Goal: Task Accomplishment & Management: Manage account settings

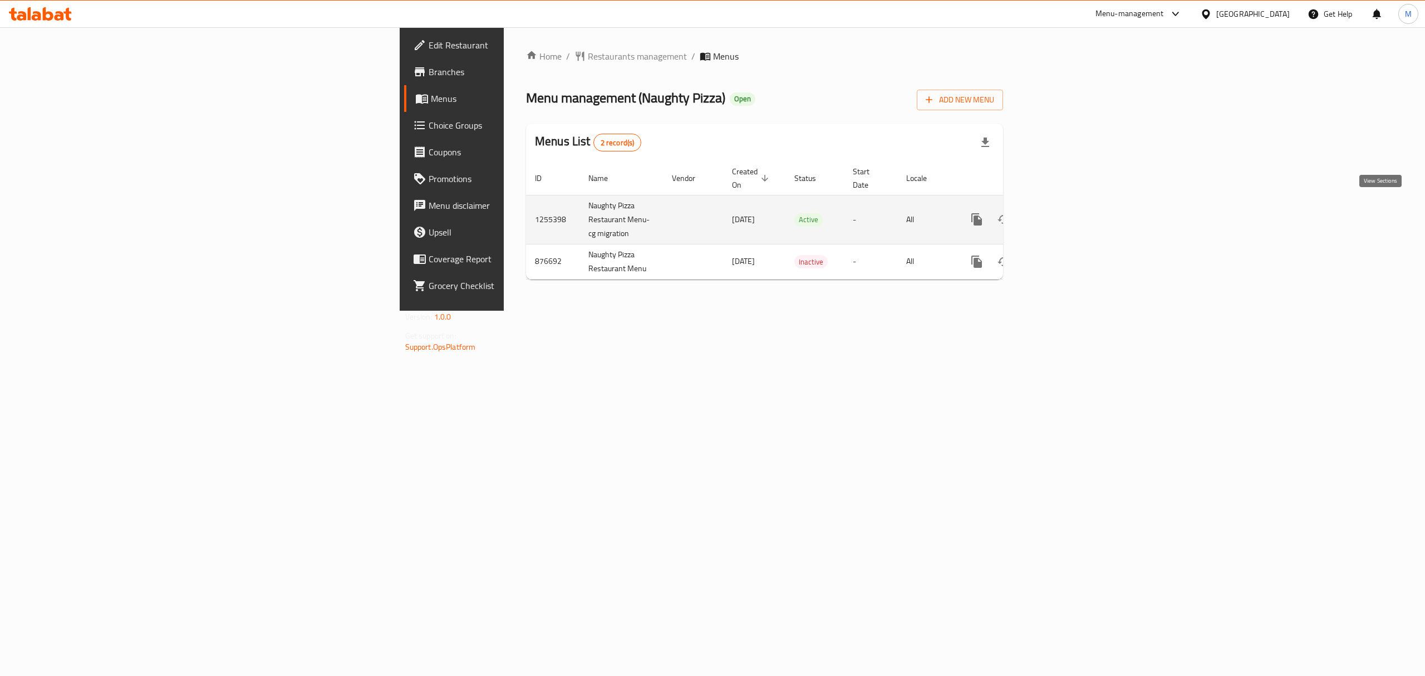
click at [1064, 213] on icon "enhanced table" at bounding box center [1057, 219] width 13 height 13
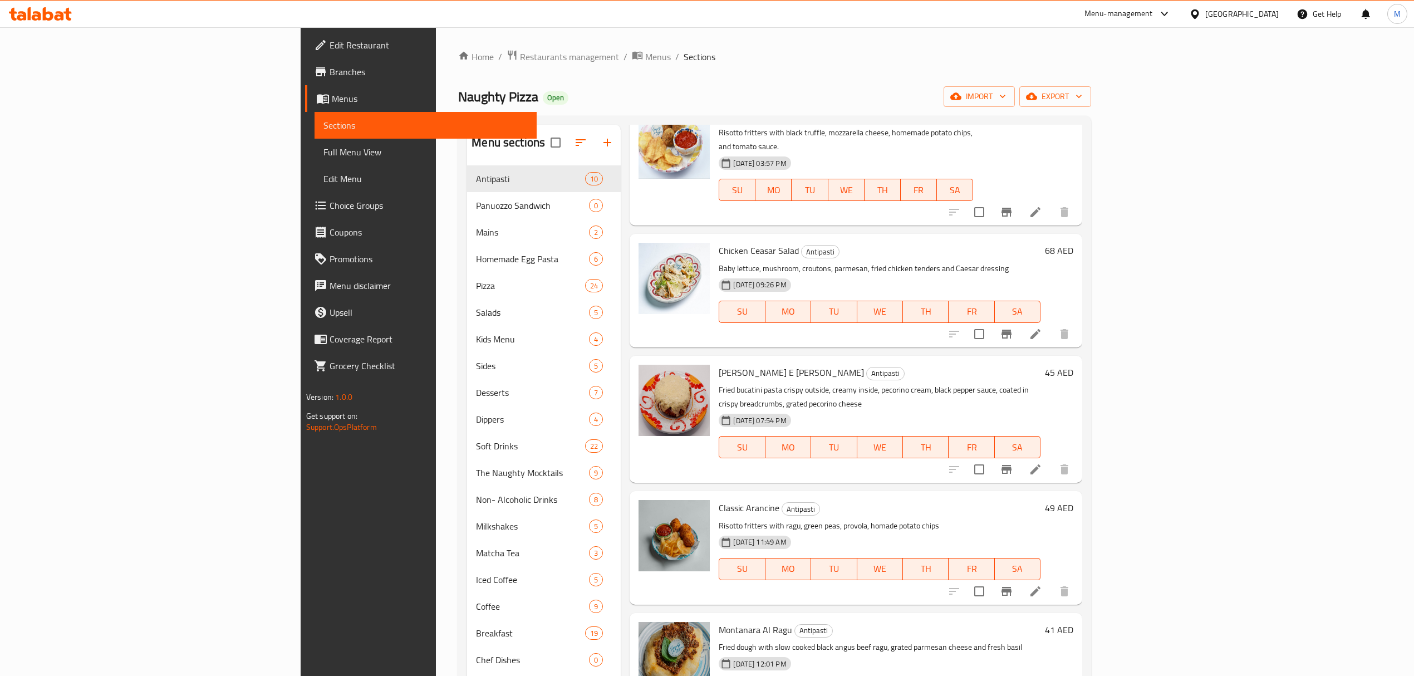
scroll to position [148, 0]
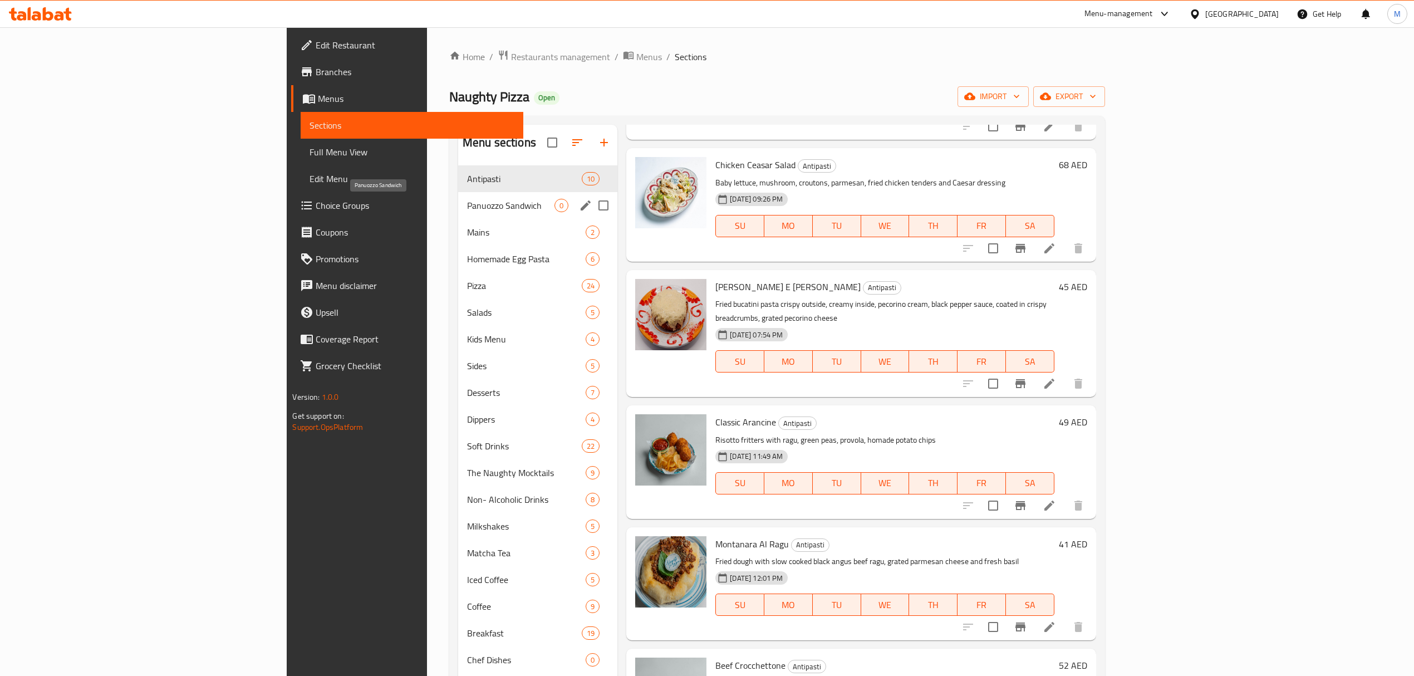
click at [467, 210] on span "Panuozzo Sandwich" at bounding box center [510, 205] width 87 height 13
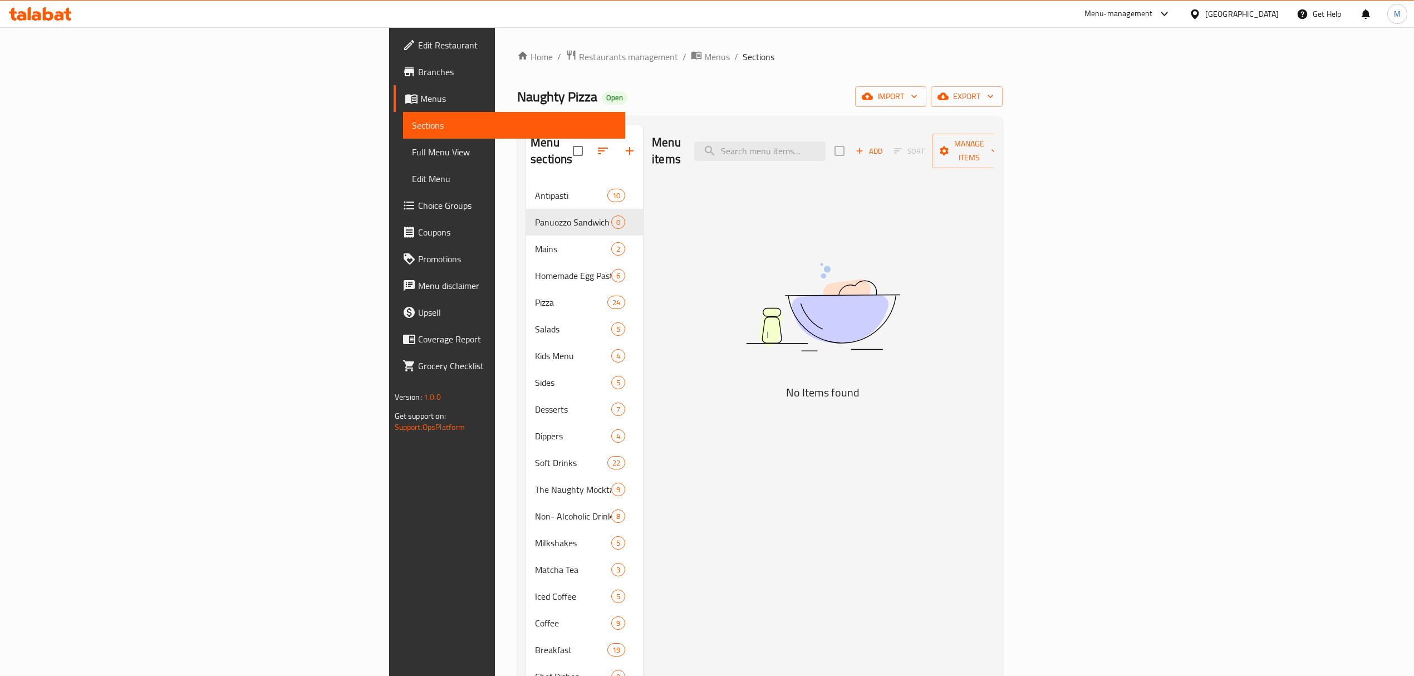
click at [884, 148] on span "Add" at bounding box center [869, 151] width 30 height 13
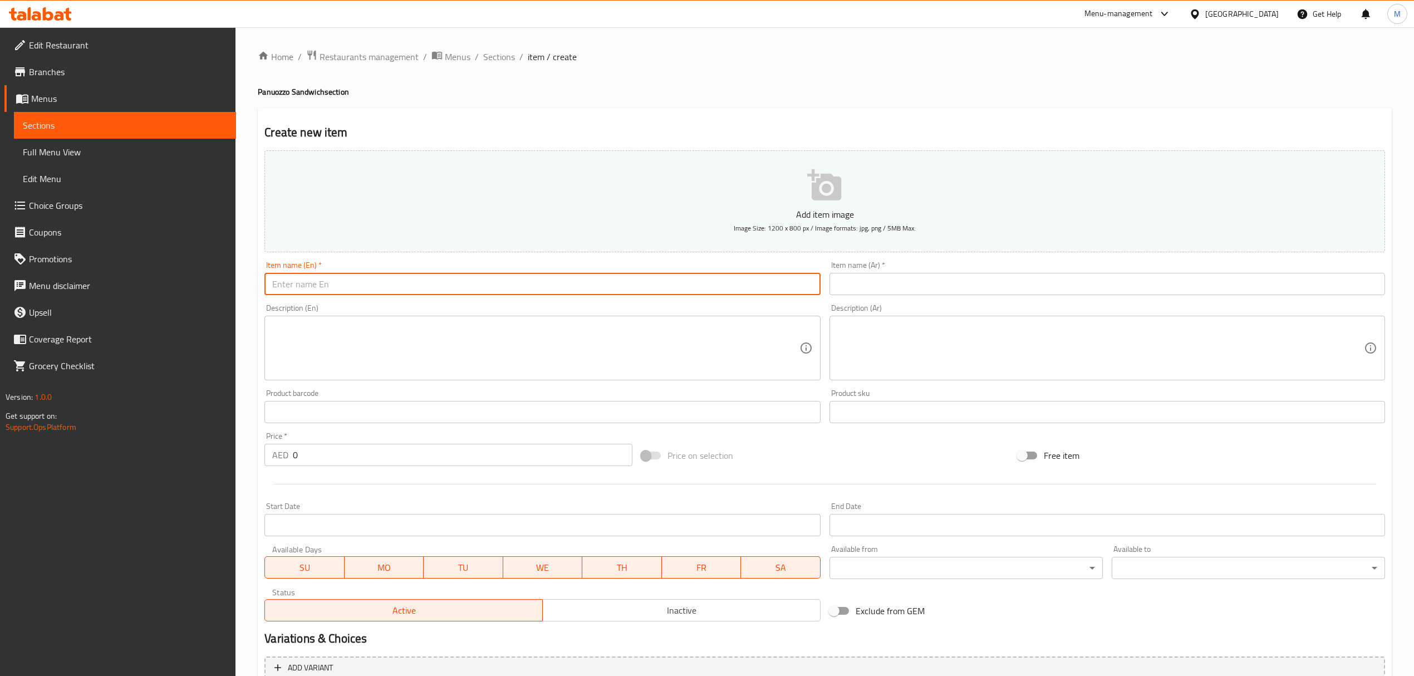
click at [597, 281] on input "text" at bounding box center [542, 284] width 556 height 22
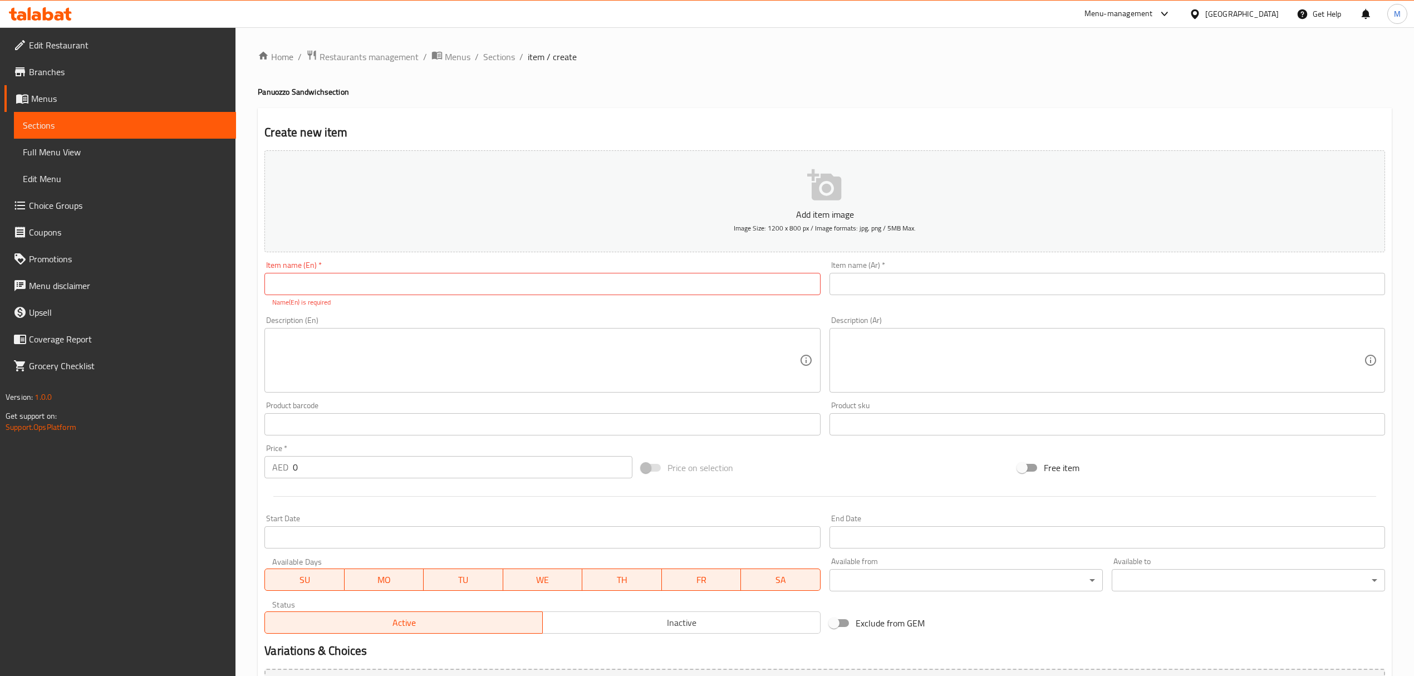
click at [362, 279] on input "text" at bounding box center [542, 284] width 556 height 22
paste input "Panuozzo Milanese Sandwich"
click at [398, 282] on input "Panuozzo Milanese Sandwich" at bounding box center [542, 284] width 556 height 22
type input "Panuozzo Milanese Sandwich"
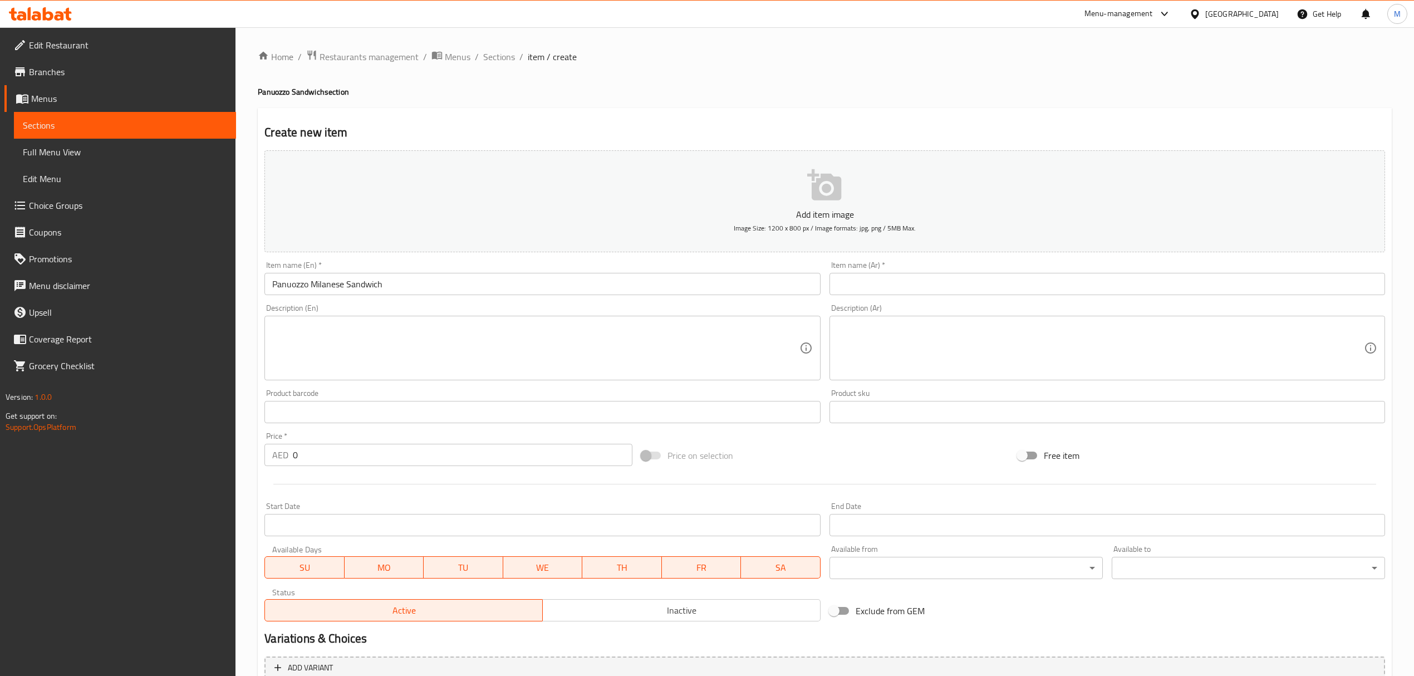
click at [988, 291] on input "text" at bounding box center [1108, 284] width 556 height 22
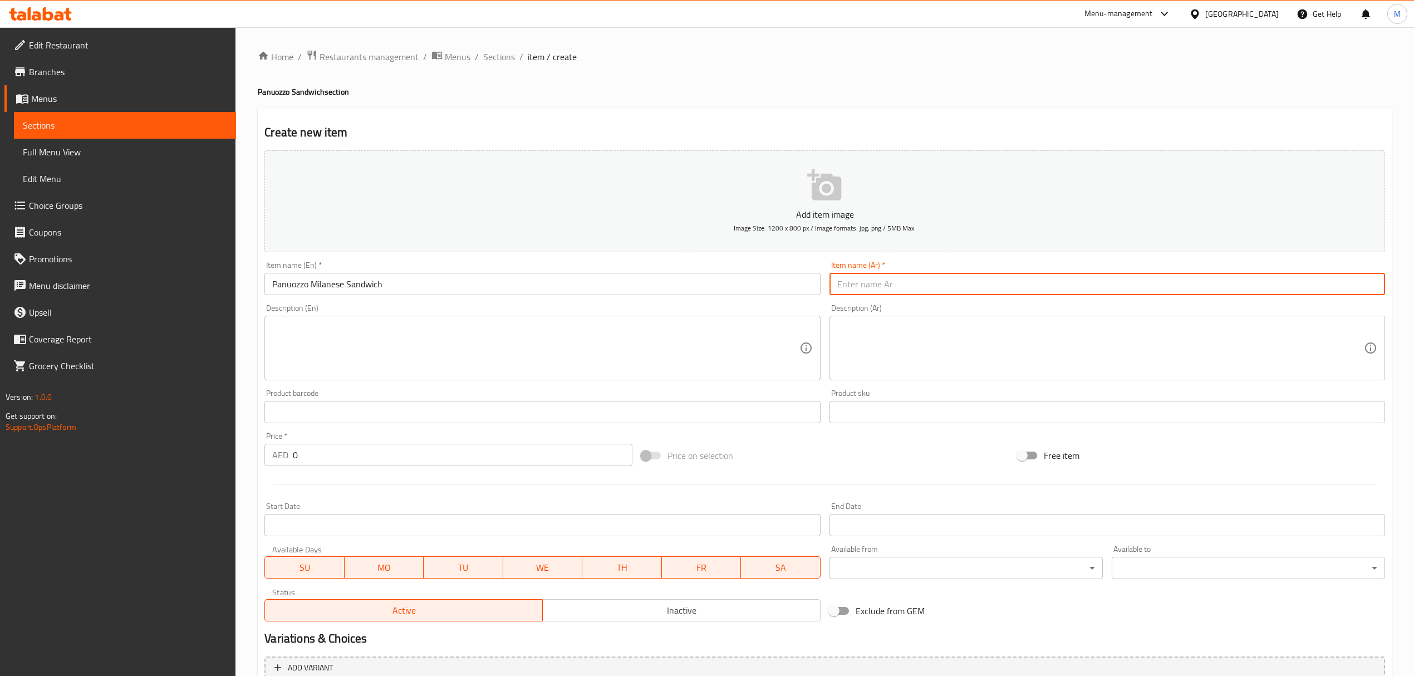
paste input "ساندويتش بانوزو ميلانو"
type input "ساندويتش بانوزو ميلانو"
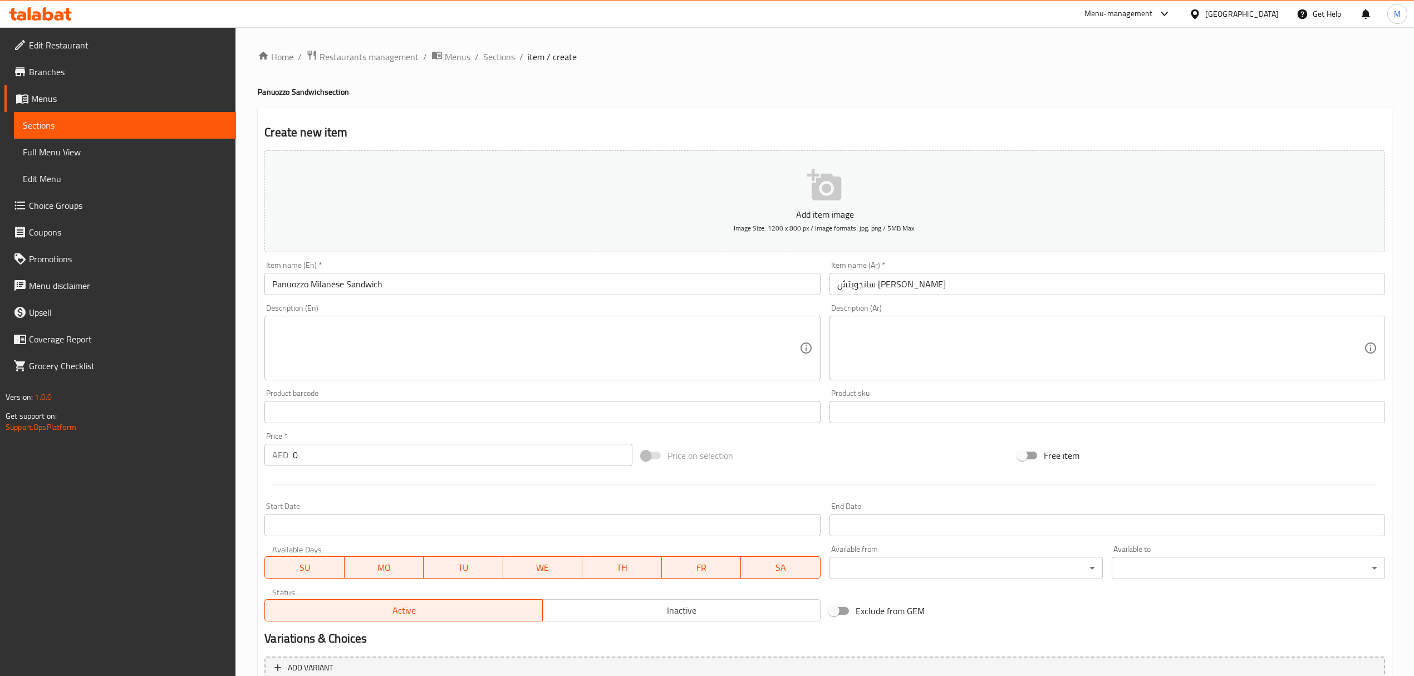
click at [742, 352] on textarea at bounding box center [535, 348] width 527 height 53
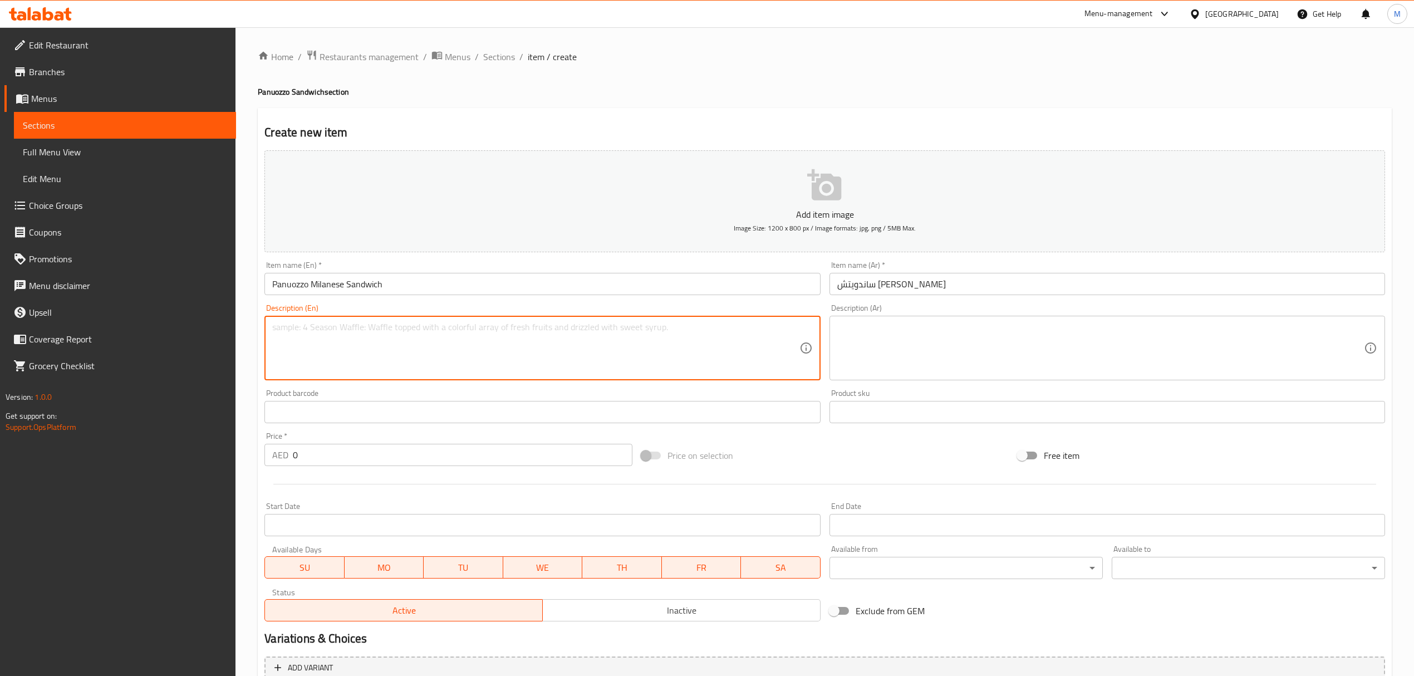
paste textarea "Panuozzo bread, cotoletta chicken milanese, marinara sauce, fresh rocket leave,…"
type textarea "Panuozzo bread, cotoletta chicken milanese, marinara sauce, fresh rocket leave,…"
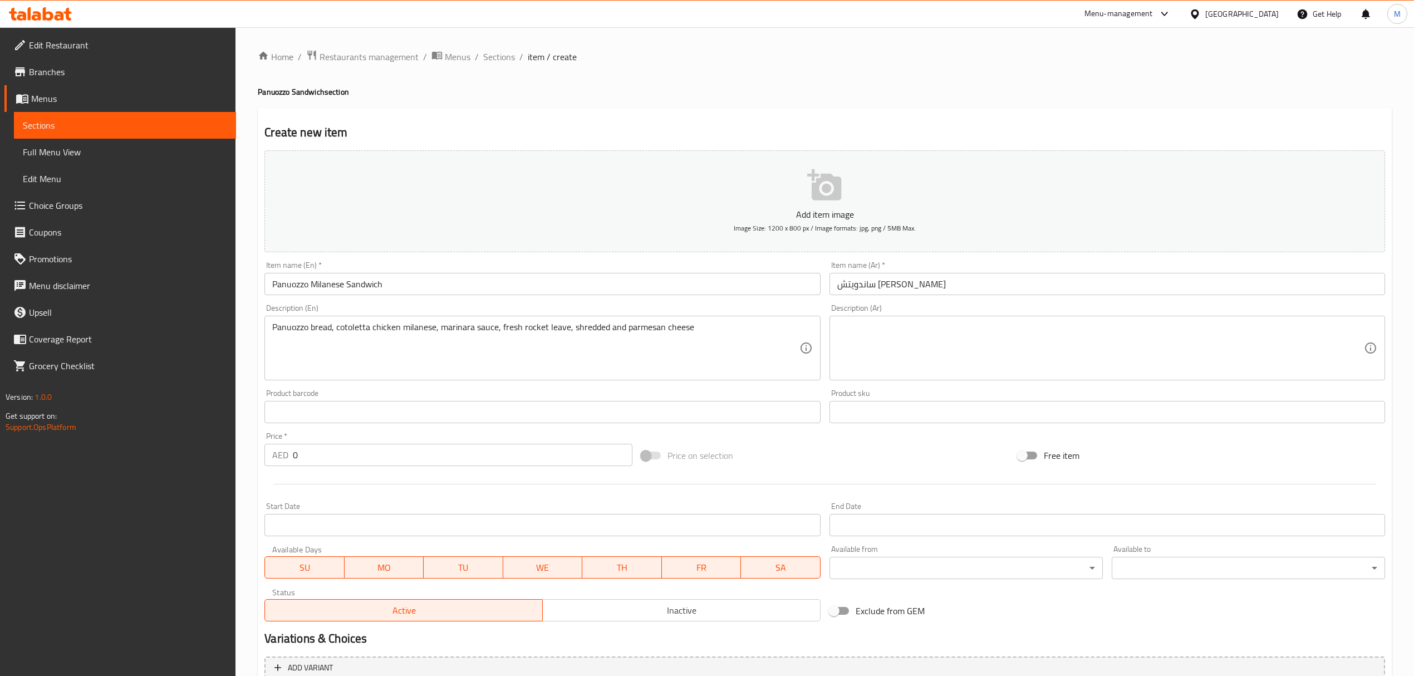
click at [940, 335] on textarea at bounding box center [1100, 348] width 527 height 53
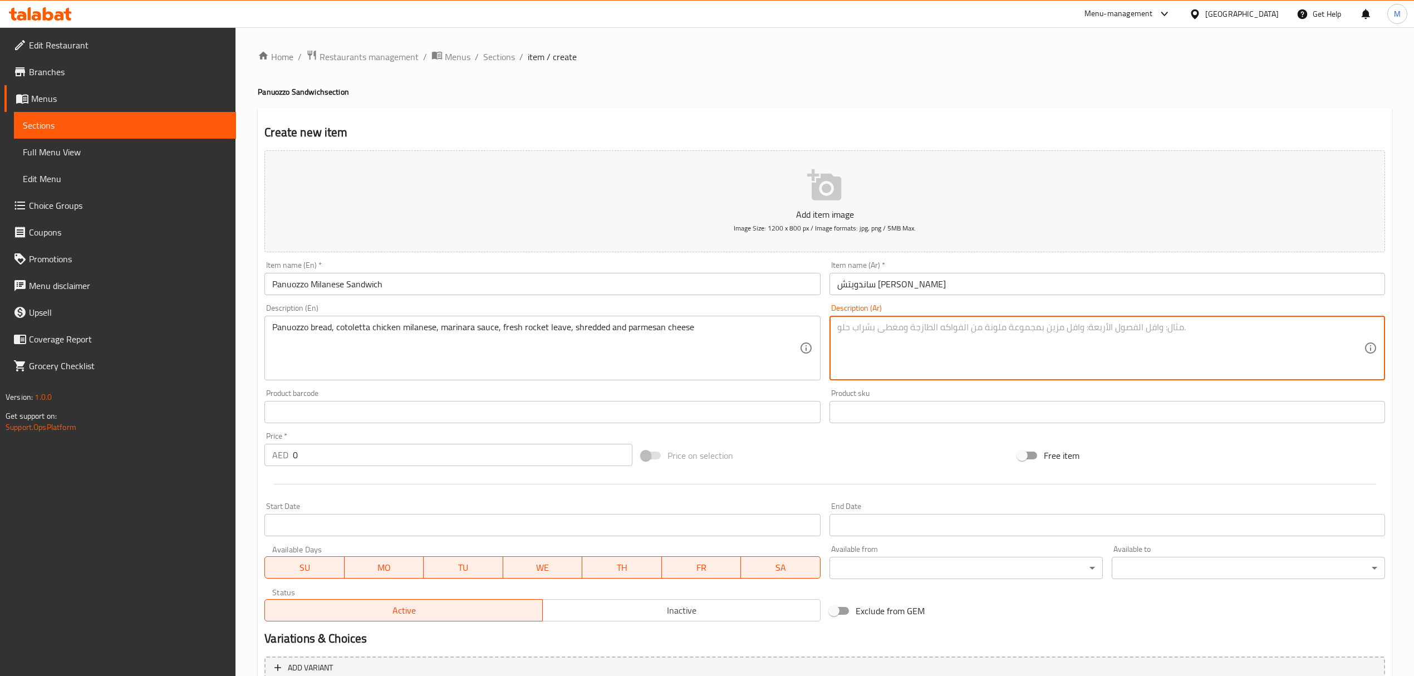
paste textarea "خبز بانوزو، دجاج كوتوليتا ميلانو، صلصة مارينارا، جرجير طازج، جبن مبشور وجبن بار…"
type textarea "خبز بانوزو، دجاج كوتوليتا ميلانو، صلصة مارينارا، جرجير طازج، جبن مبشور وجبن بار…"
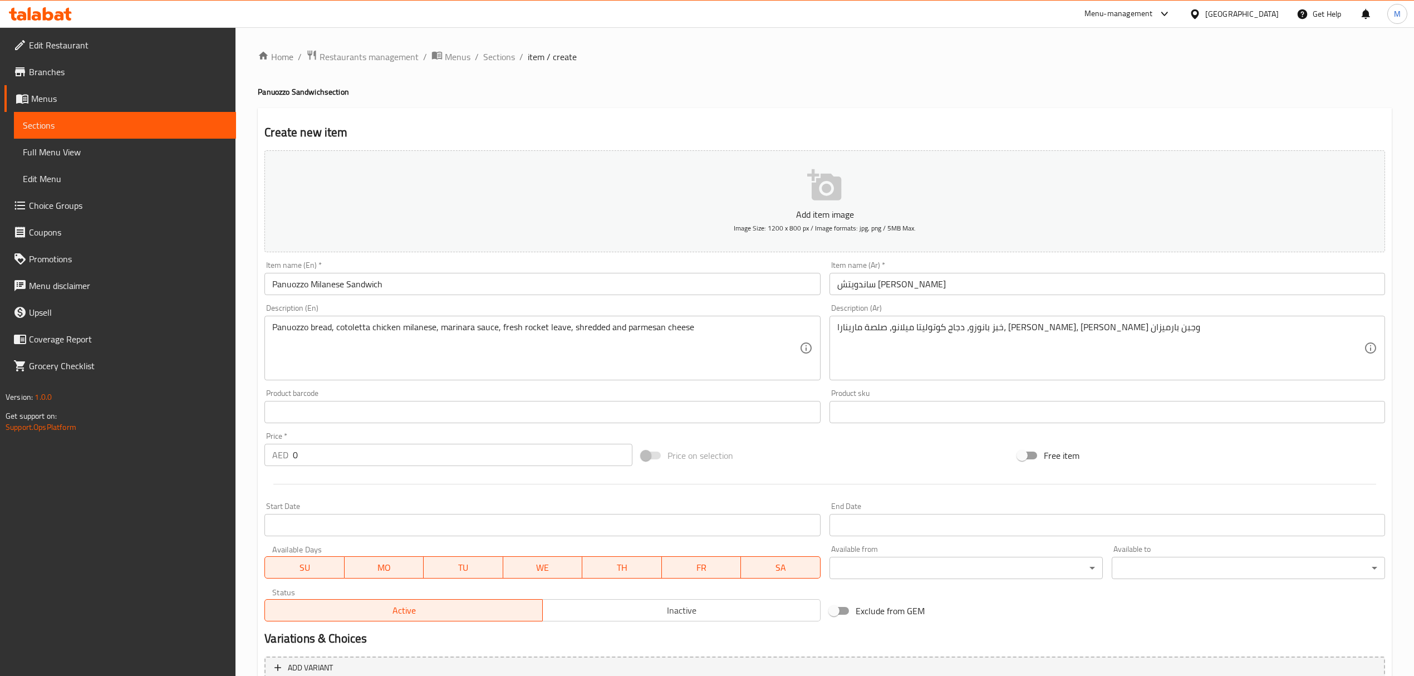
click at [266, 459] on div "AED 0 Price *" at bounding box center [448, 455] width 368 height 22
type input "59"
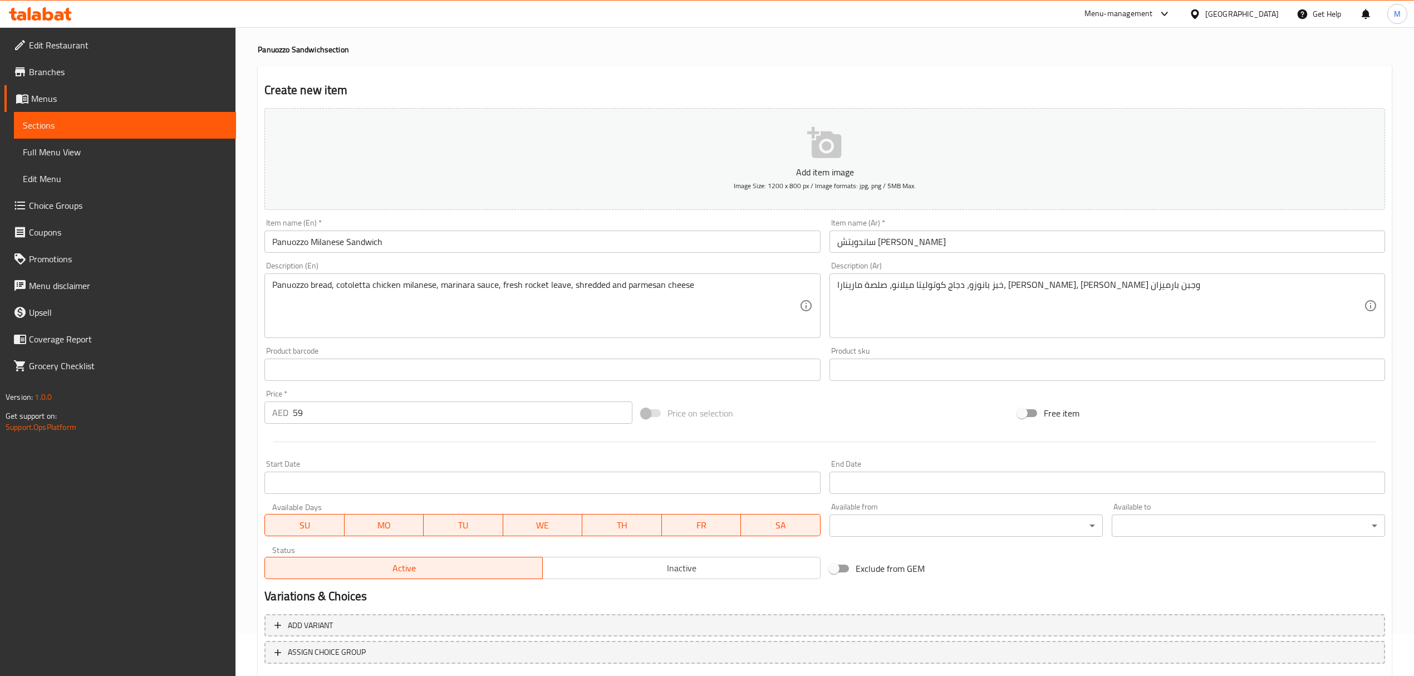
scroll to position [110, 0]
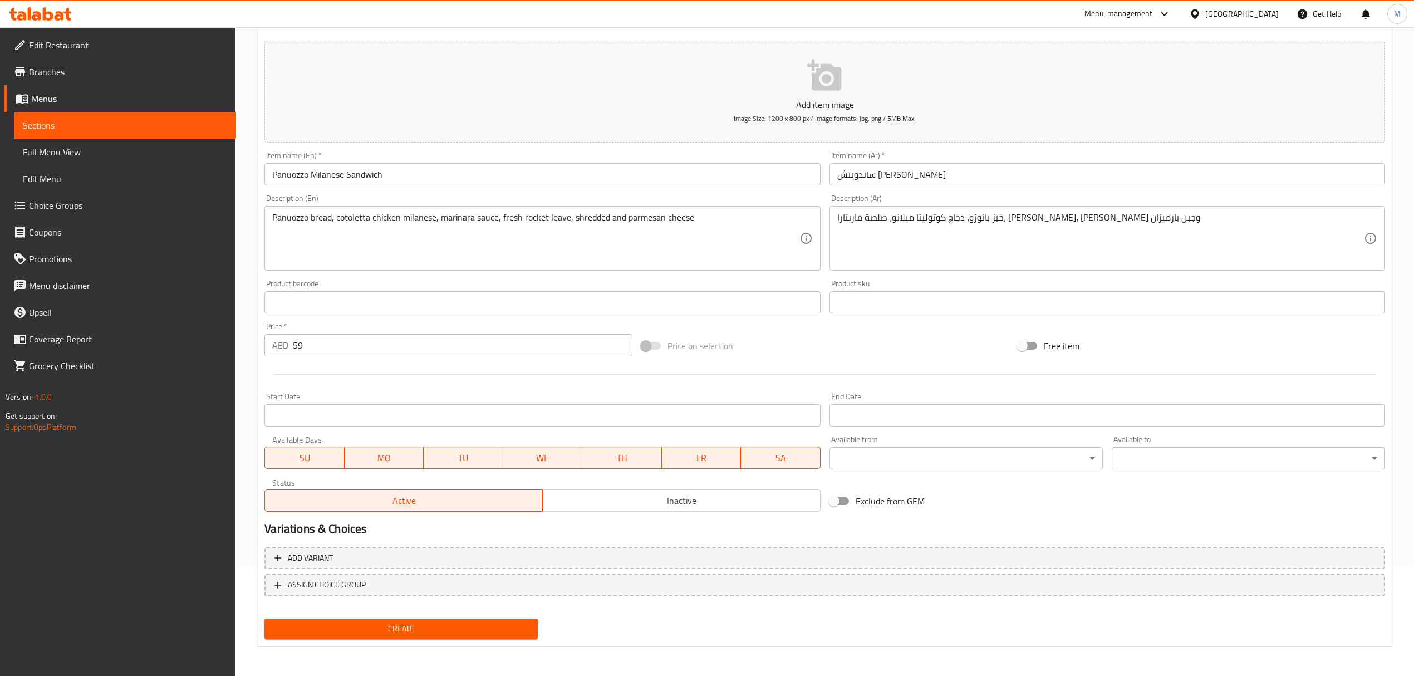
click at [455, 624] on span "Create" at bounding box center [401, 629] width 256 height 14
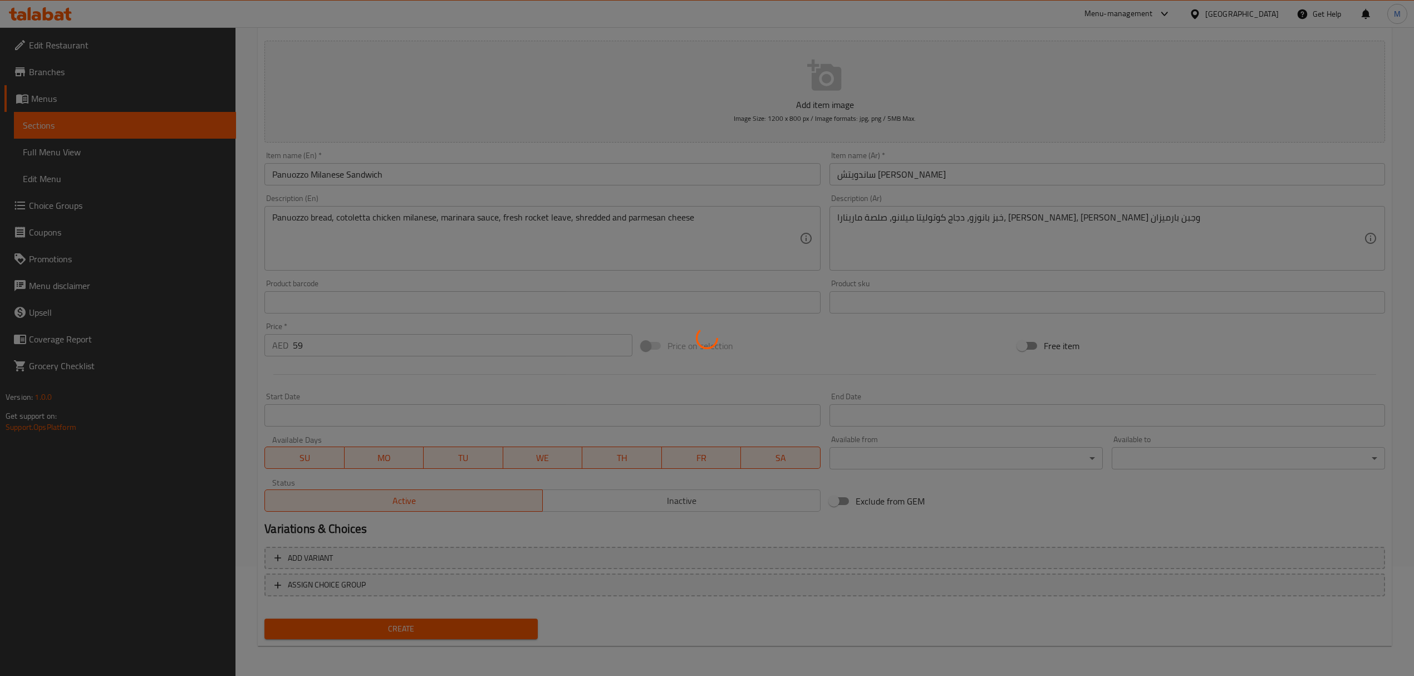
type input "0"
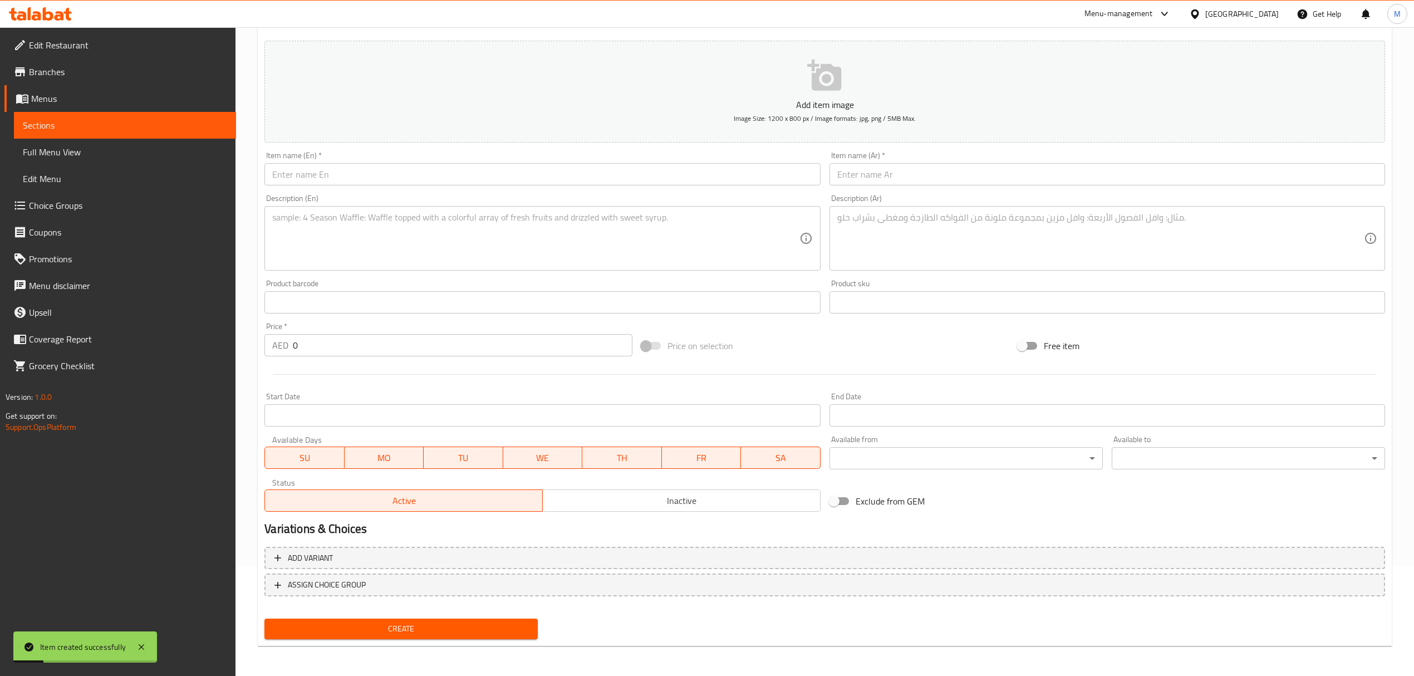
click at [406, 177] on input "text" at bounding box center [542, 174] width 556 height 22
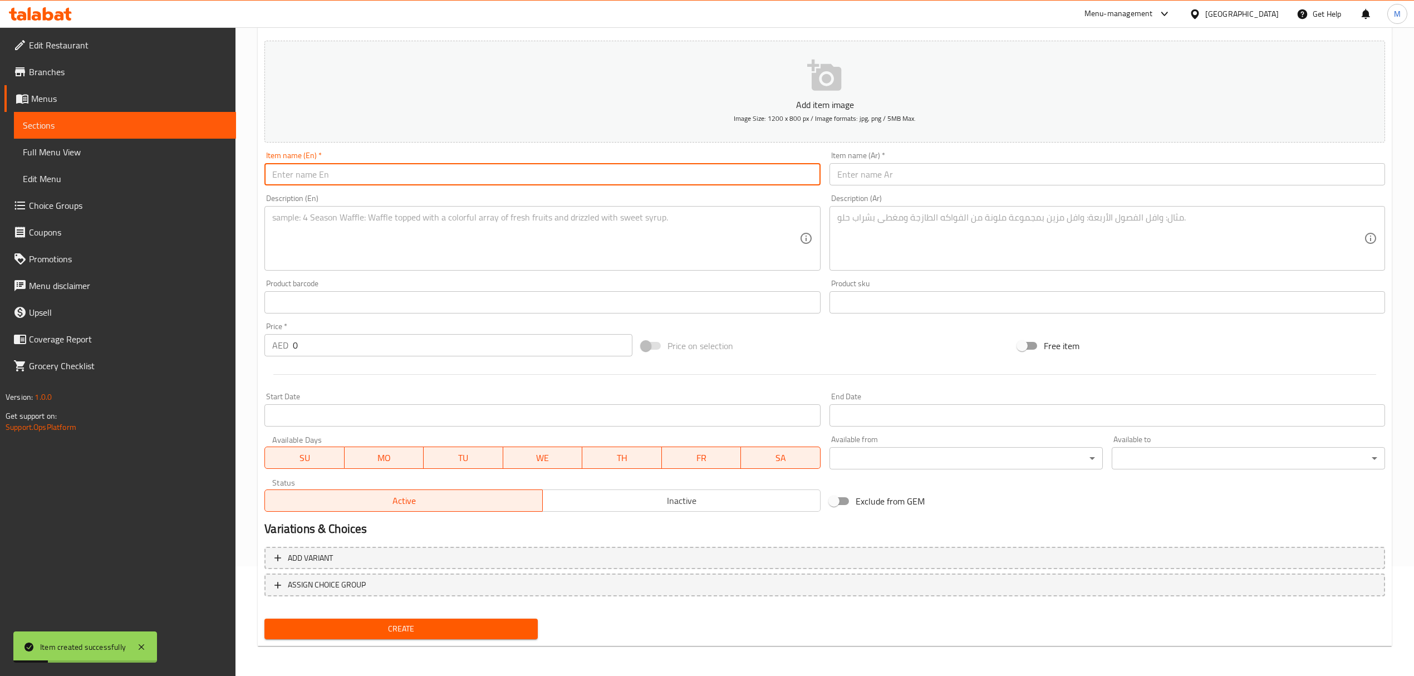
paste input "Panuozzo Caprese"
type input "Panuozzo Caprese"
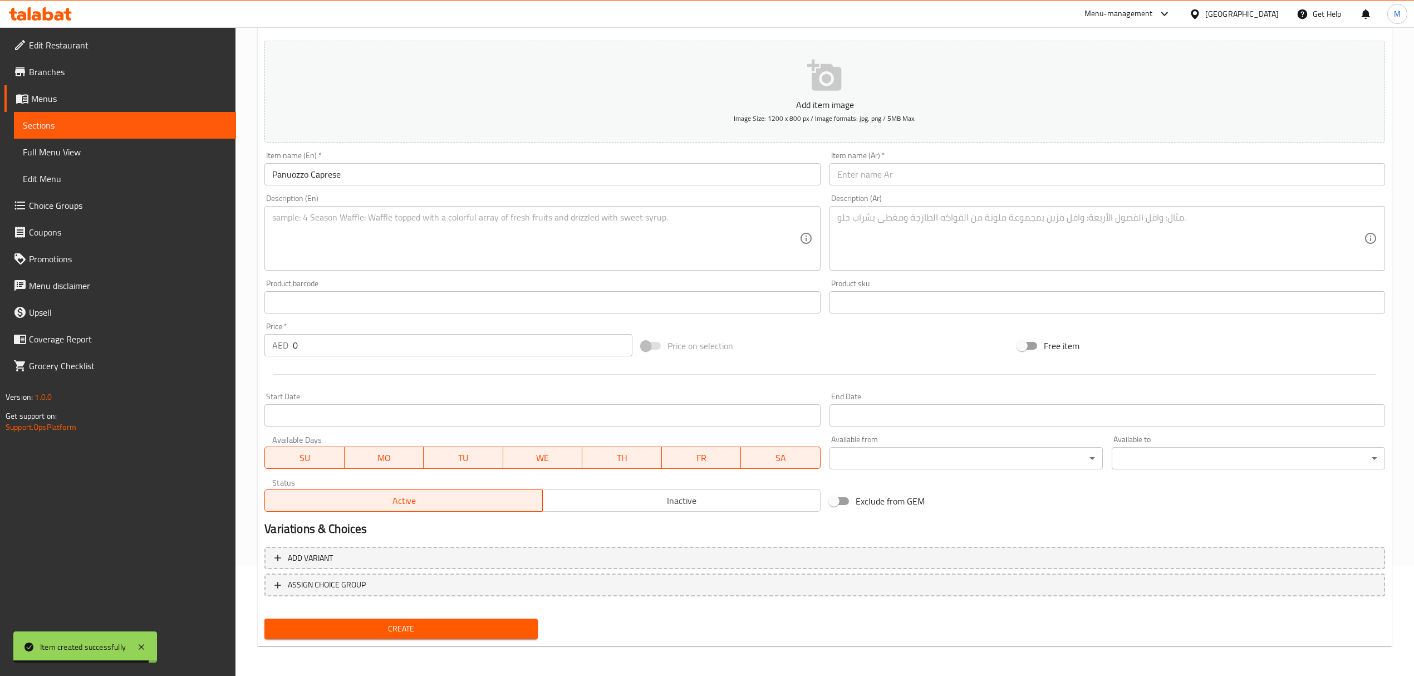
click at [959, 172] on input "text" at bounding box center [1108, 174] width 556 height 22
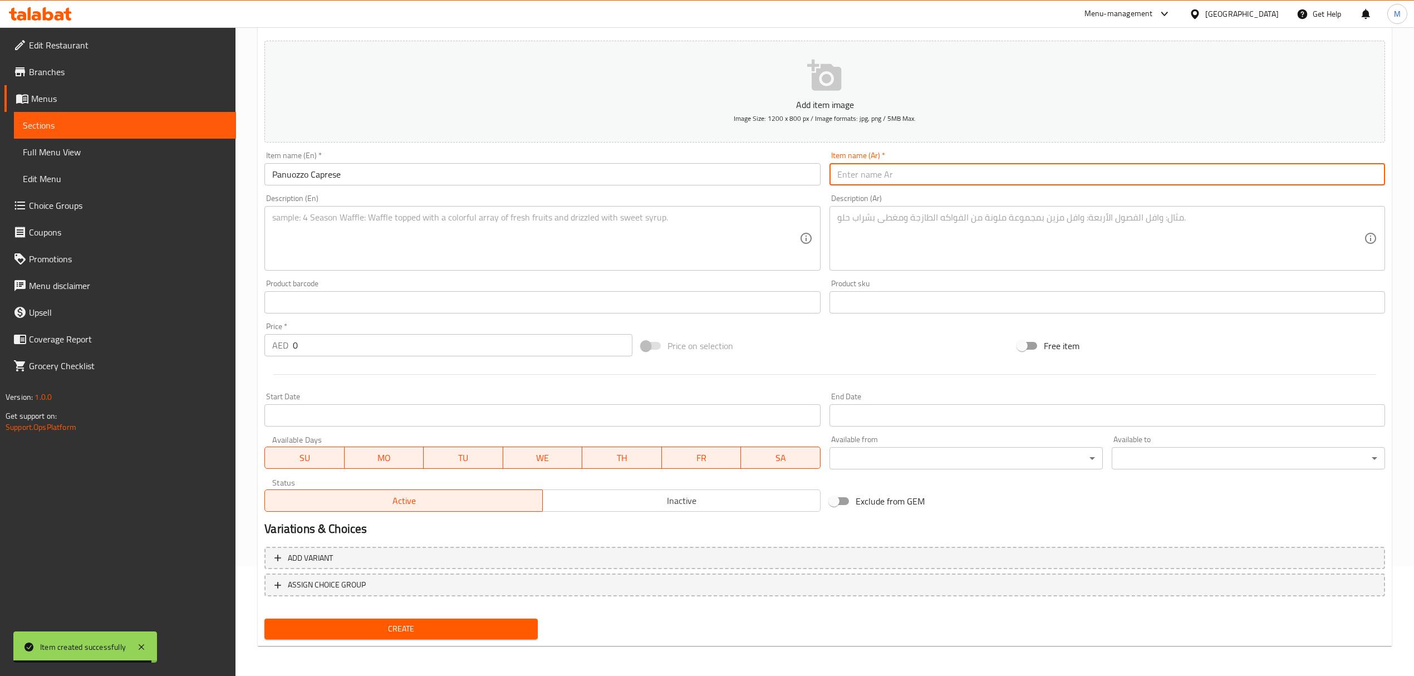
paste input "بانوزو كابريزي"
type input "بانوزو كابريزي"
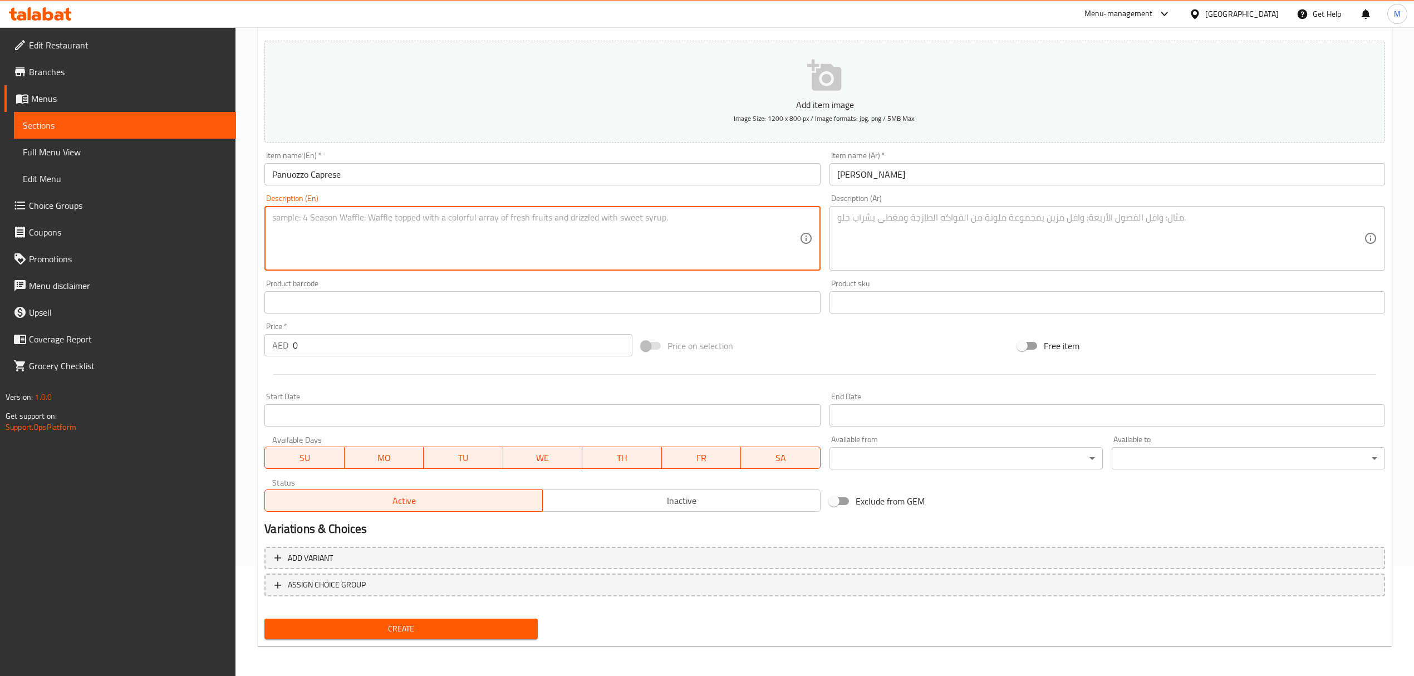
click at [533, 247] on textarea at bounding box center [535, 238] width 527 height 53
paste textarea "Panuozzo bread, buffalo mozzarella, olive oil, fresh rocket leaves and oregano"
type textarea "Panuozzo bread, buffalo mozzarella, olive oil, fresh rocket leaves and oregano"
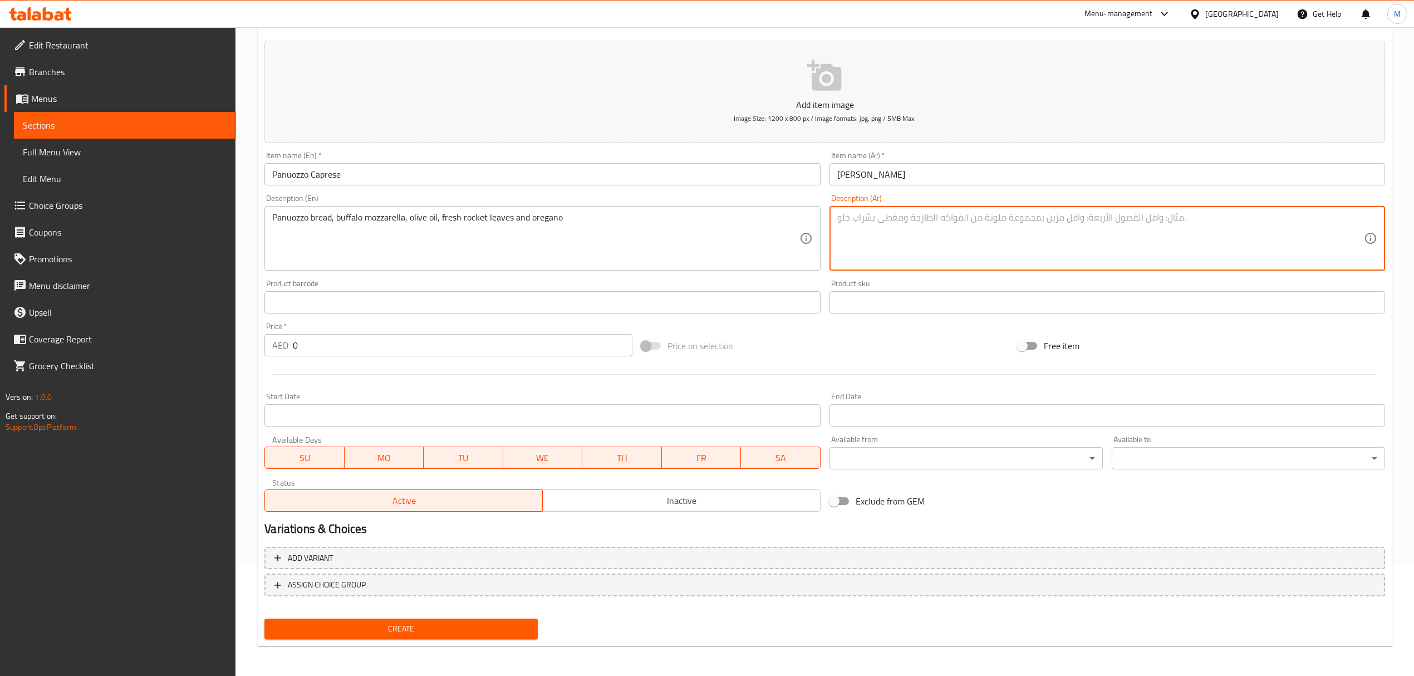
click at [938, 251] on textarea at bounding box center [1100, 238] width 527 height 53
paste textarea "خبز بانوزو، موزاريلا الجاموس، زيت الزيتون، أوراق الجرجير الطازجة والزعتر"
type textarea "خبز بانوزو، موزاريلا الجاموس، زيت الزيتون، أوراق الجرجير الطازجة والزعتر"
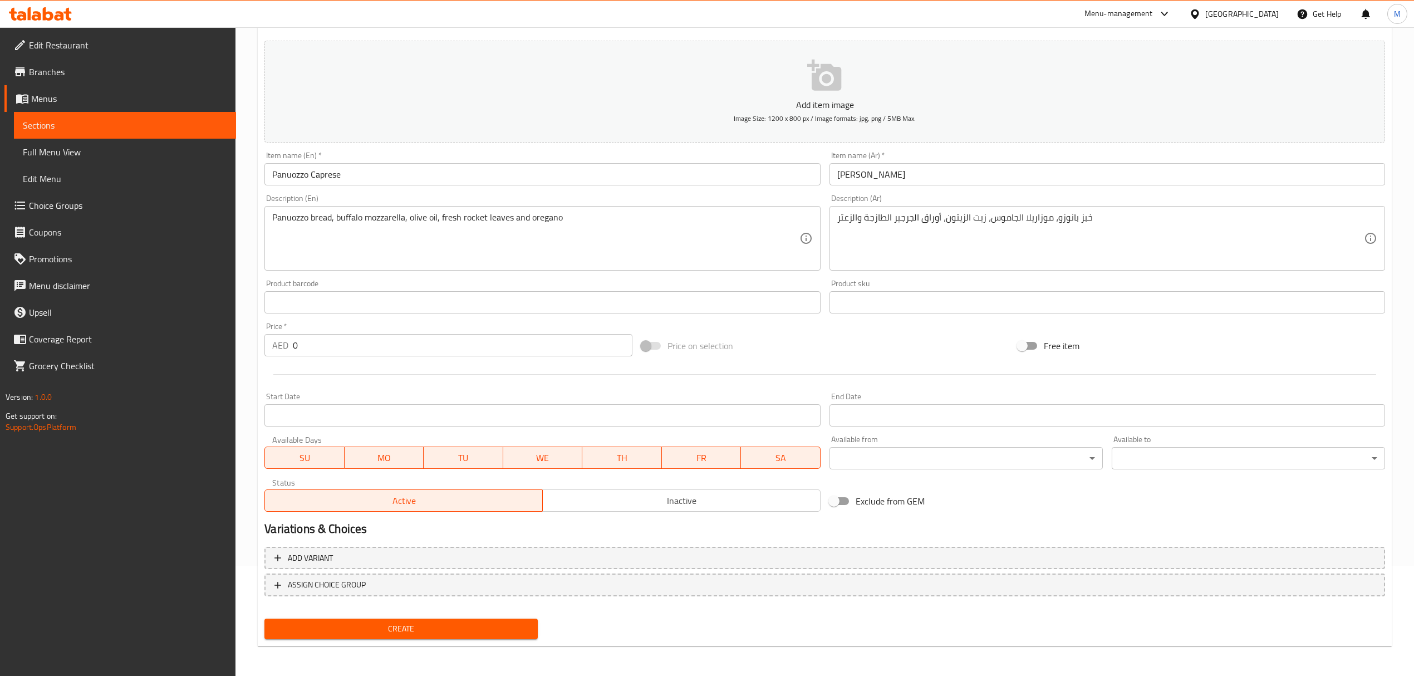
click at [248, 344] on div "Home / Restaurants management / Menus / Sections / item / create Panuozzo Sandw…" at bounding box center [825, 298] width 1179 height 760
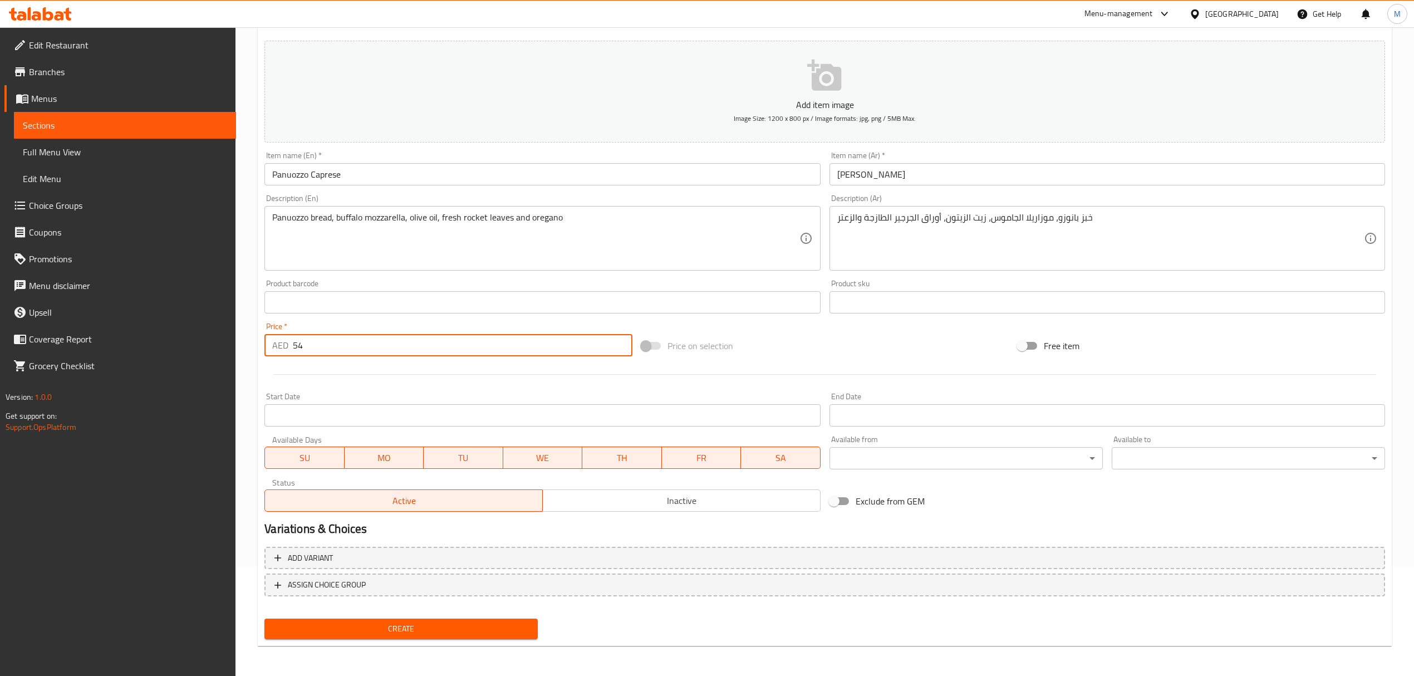
type input "54"
click at [428, 623] on span "Create" at bounding box center [401, 629] width 256 height 14
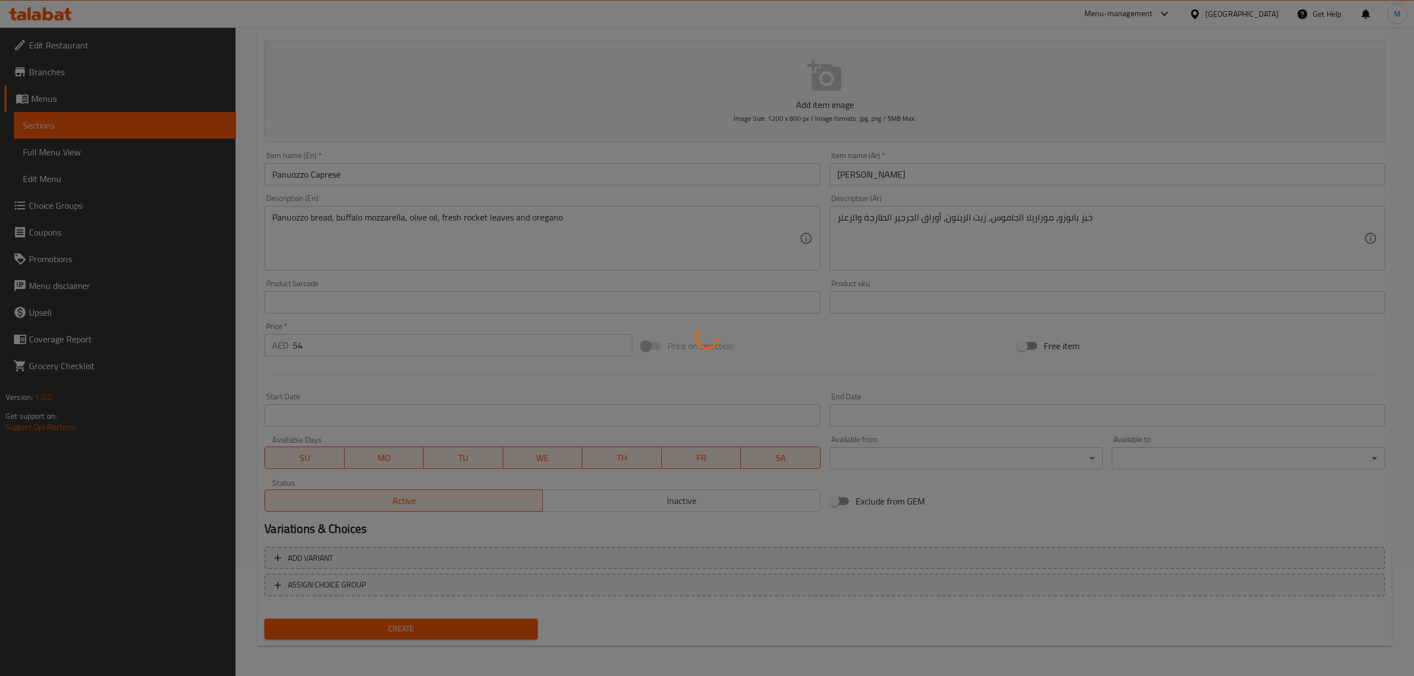
type input "0"
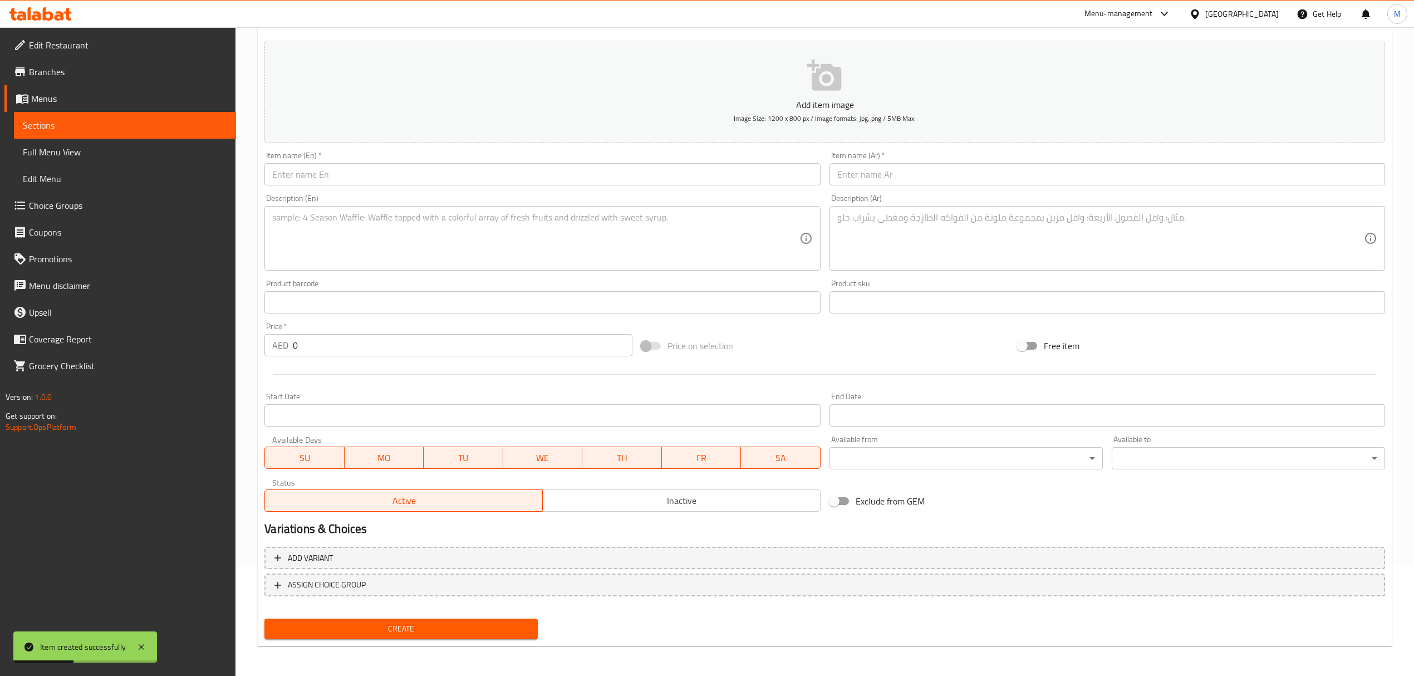
click at [503, 170] on input "text" at bounding box center [542, 174] width 556 height 22
paste input "Panuozzo Ortolana"
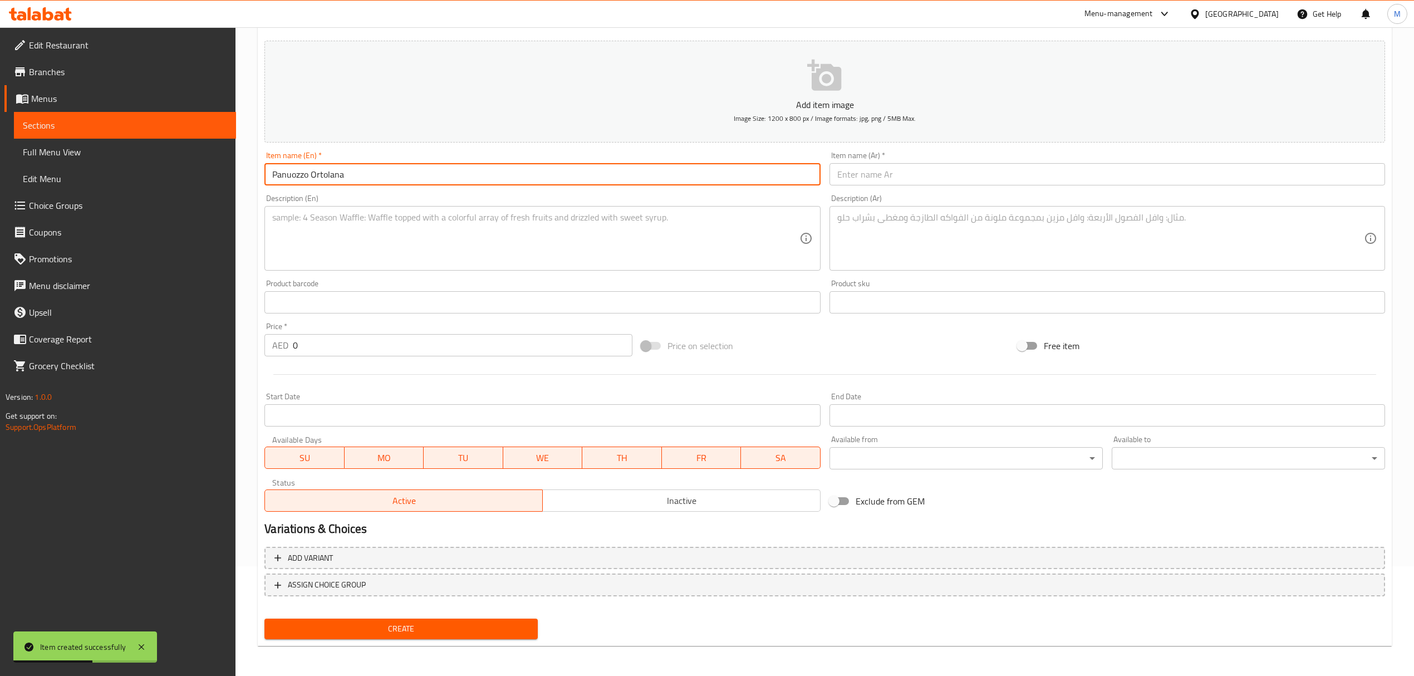
type input "Panuozzo Ortolana"
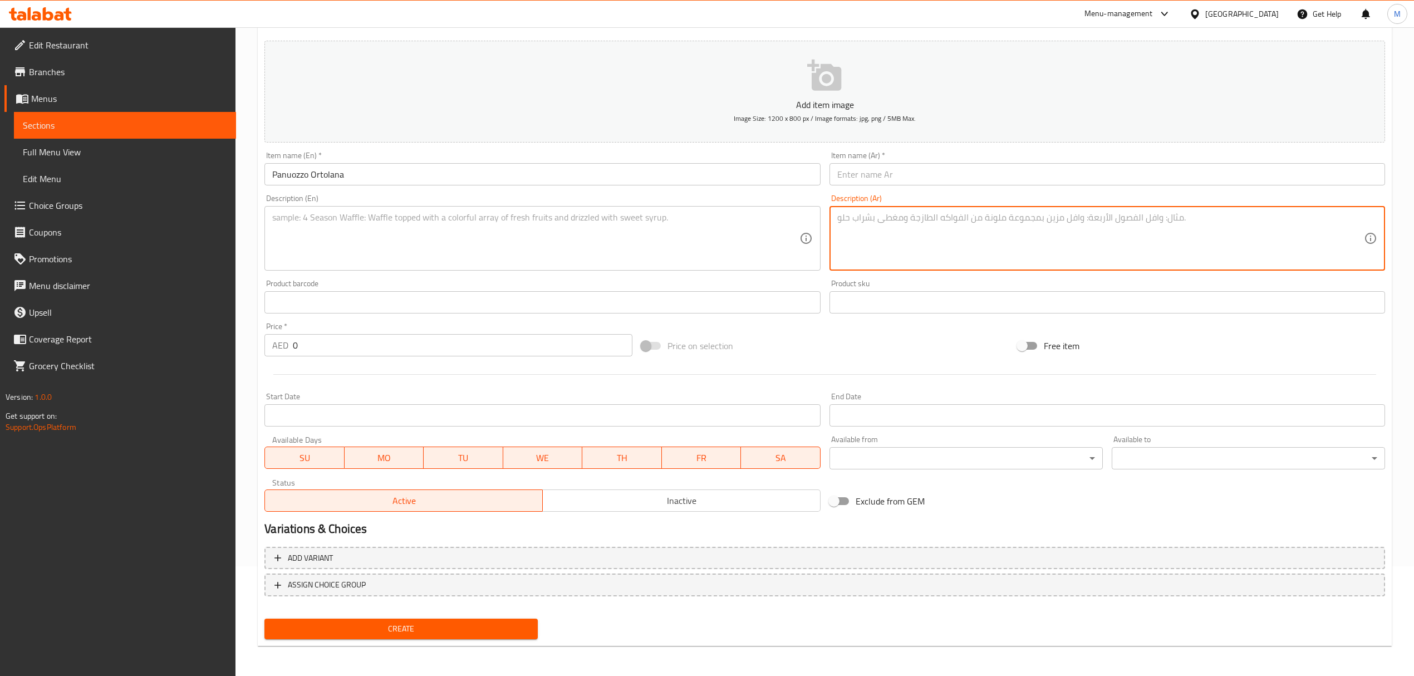
click at [940, 226] on textarea at bounding box center [1100, 238] width 527 height 53
click at [919, 176] on input "text" at bounding box center [1108, 174] width 556 height 22
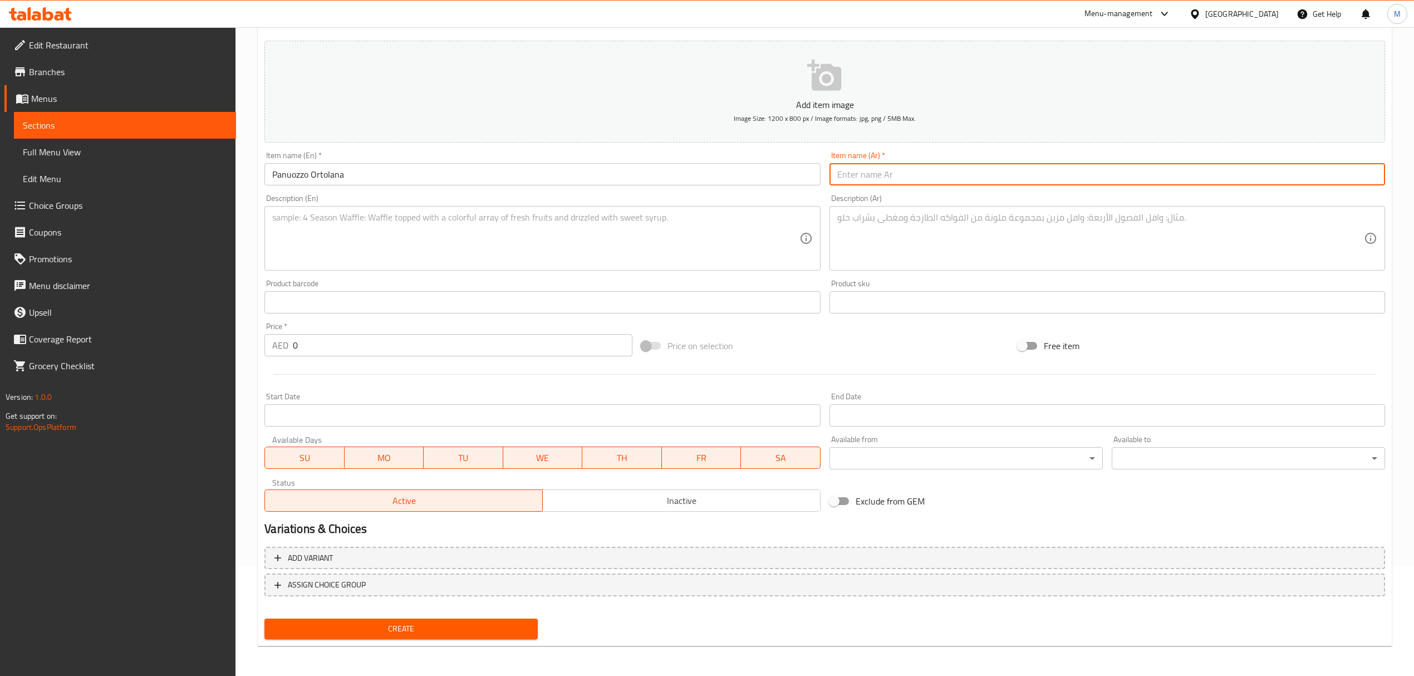
paste input "بانوزو أورتولانا"
type input "بانوزو أورتولانا"
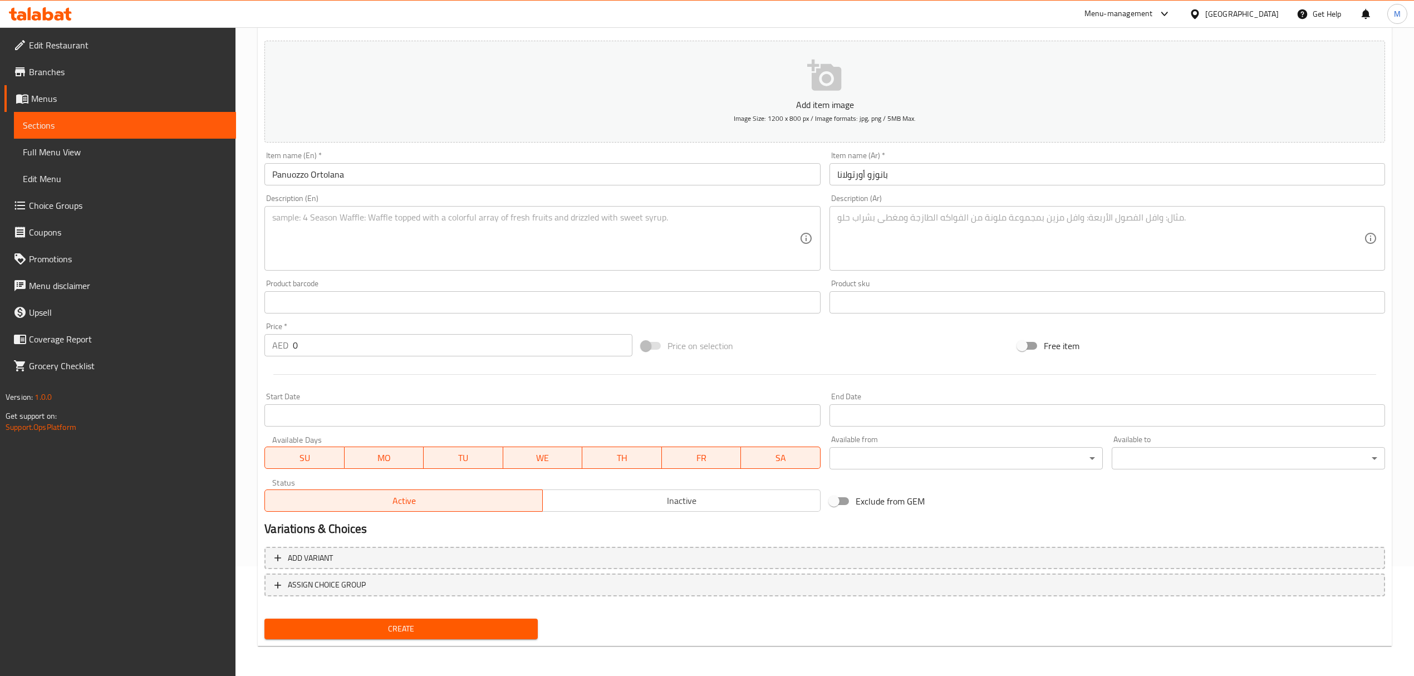
click at [504, 235] on textarea at bounding box center [535, 238] width 527 height 53
paste textarea "Baked on spot panuozzo bread, mozzarella fior de latte agerola, eggplant, mixed…"
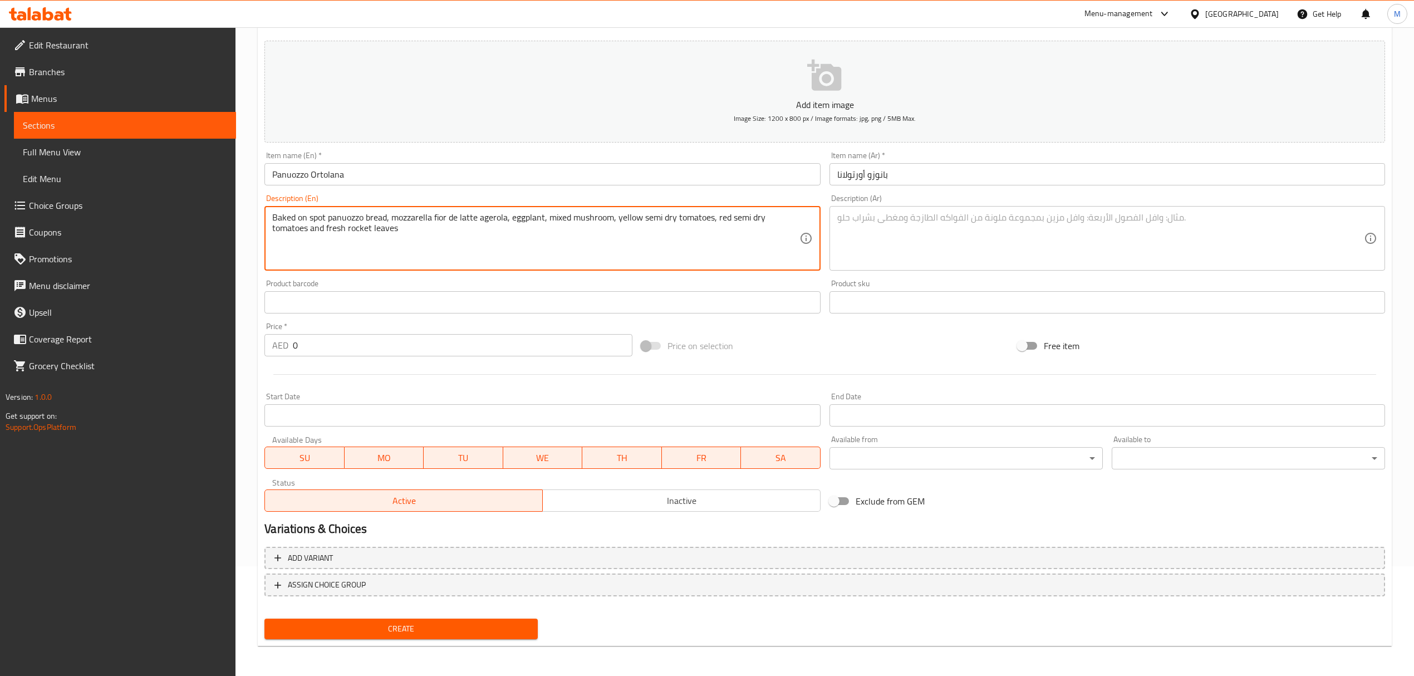
type textarea "Baked on spot panuozzo bread, mozzarella fior de latte agerola, eggplant, mixed…"
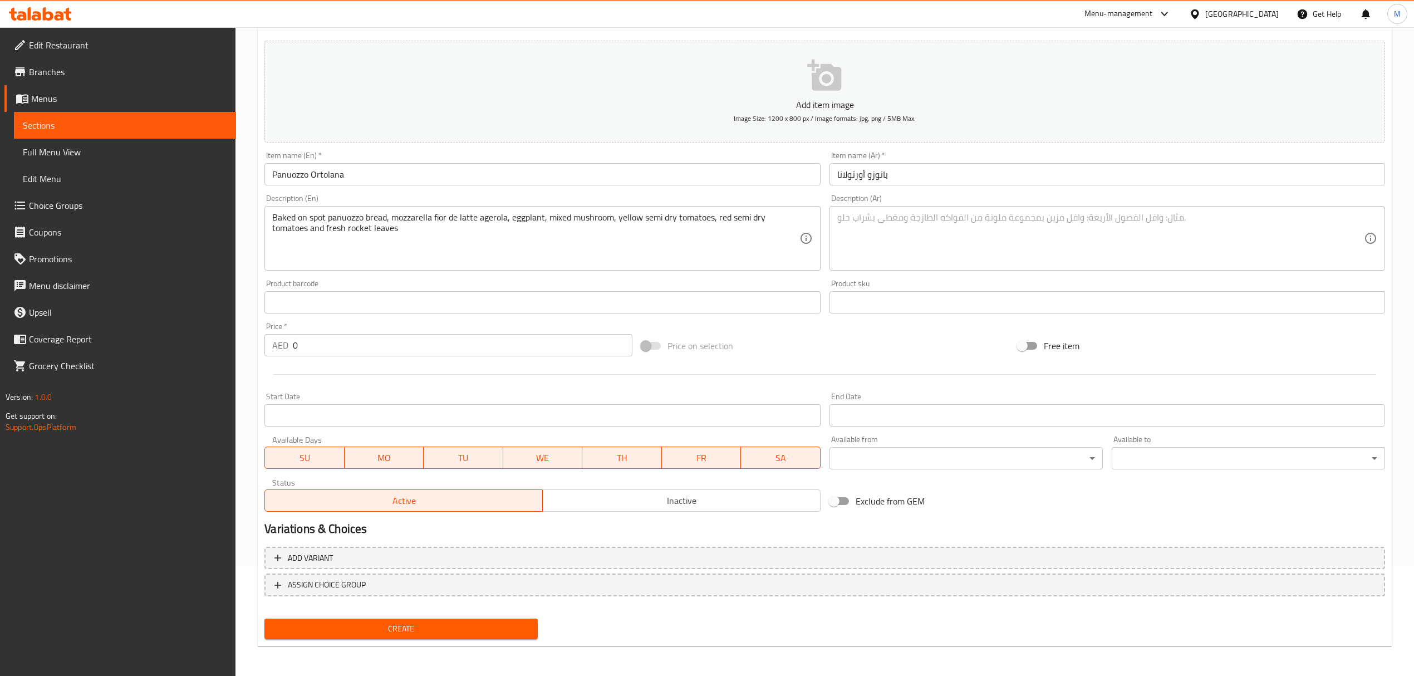
click at [874, 232] on textarea at bounding box center [1100, 238] width 527 height 53
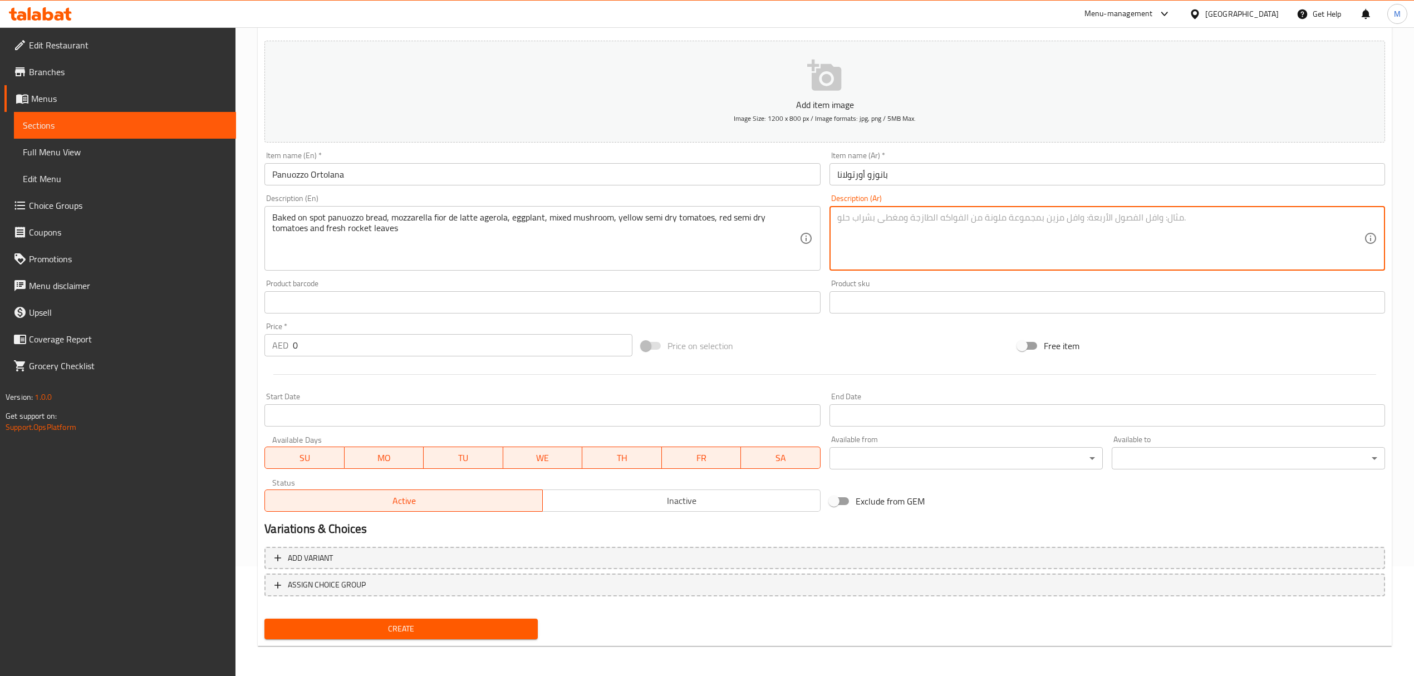
paste textarea "خبز بانوزو مخبوز في الموقع، موزاريلا فيور دي لاتيه أجيرولا، باذنجان، فطر مشكل، …"
type textarea "خبز بانوزو مخبوز في الموقع، موزاريلا فيور دي لاتيه أجيرولا، باذنجان، فطر مشكل، …"
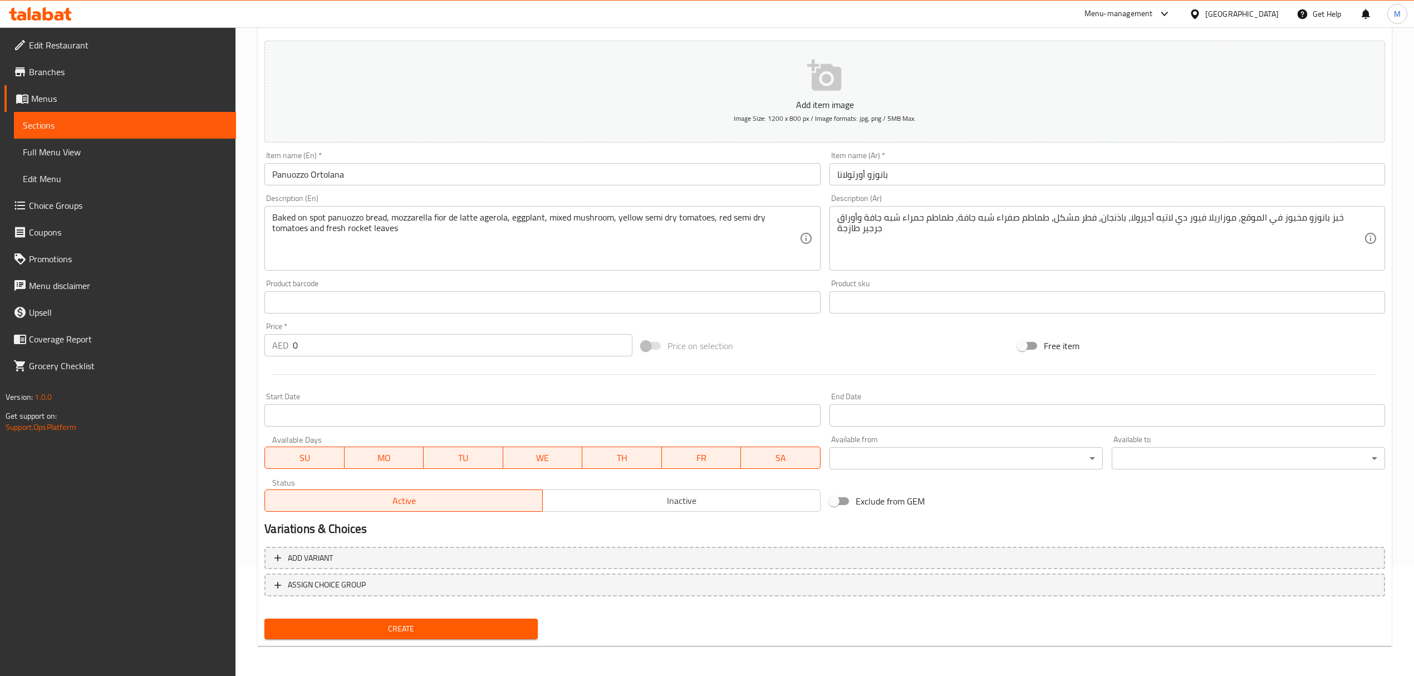
drag, startPoint x: 333, startPoint y: 355, endPoint x: 214, endPoint y: 337, distance: 120.5
click at [214, 337] on div "Edit Restaurant Branches Menus Sections Full Menu View Edit Menu Choice Groups …" at bounding box center [707, 298] width 1414 height 760
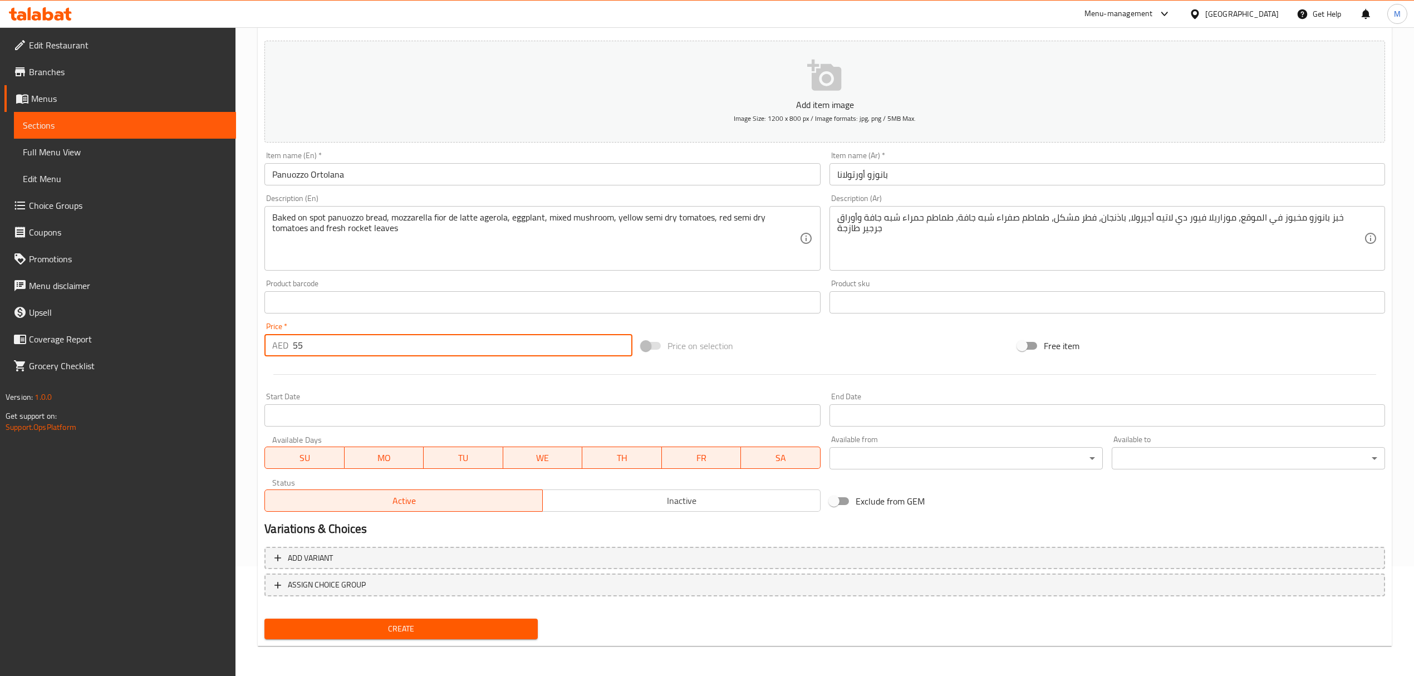
type input "55"
click at [402, 623] on span "Create" at bounding box center [401, 629] width 256 height 14
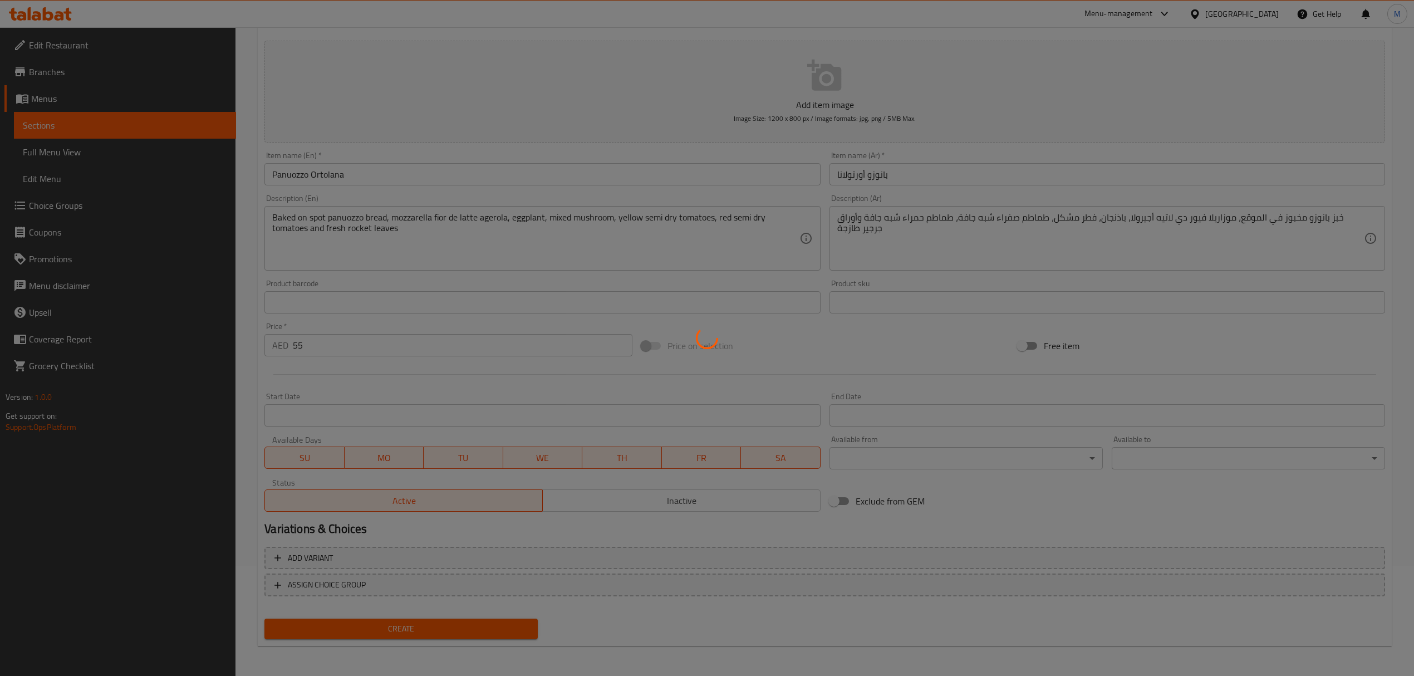
type input "0"
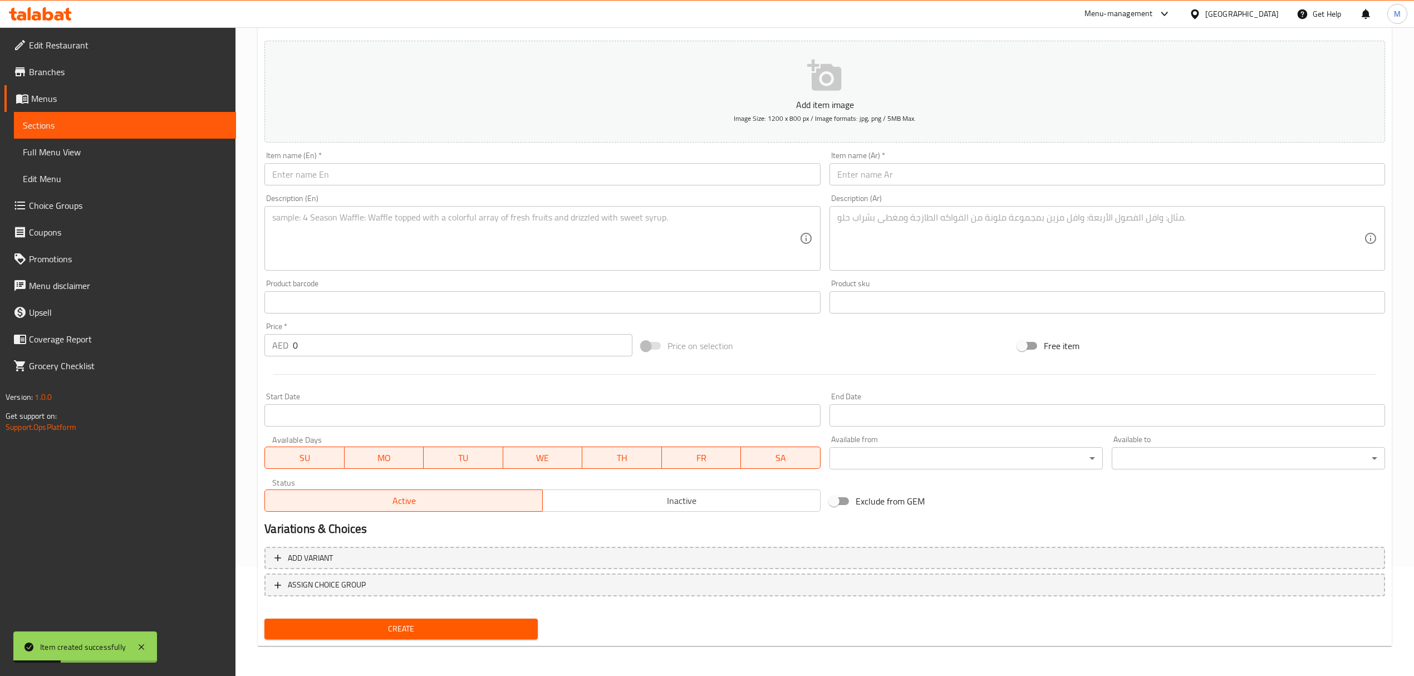
click at [295, 165] on input "text" at bounding box center [542, 174] width 556 height 22
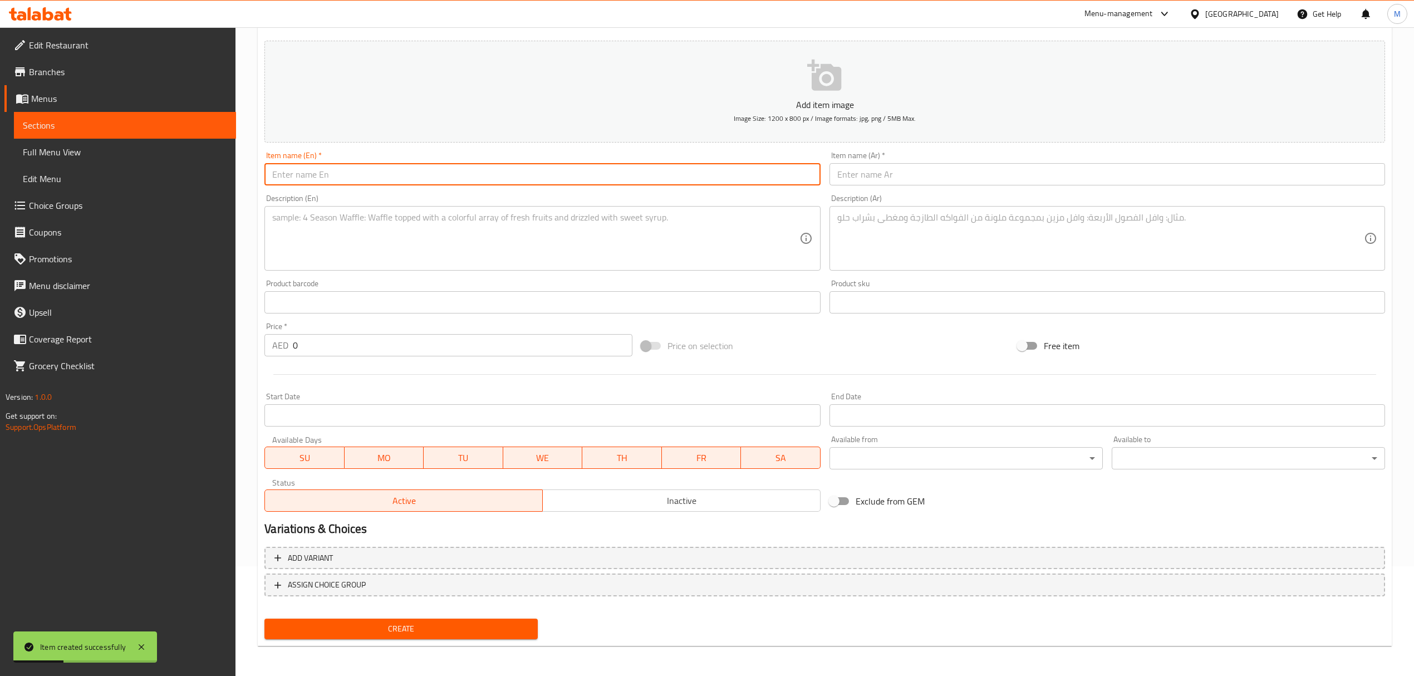
paste input "Panuozzo Boscaiola"
type input "Panuozzo Boscaiola"
click at [903, 164] on input "text" at bounding box center [1108, 174] width 556 height 22
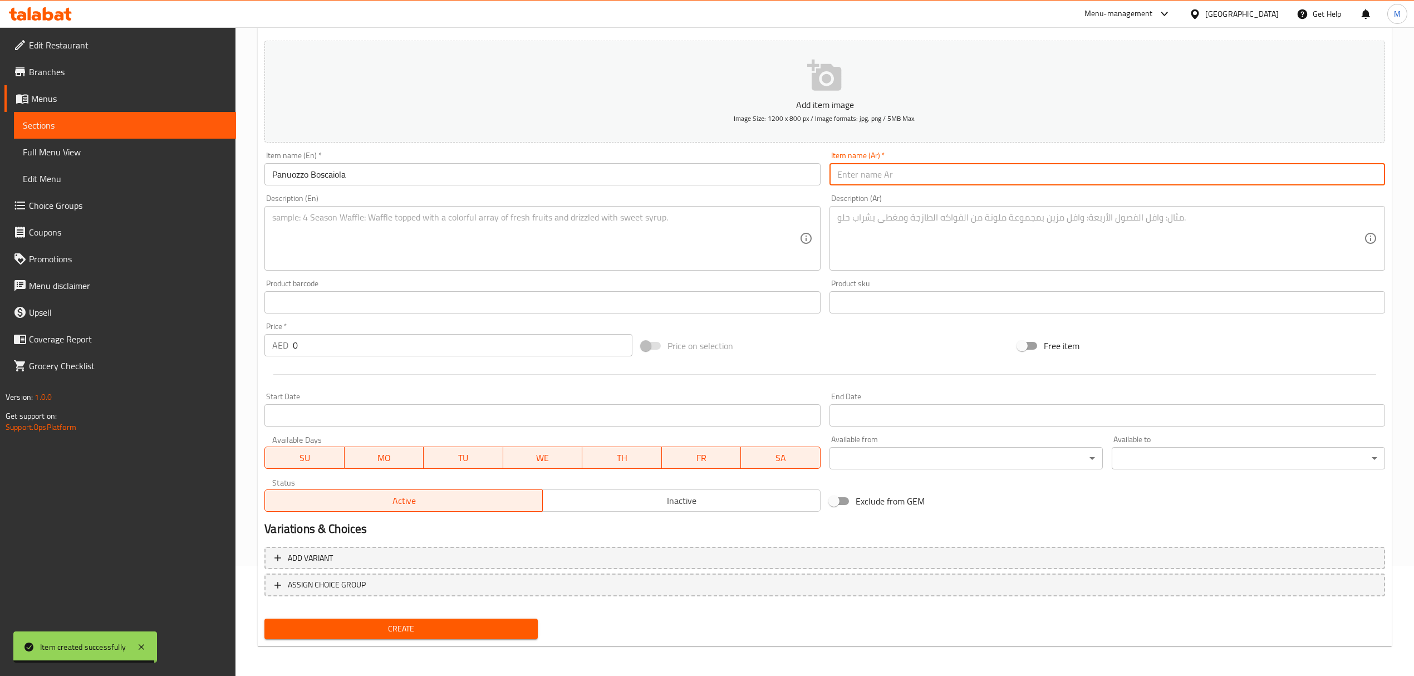
paste input "بانوزو بوسكايولا"
type input "بانوزو بوسكايولا"
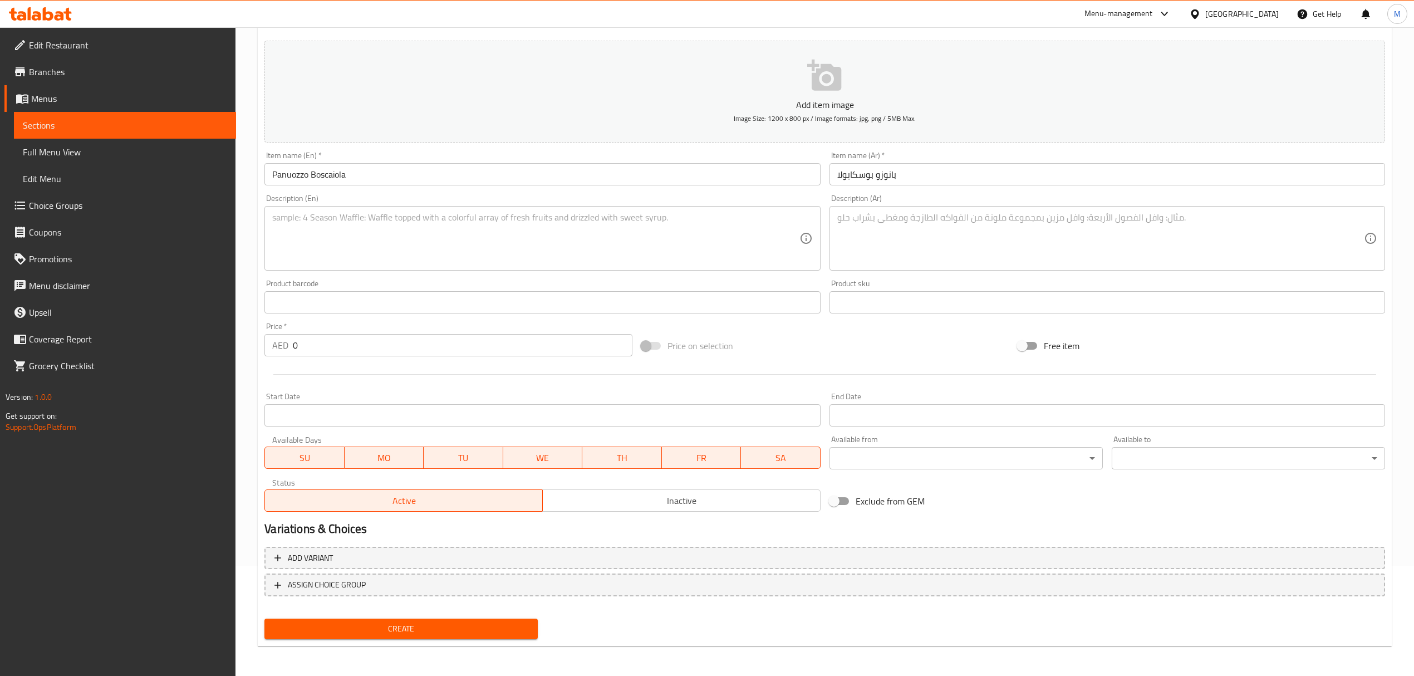
click at [512, 245] on textarea at bounding box center [535, 238] width 527 height 53
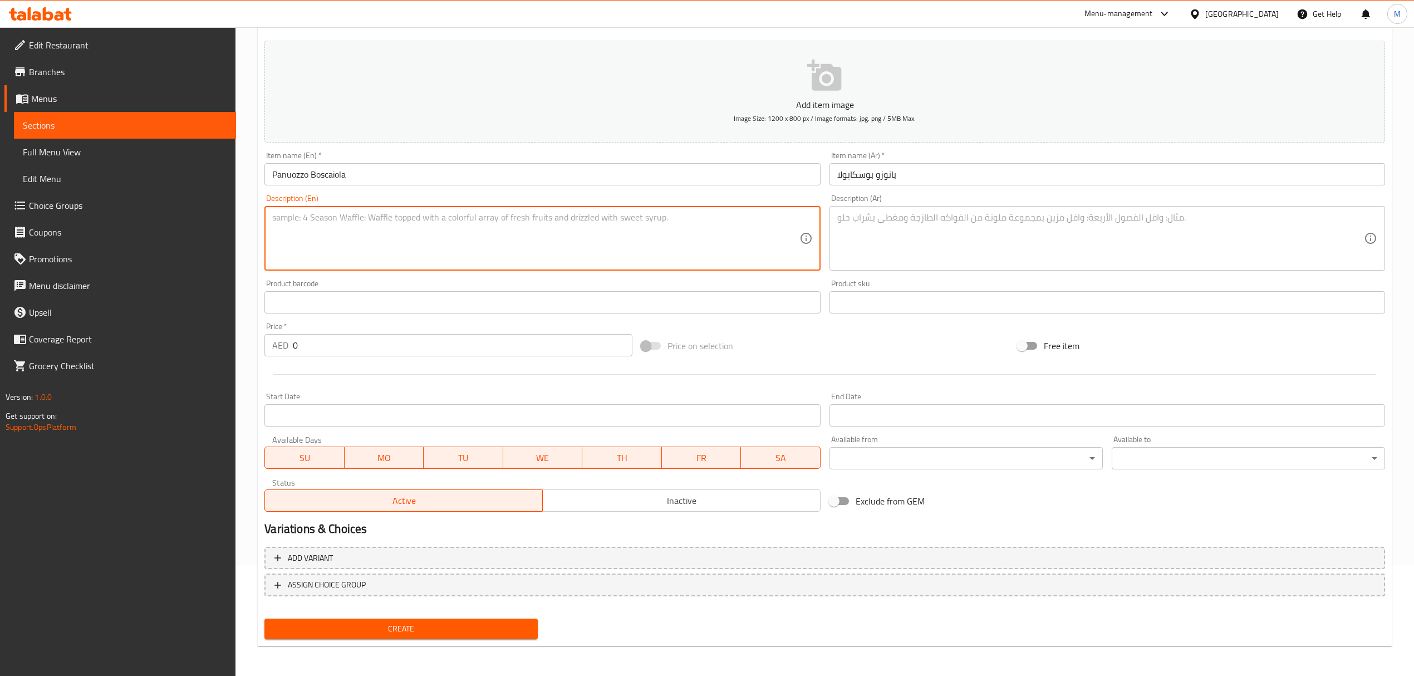
paste textarea "Instantly baked on spot panuozzo bread, mozzarella fior de latte agerola, smoke…"
type textarea "Instantly baked on spot panuozzo bread, mozzarella fior de latte agerola, smoke…"
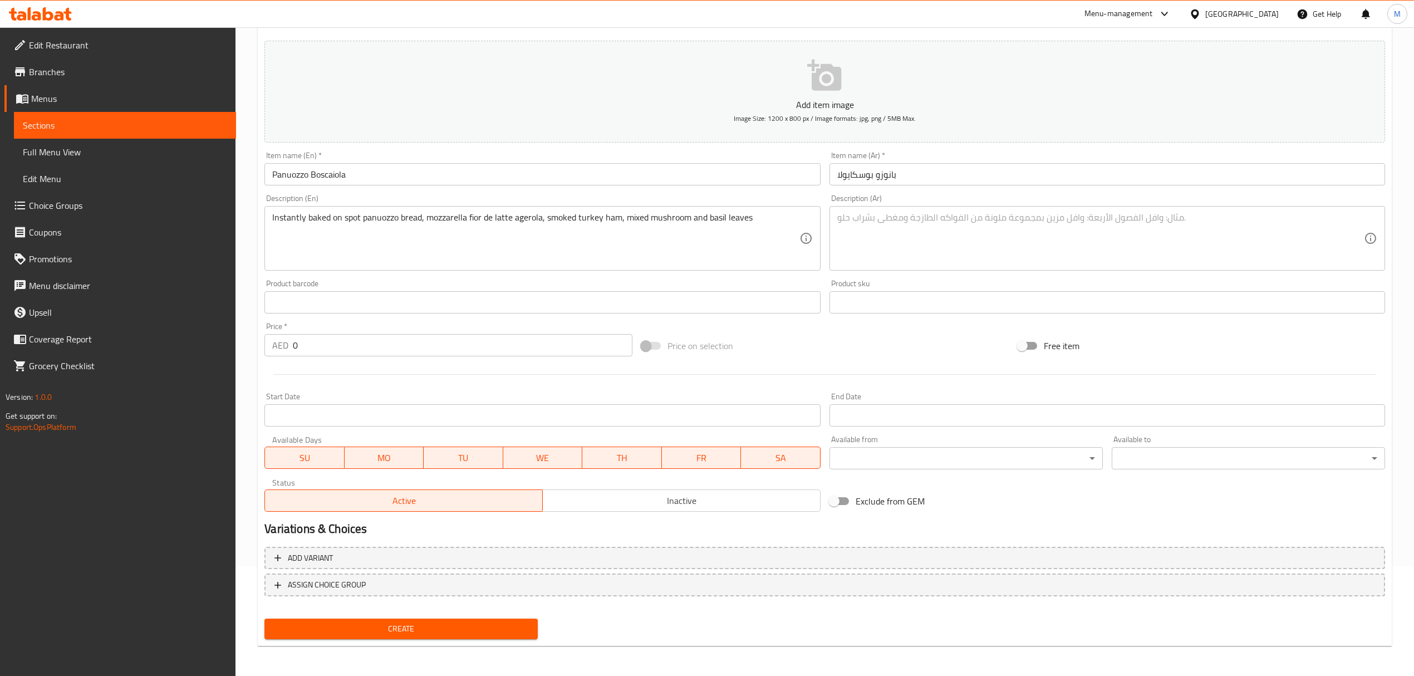
click at [894, 243] on textarea at bounding box center [1100, 238] width 527 height 53
paste textarea "خبز بانوزو مخبوز على الفور، موزاريلا فيور دي لاتيه أجيرولا، لحم ديك رومي مدخن، …"
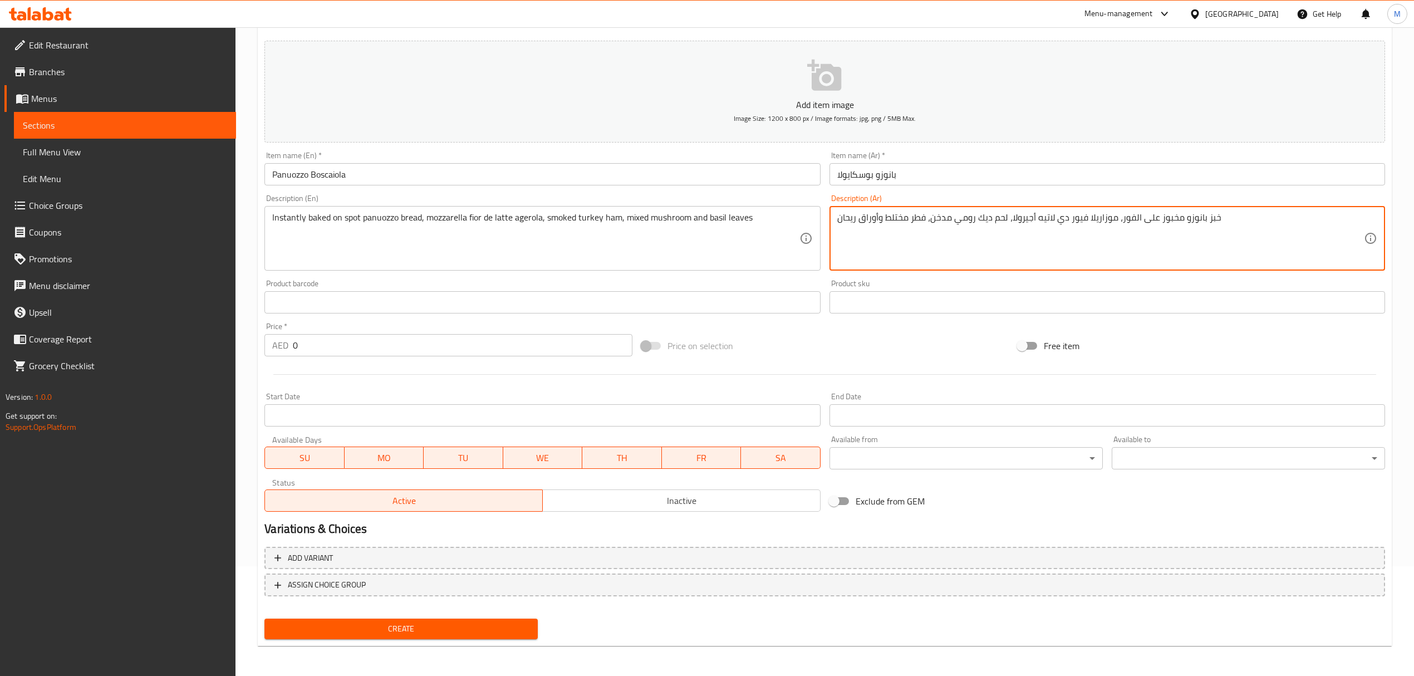
type textarea "خبز بانوزو مخبوز على الفور، موزاريلا فيور دي لاتيه أجيرولا، لحم ديك رومي مدخن، …"
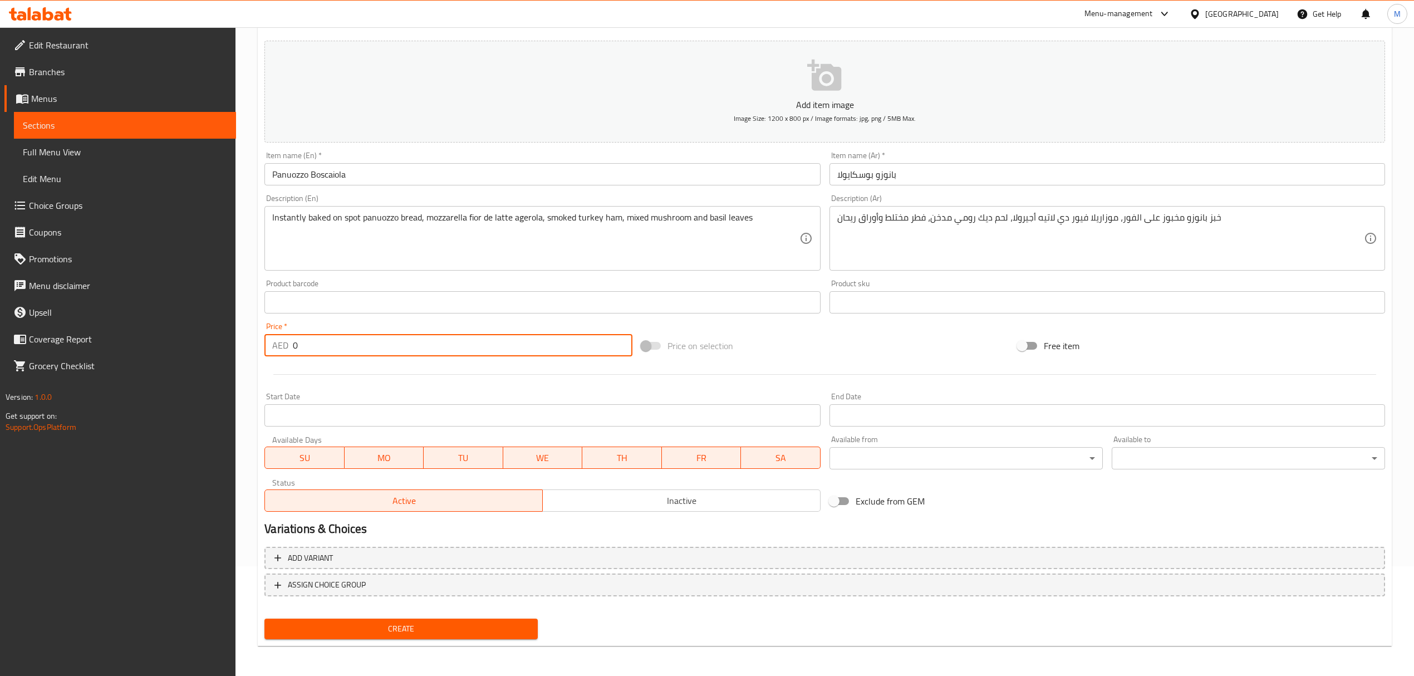
drag, startPoint x: 334, startPoint y: 348, endPoint x: 248, endPoint y: 346, distance: 86.3
click at [248, 346] on div "Home / Restaurants management / Menus / Sections / item / create Panuozzo Sandw…" at bounding box center [825, 298] width 1179 height 760
type input "59"
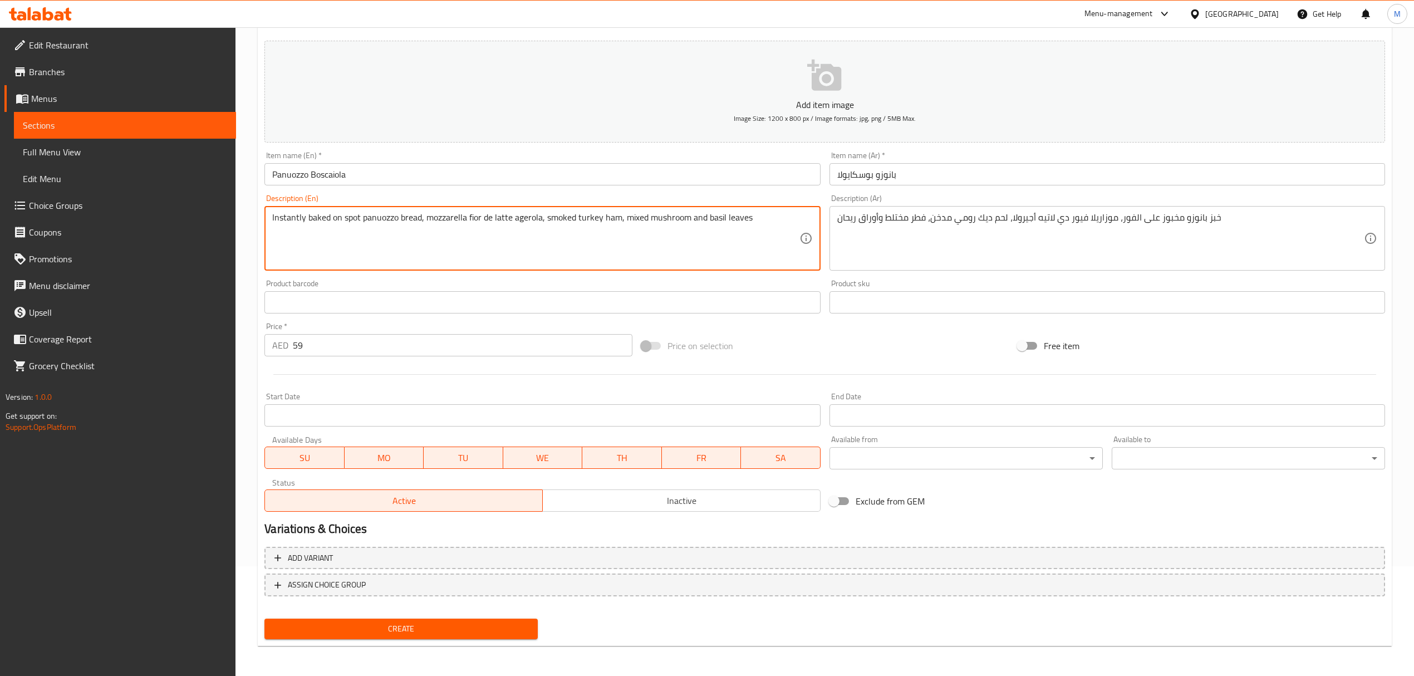
drag, startPoint x: 531, startPoint y: 218, endPoint x: 520, endPoint y: 225, distance: 13.5
click at [520, 225] on textarea "Instantly baked on spot panuozzo bread, mozzarella fior de latte agerola, smoke…" at bounding box center [535, 238] width 527 height 53
click at [515, 262] on textarea "Instantly baked on spot panuozzo bread, mozzarella fior de latte agerola, smoke…" at bounding box center [535, 238] width 527 height 53
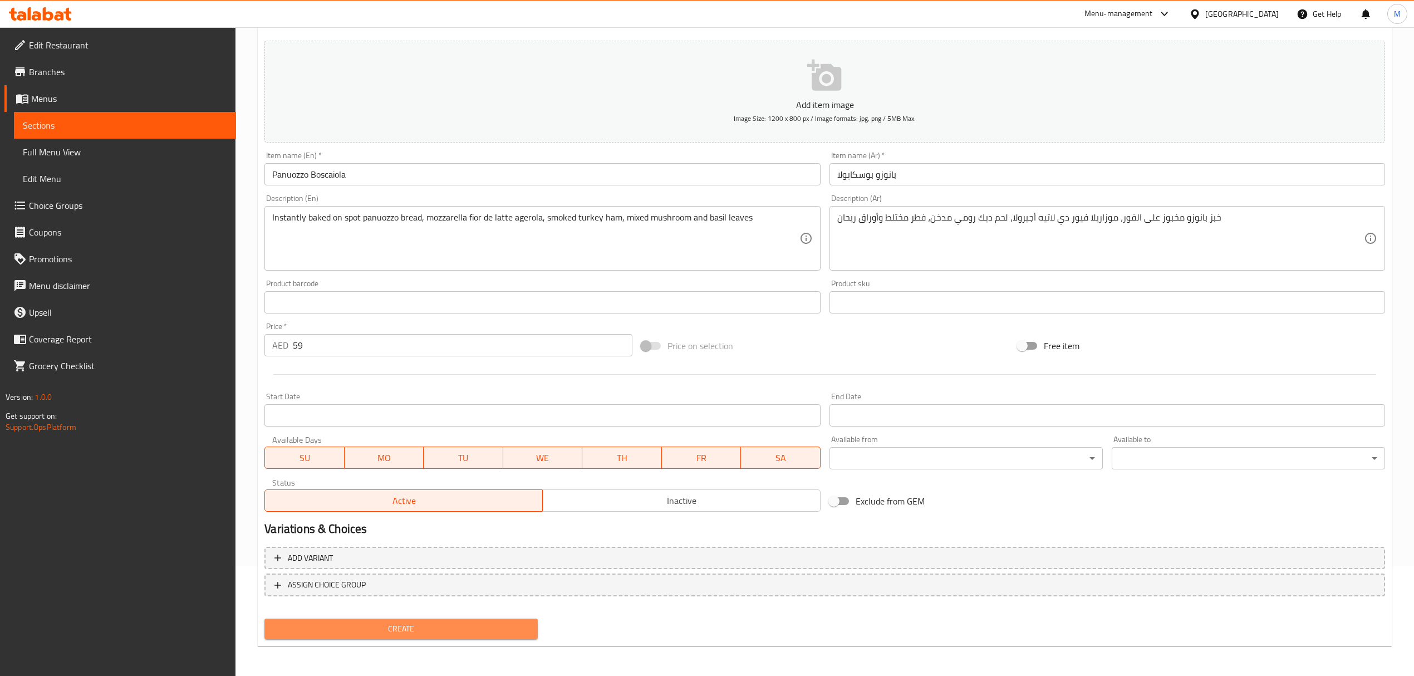
click at [430, 624] on span "Create" at bounding box center [401, 629] width 256 height 14
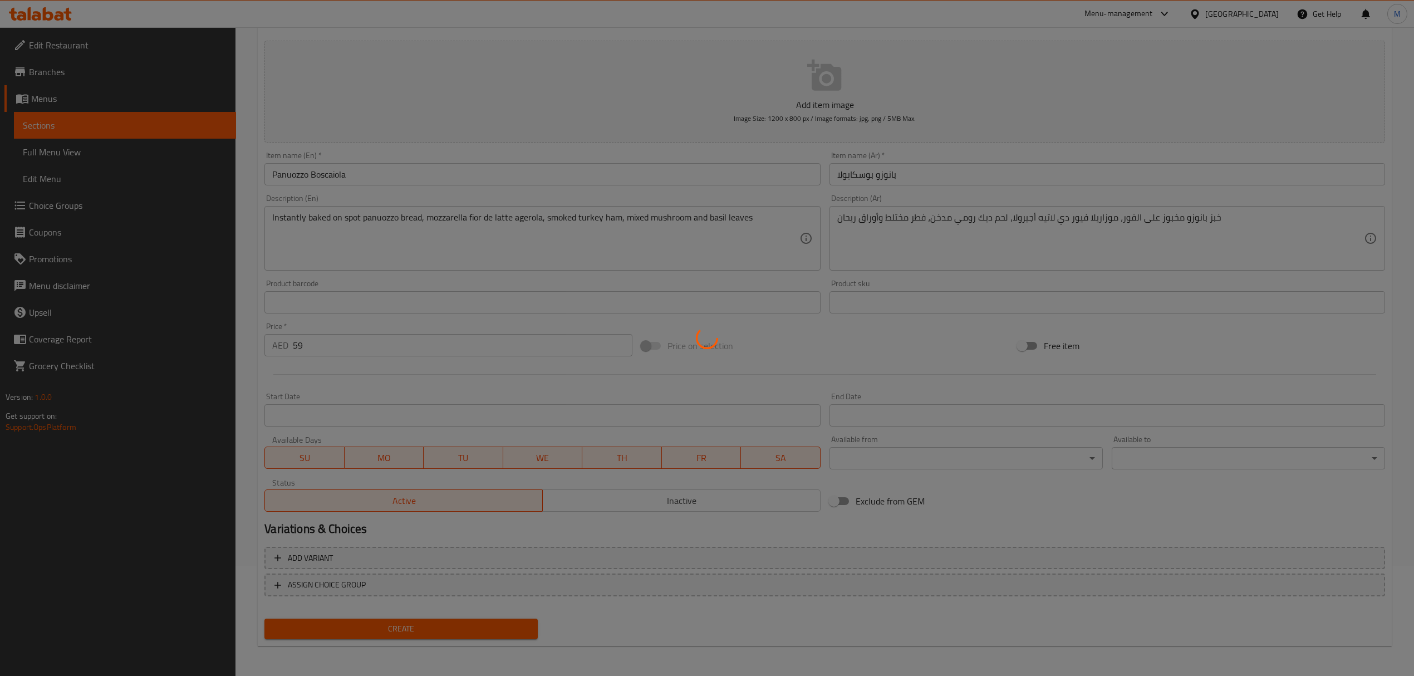
type input "0"
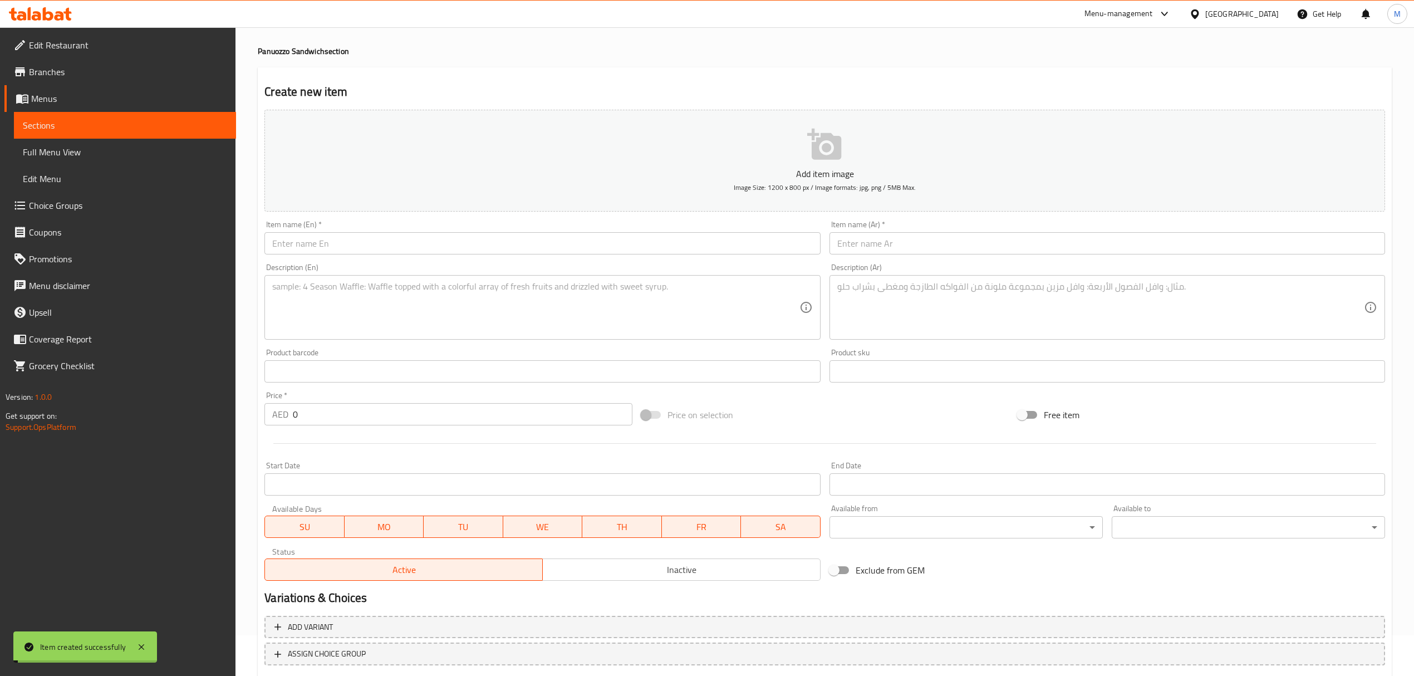
scroll to position [0, 0]
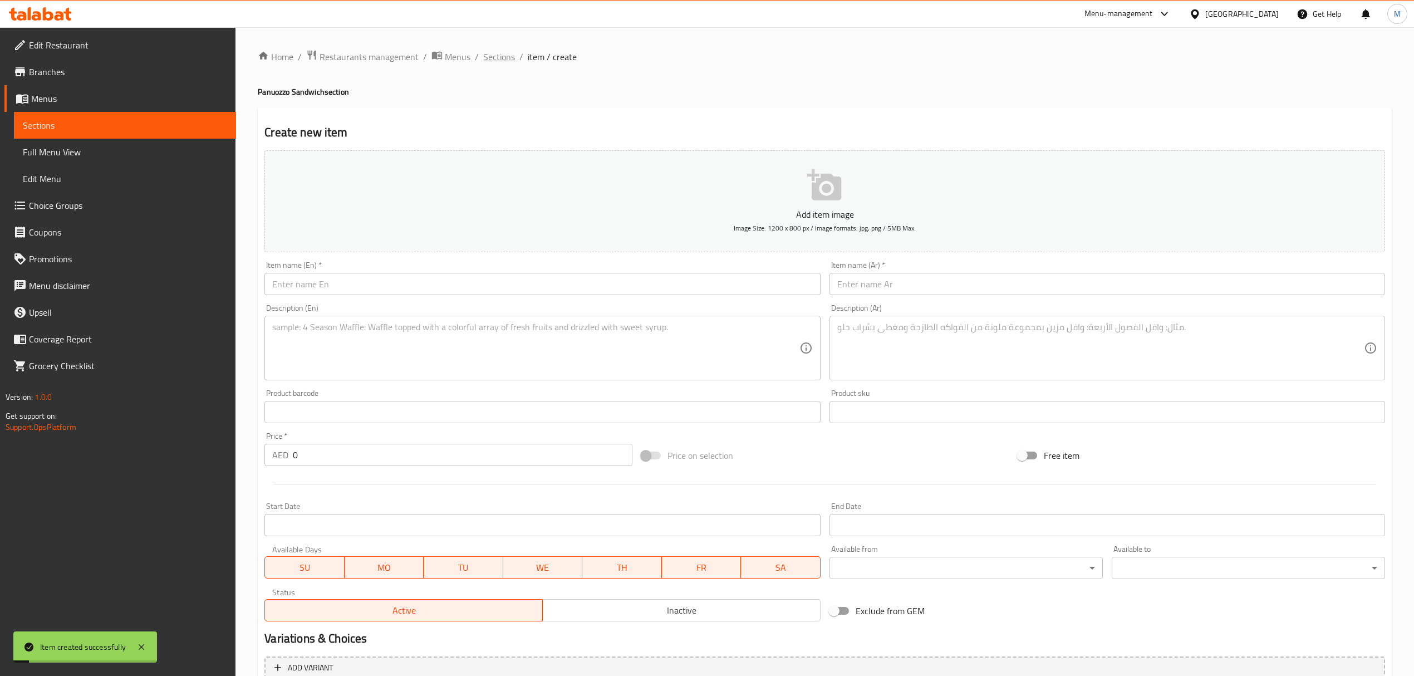
click at [506, 61] on span "Sections" at bounding box center [499, 56] width 32 height 13
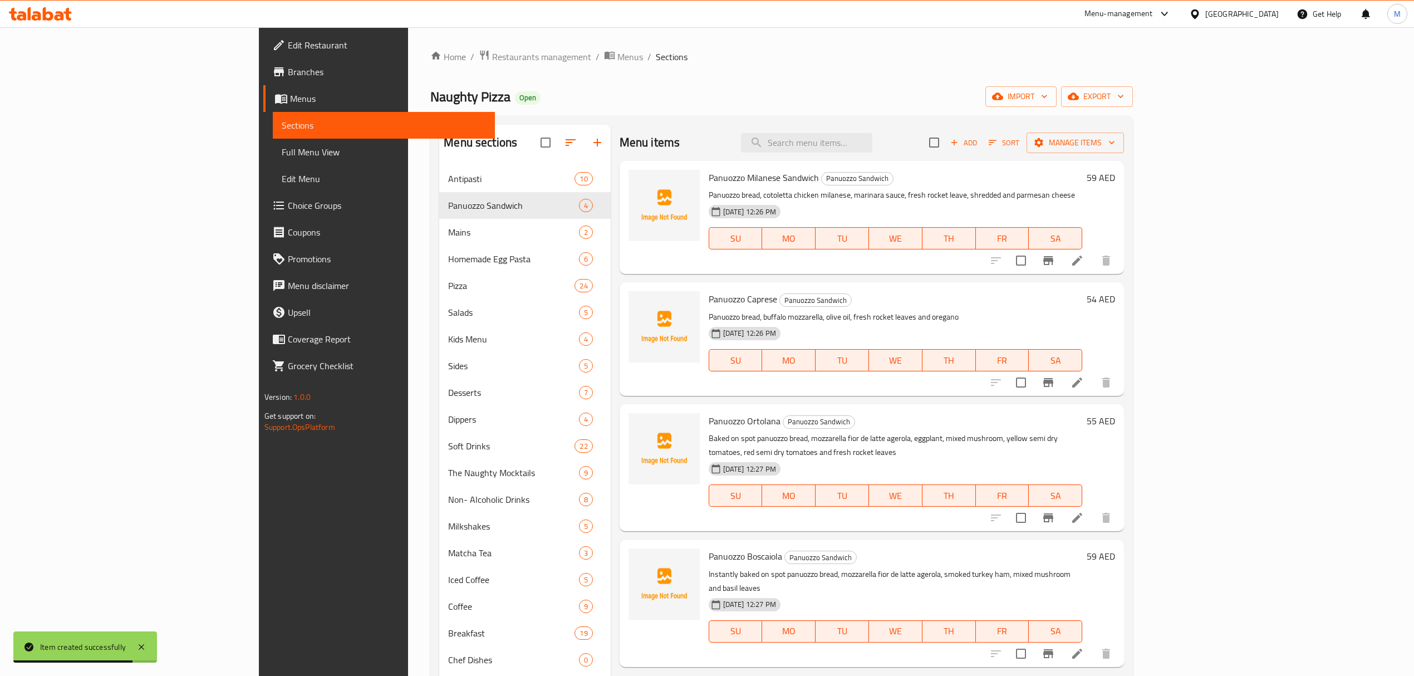
click at [288, 76] on span "Branches" at bounding box center [387, 71] width 198 height 13
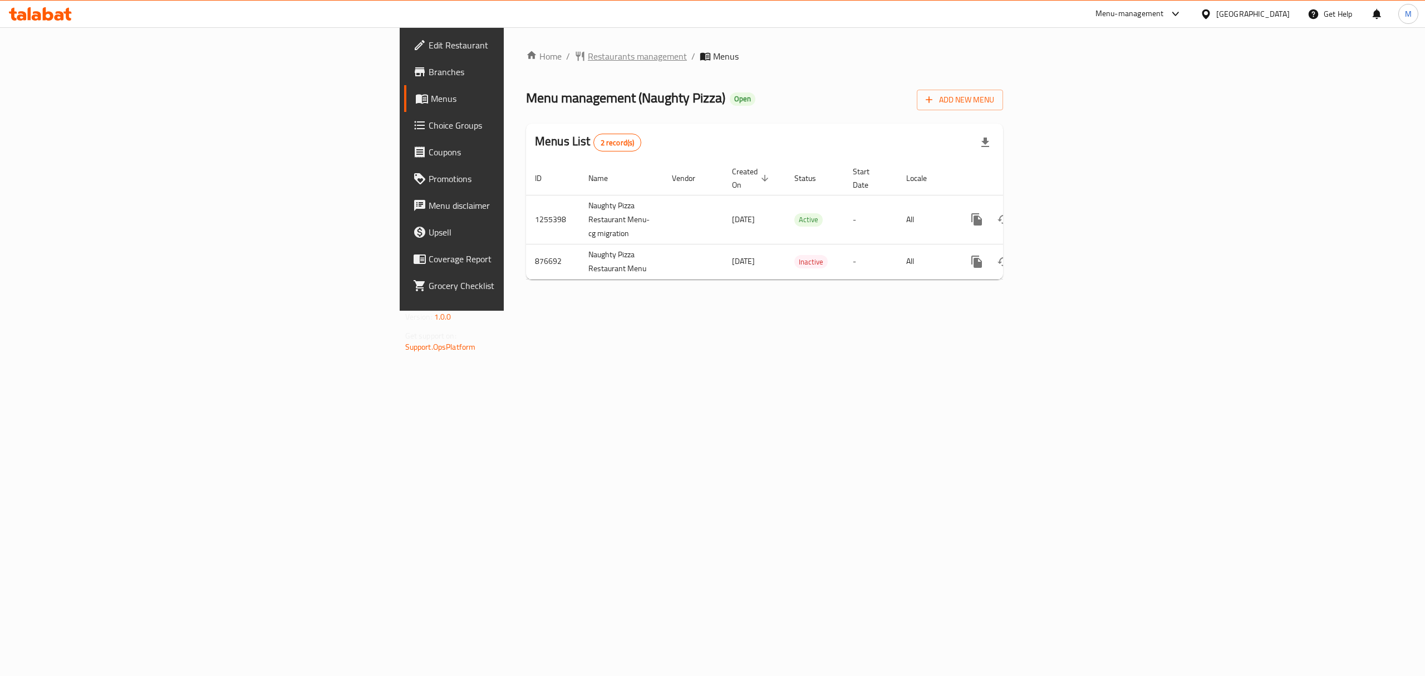
click at [588, 58] on span "Restaurants management" at bounding box center [637, 56] width 99 height 13
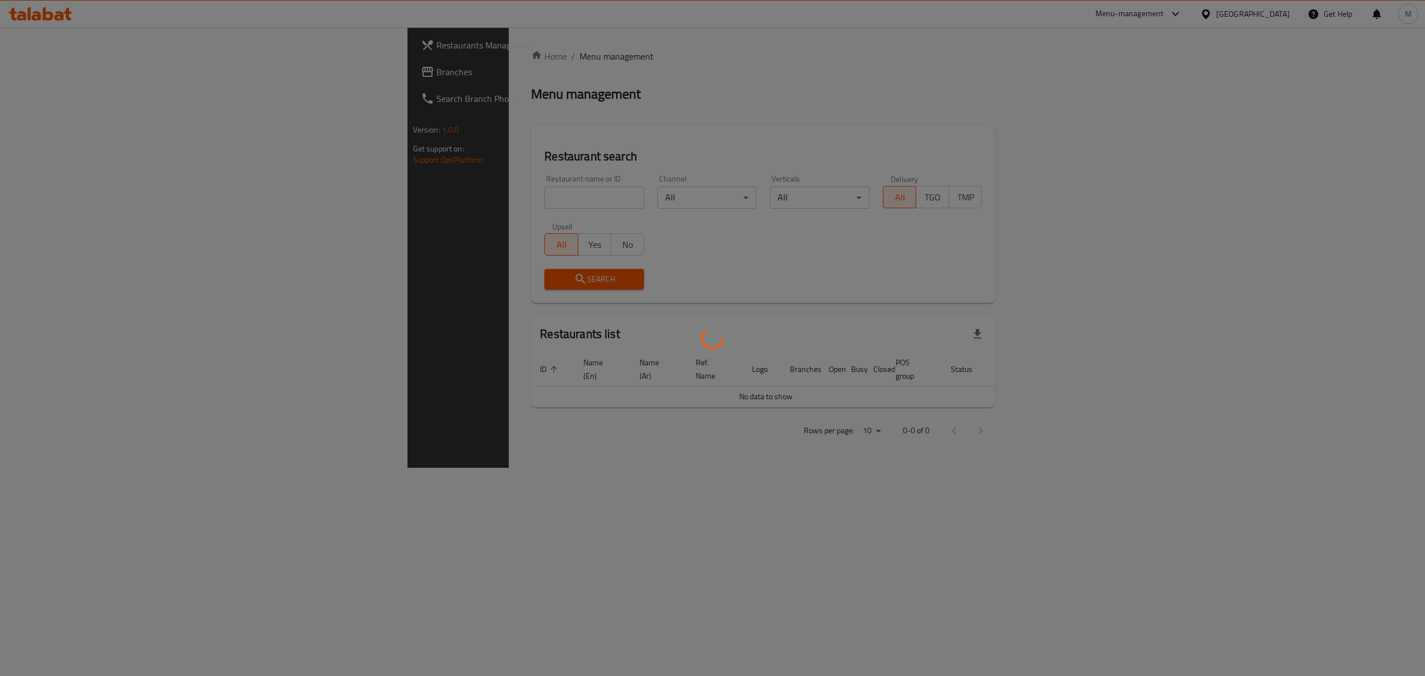
click at [460, 188] on div at bounding box center [712, 338] width 1425 height 676
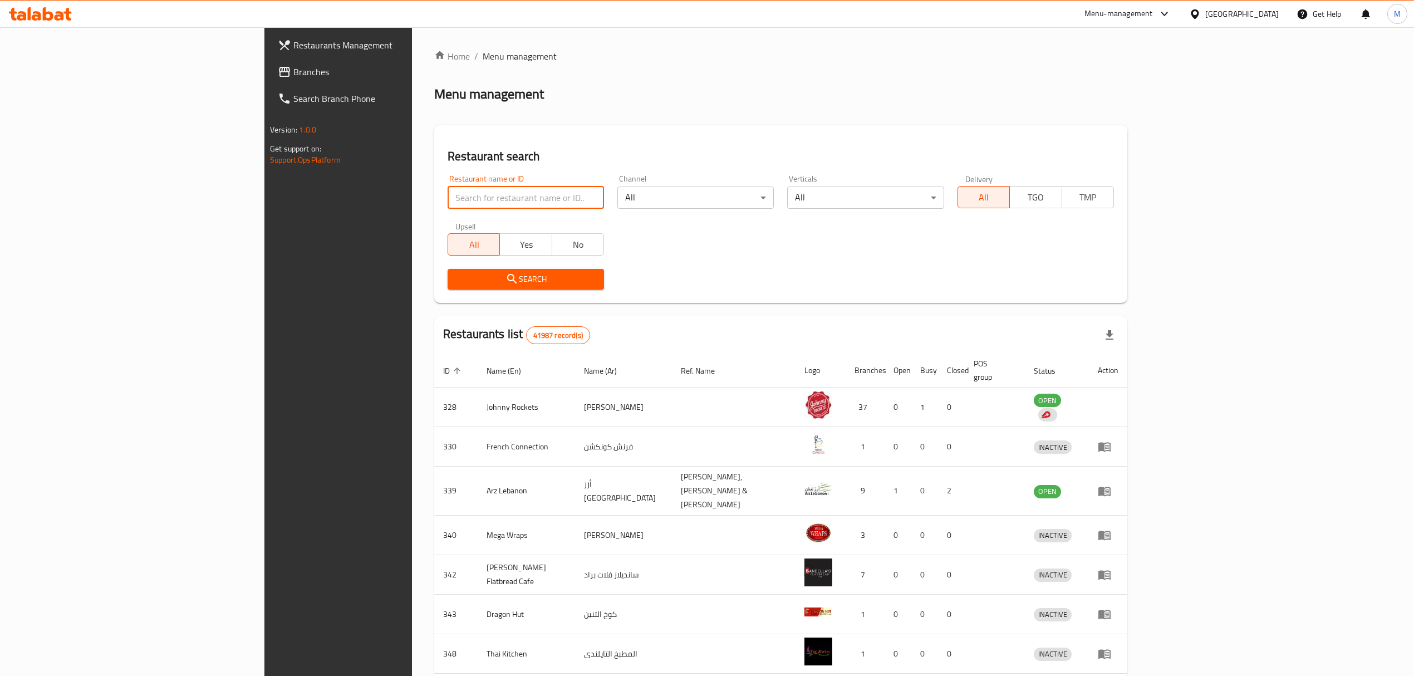
click at [453, 198] on input "search" at bounding box center [526, 198] width 156 height 22
type input "lebanese kitchen"
click button "Search" at bounding box center [526, 279] width 156 height 21
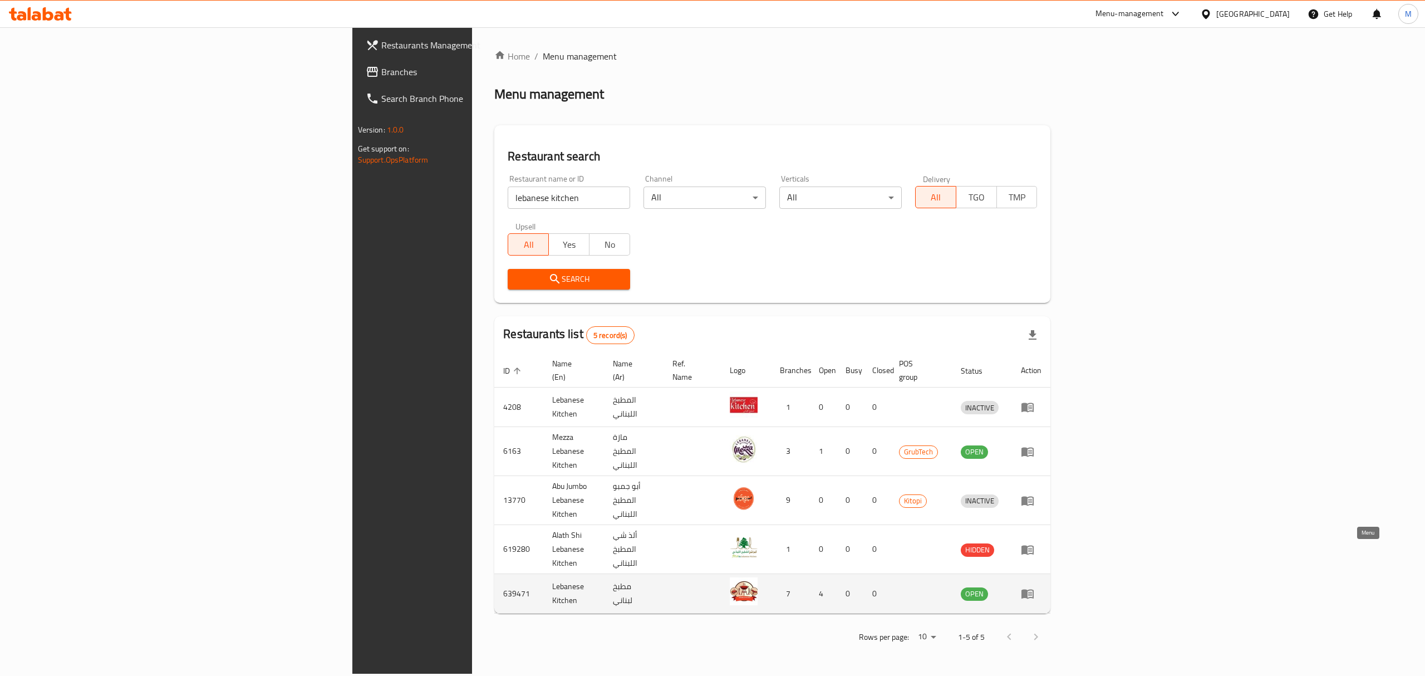
click at [1034, 590] on icon "enhanced table" at bounding box center [1028, 594] width 12 height 9
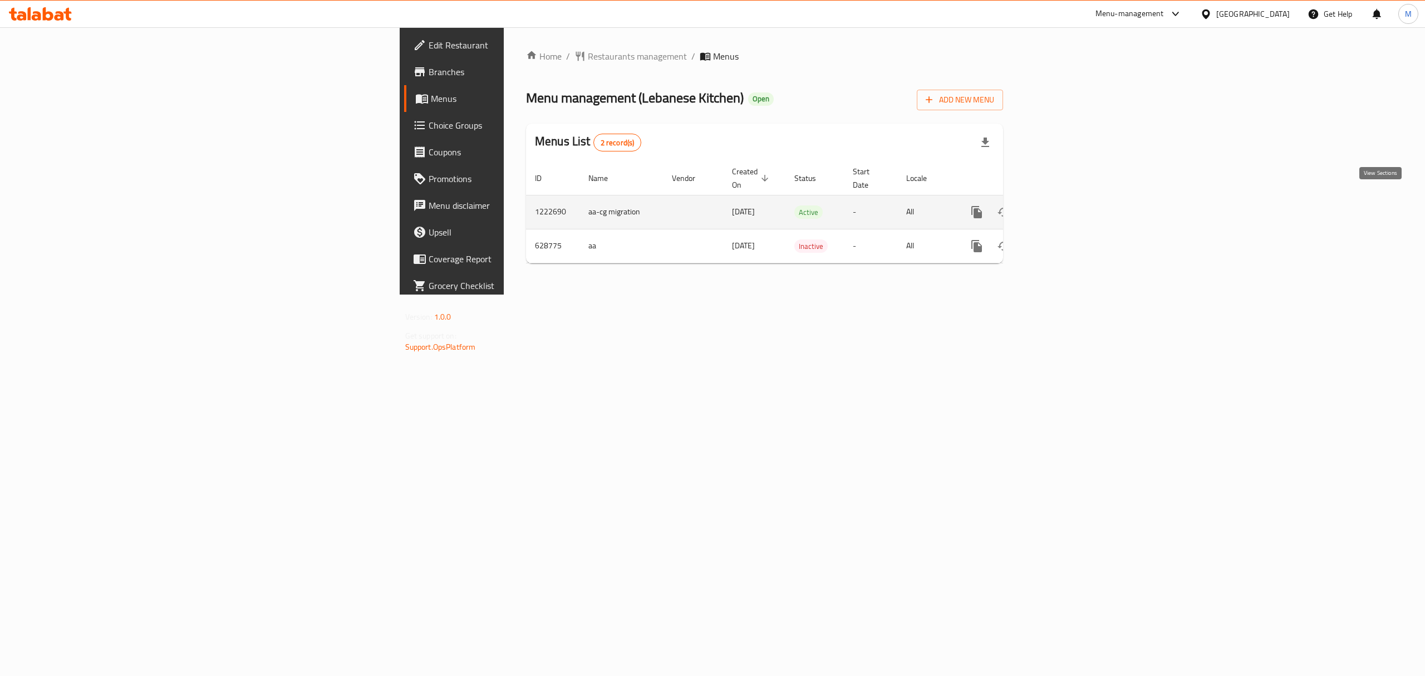
click at [1062, 207] on icon "enhanced table" at bounding box center [1057, 212] width 10 height 10
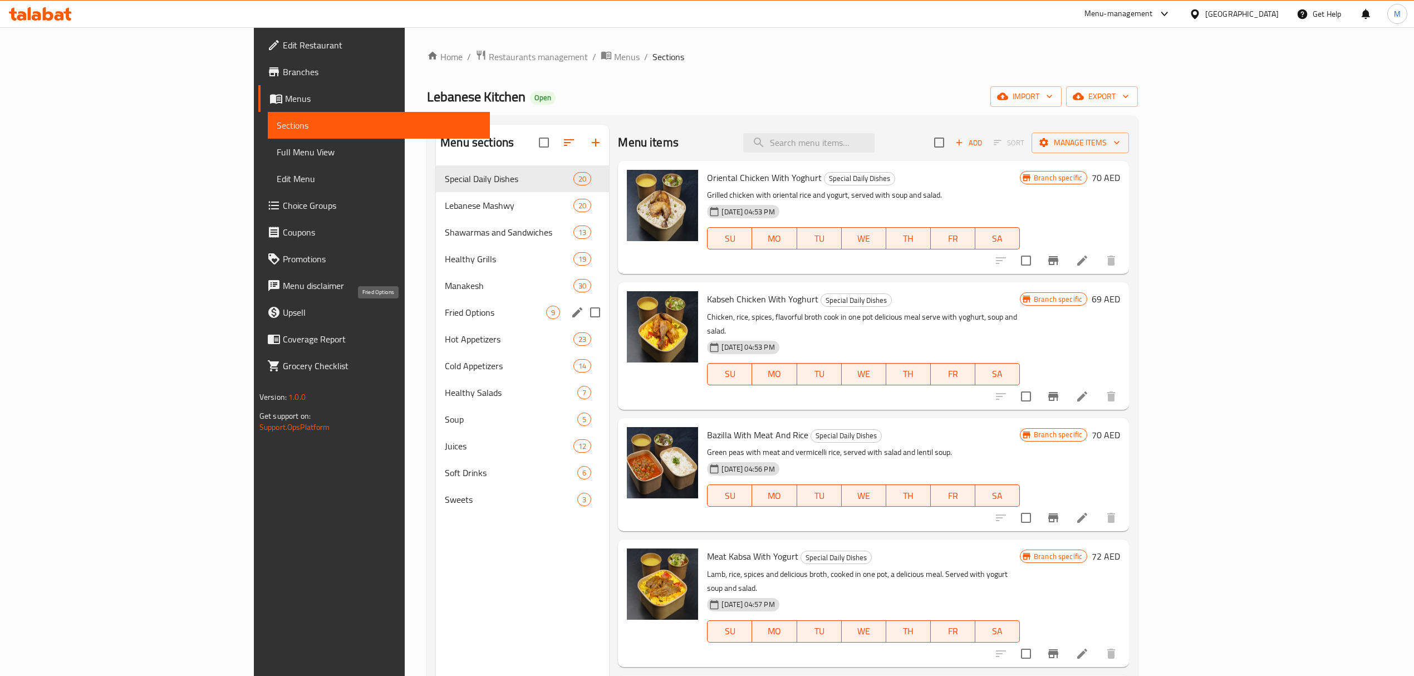
click at [445, 310] on span "Fried Options" at bounding box center [495, 312] width 101 height 13
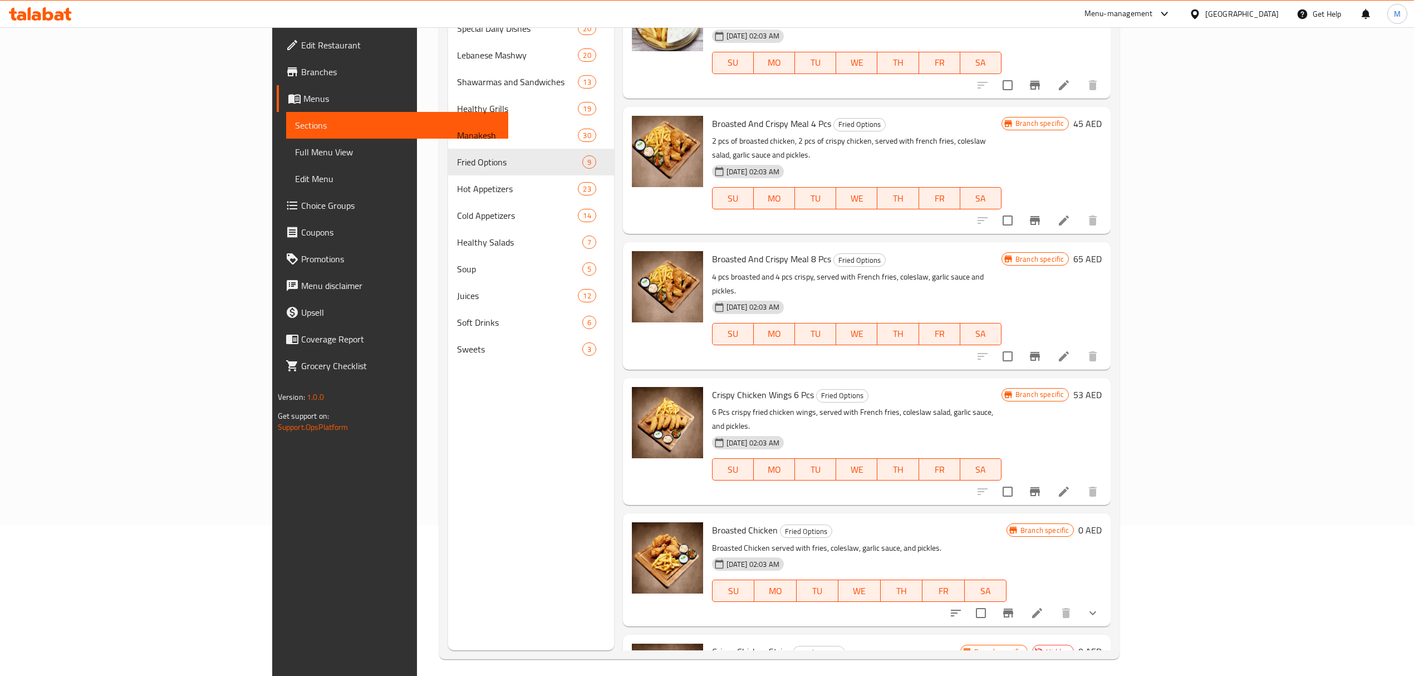
scroll to position [156, 0]
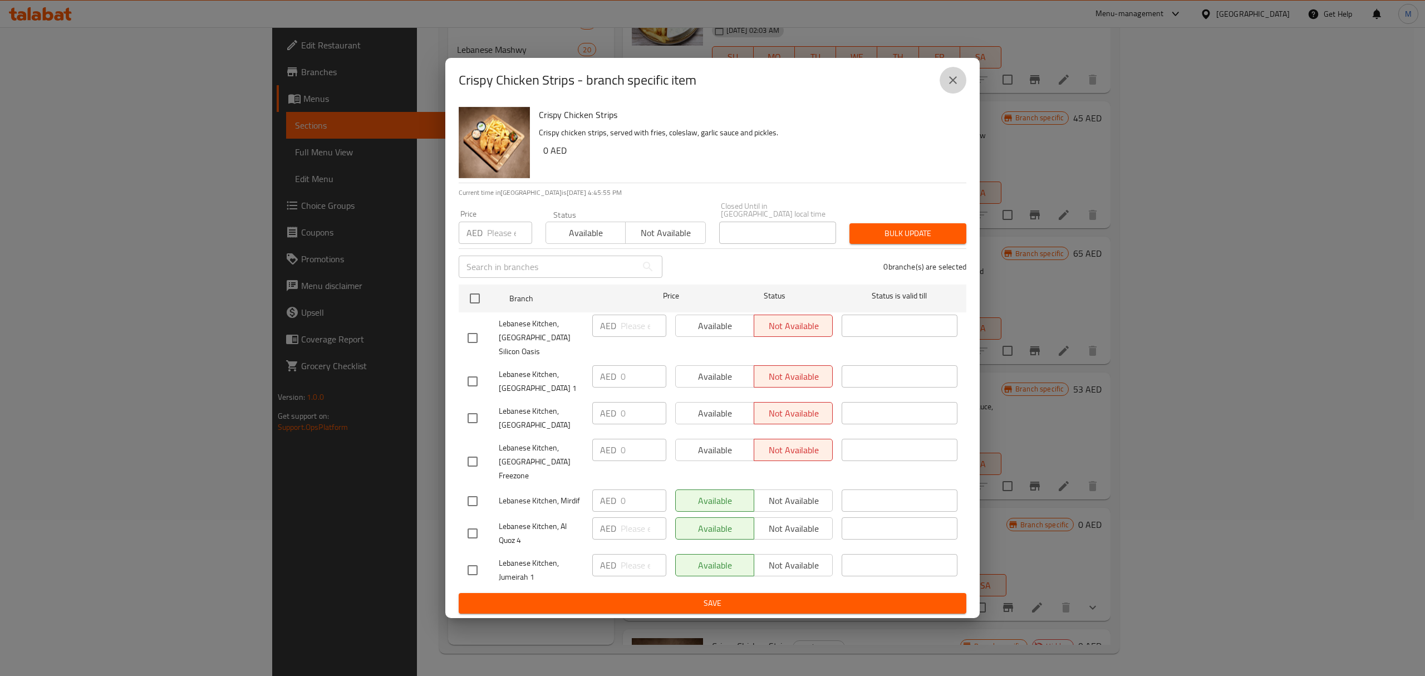
click at [958, 87] on icon "close" at bounding box center [953, 80] width 13 height 13
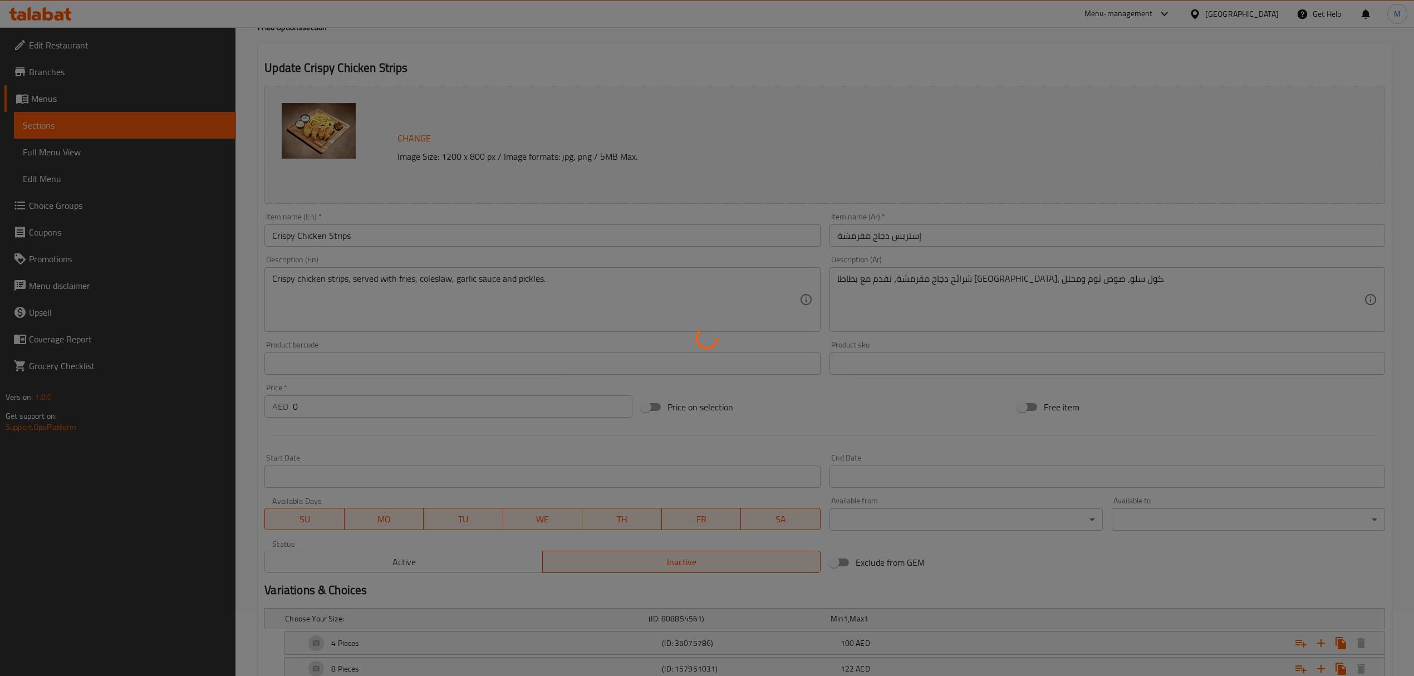
scroll to position [192, 0]
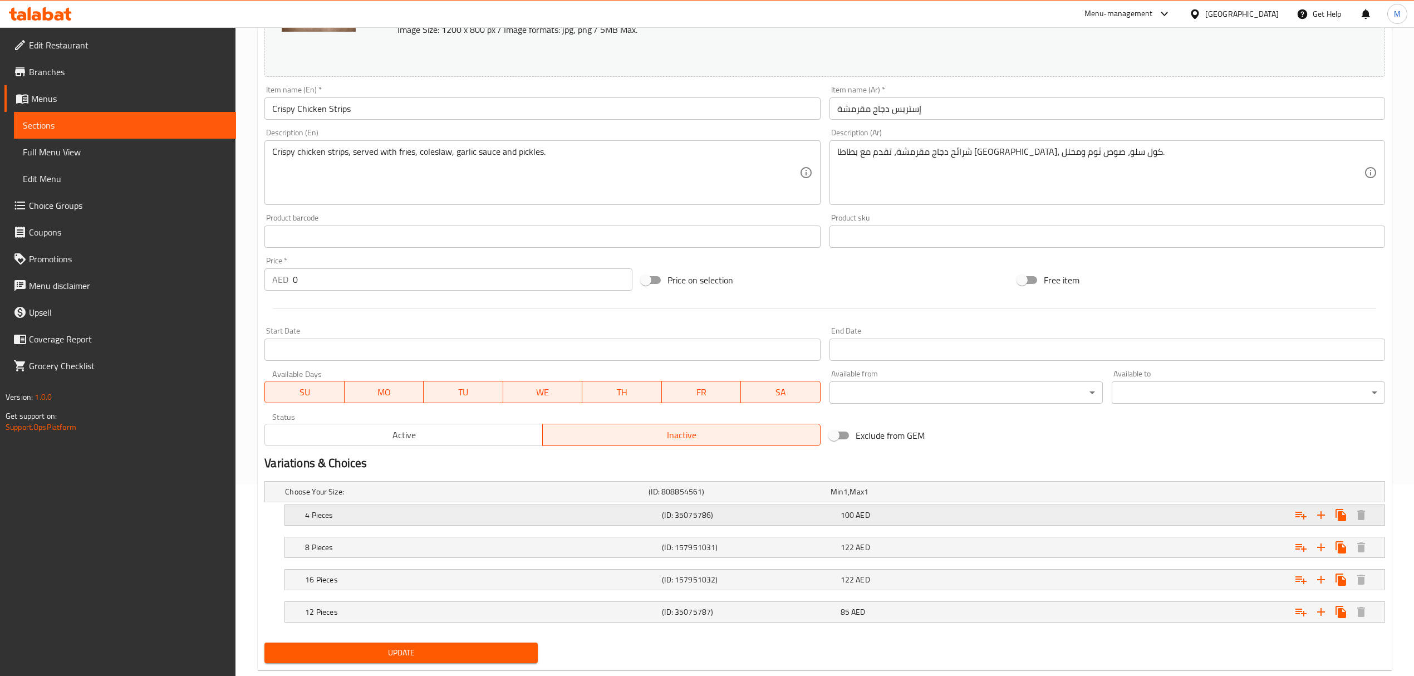
click at [643, 513] on h5 "4 Pieces" at bounding box center [481, 514] width 352 height 11
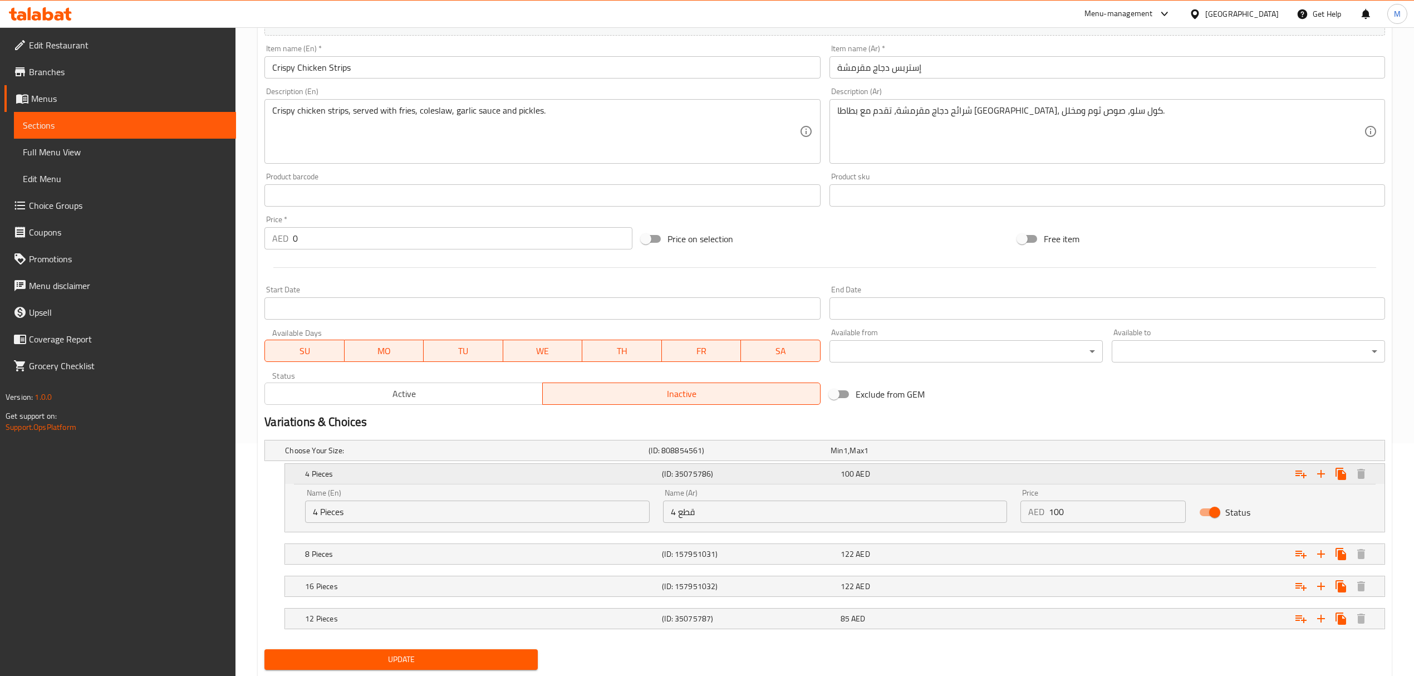
scroll to position [266, 0]
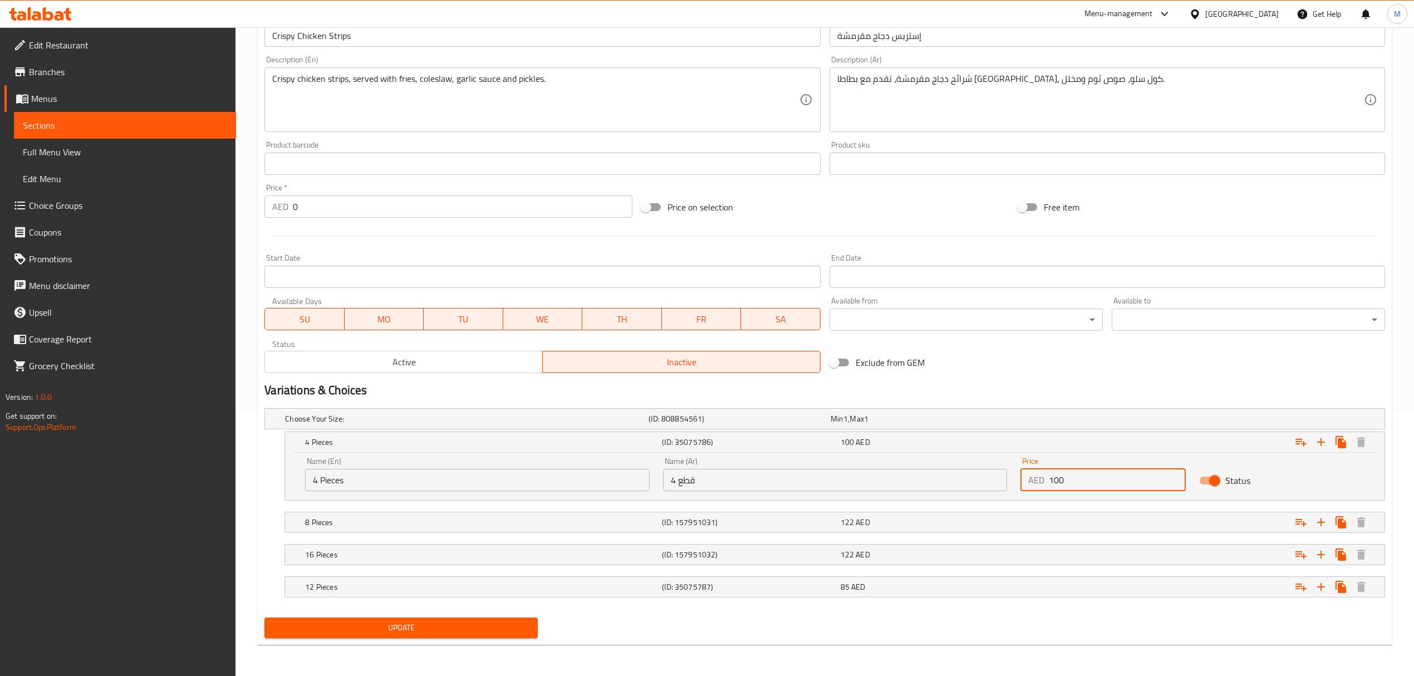
drag, startPoint x: 1065, startPoint y: 482, endPoint x: 1025, endPoint y: 474, distance: 40.7
click at [1025, 474] on div "AED 100 Price" at bounding box center [1103, 480] width 165 height 22
type input "47"
click at [1001, 510] on div "8 Pieces (ID: 157951031) 122 AED" at bounding box center [838, 522] width 1071 height 25
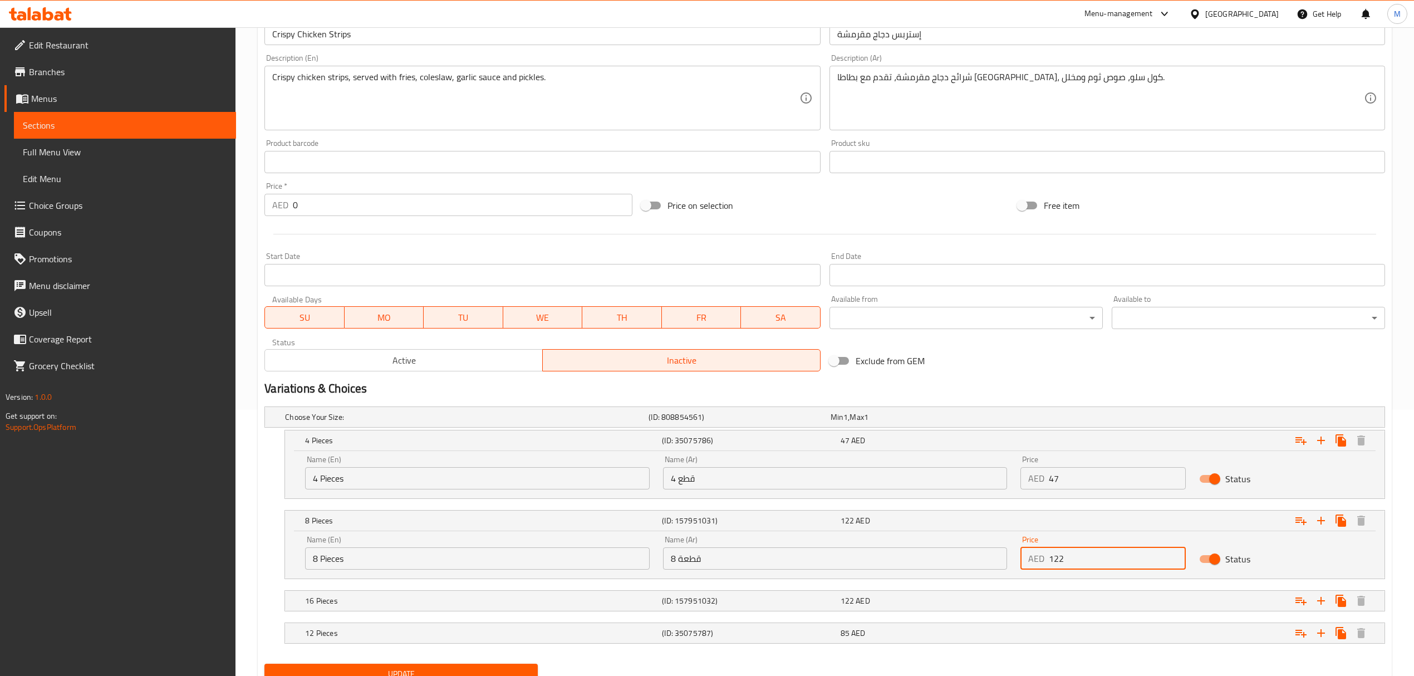
drag, startPoint x: 1046, startPoint y: 562, endPoint x: 1026, endPoint y: 562, distance: 20.1
click at [1026, 562] on div "AED 122 Price" at bounding box center [1103, 558] width 165 height 22
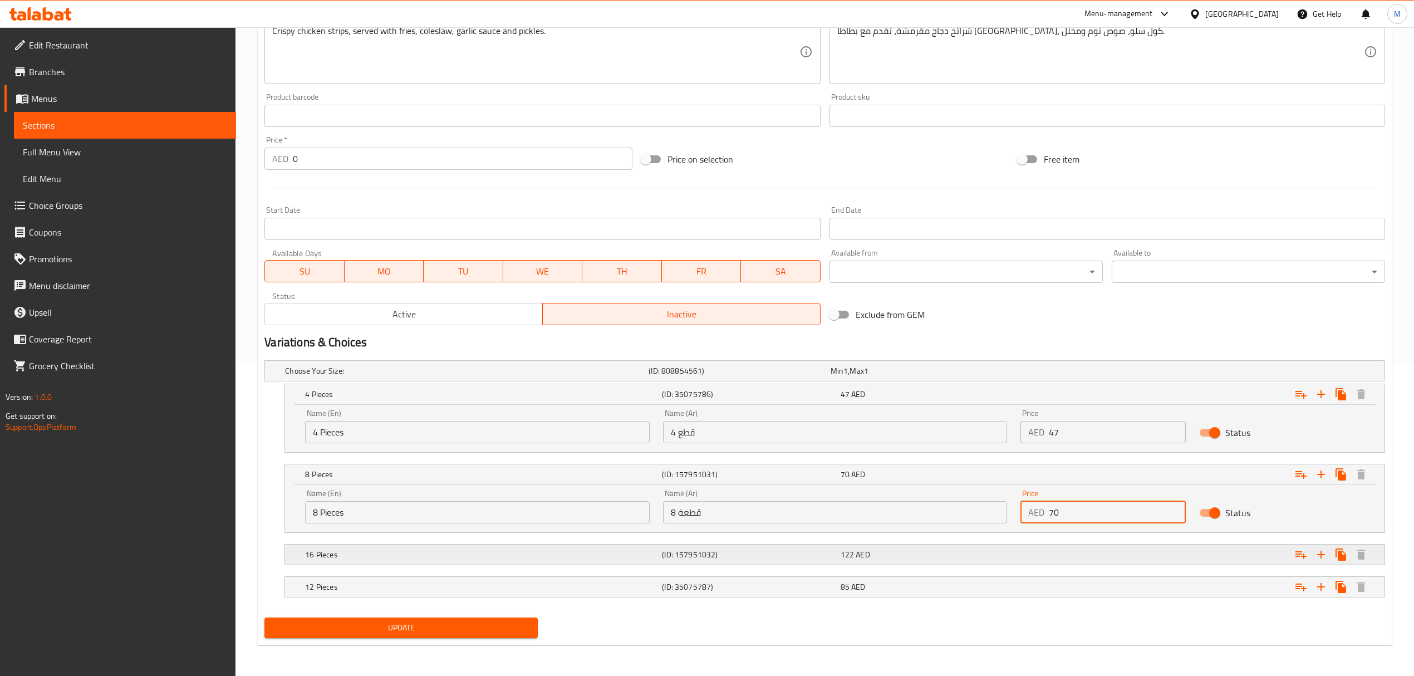
type input "70"
click at [1033, 553] on div "Expand" at bounding box center [1195, 554] width 357 height 25
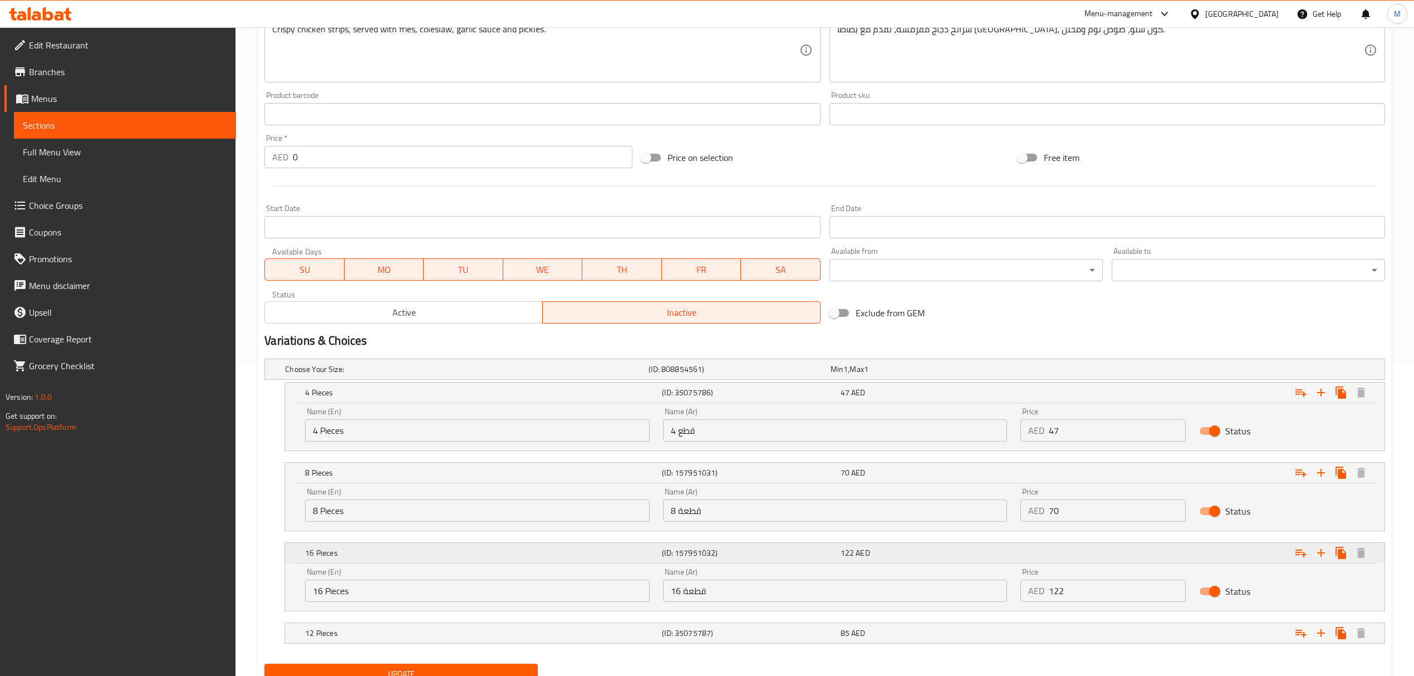
scroll to position [362, 0]
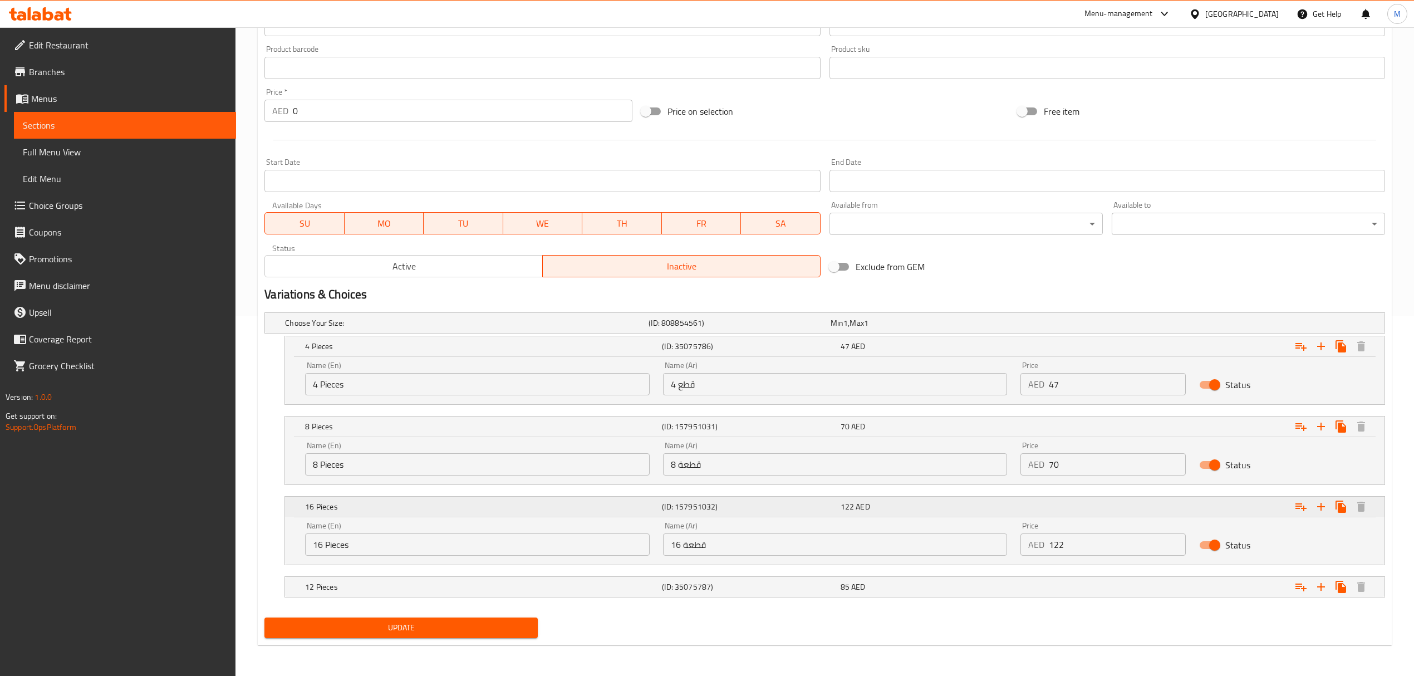
drag, startPoint x: 455, startPoint y: 508, endPoint x: 555, endPoint y: 499, distance: 100.6
click at [555, 499] on div "16 Pieces" at bounding box center [481, 507] width 357 height 16
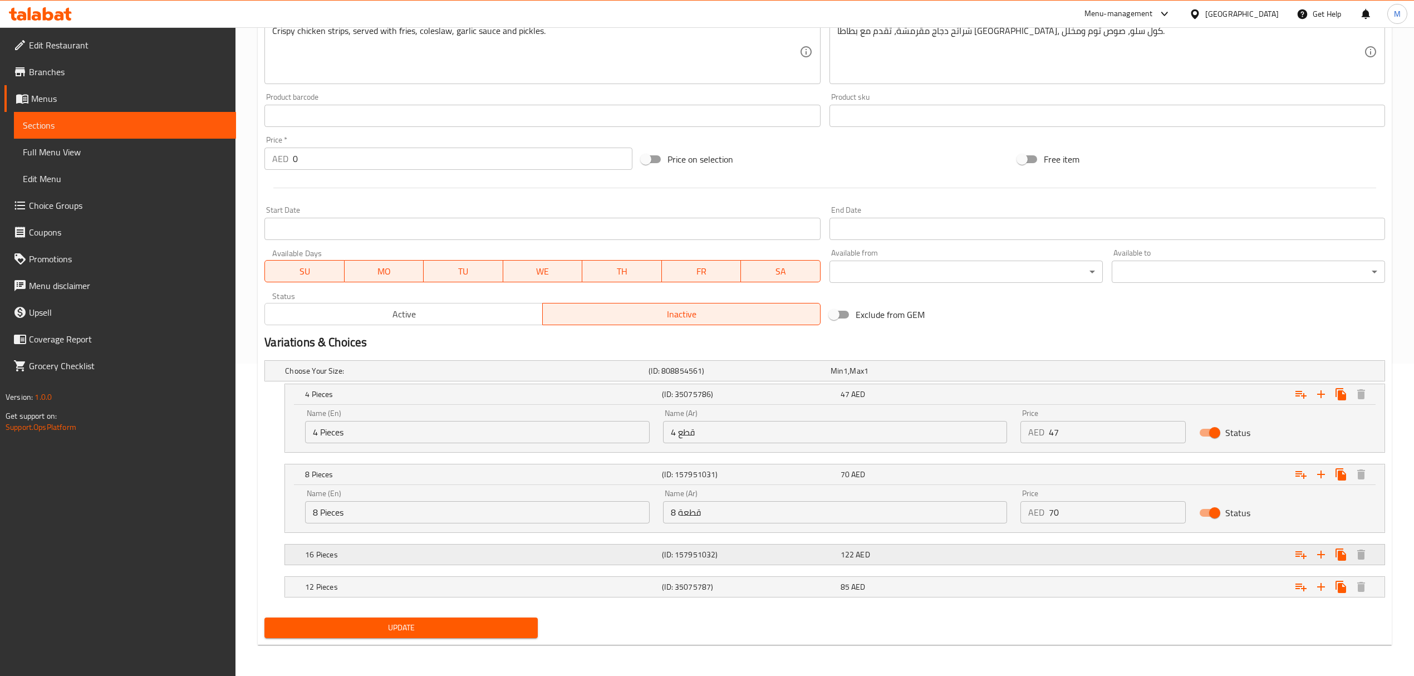
click at [1059, 558] on div "Expand" at bounding box center [1195, 554] width 357 height 25
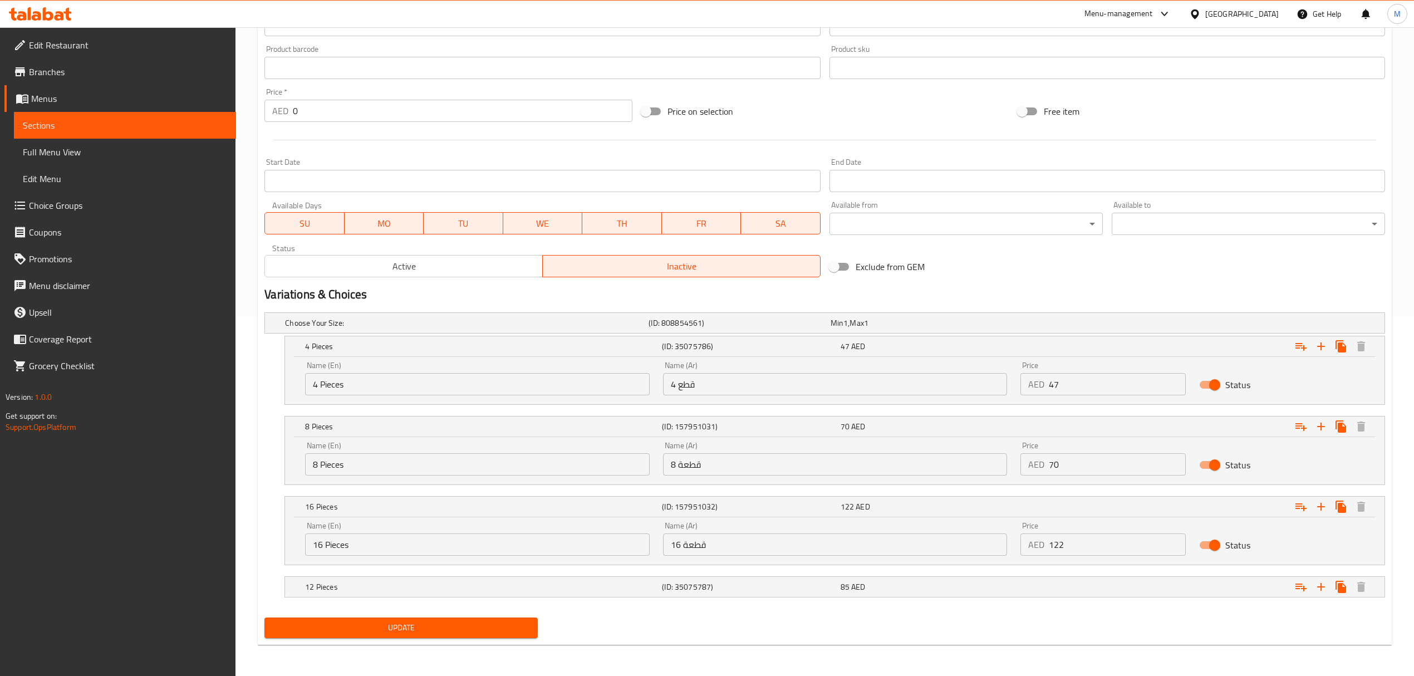
click at [1031, 546] on div "AED 122 Price" at bounding box center [1103, 544] width 165 height 22
click at [1052, 577] on div "Expand" at bounding box center [1195, 587] width 357 height 25
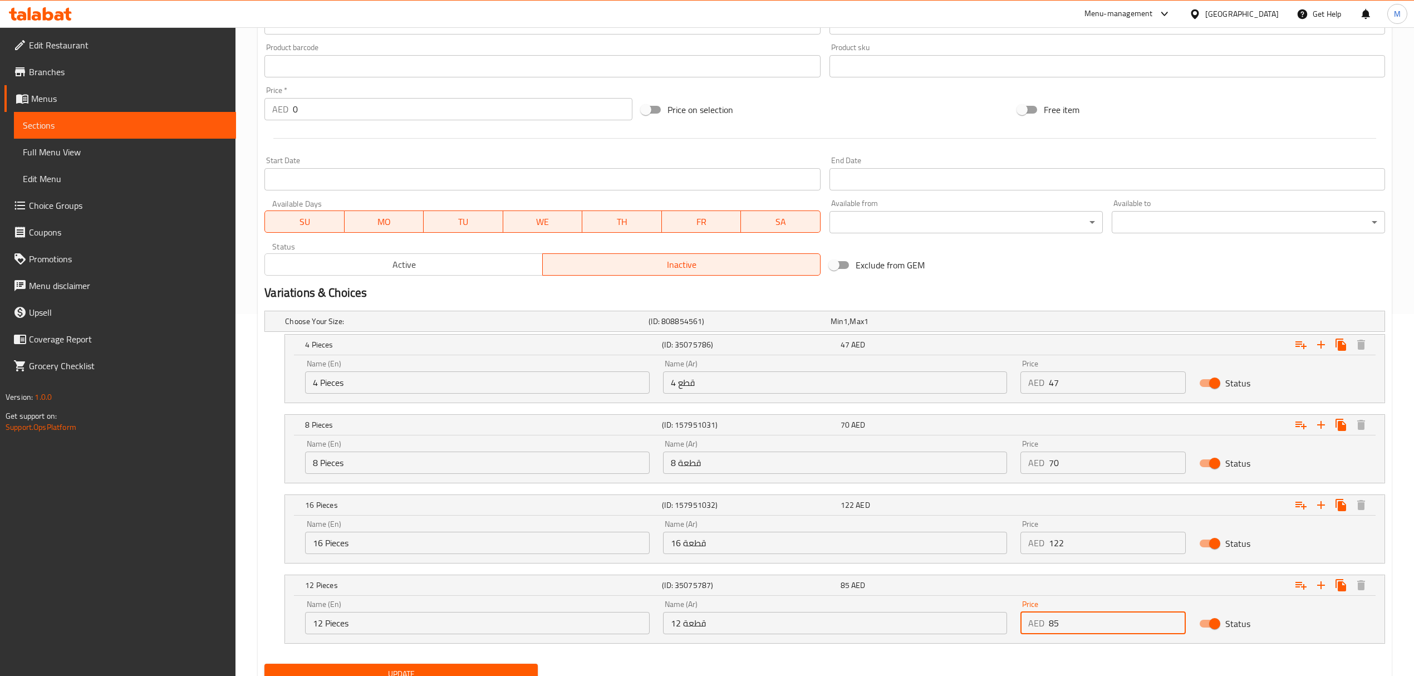
click at [1016, 623] on div "Price AED 85 Price" at bounding box center [1103, 617] width 179 height 47
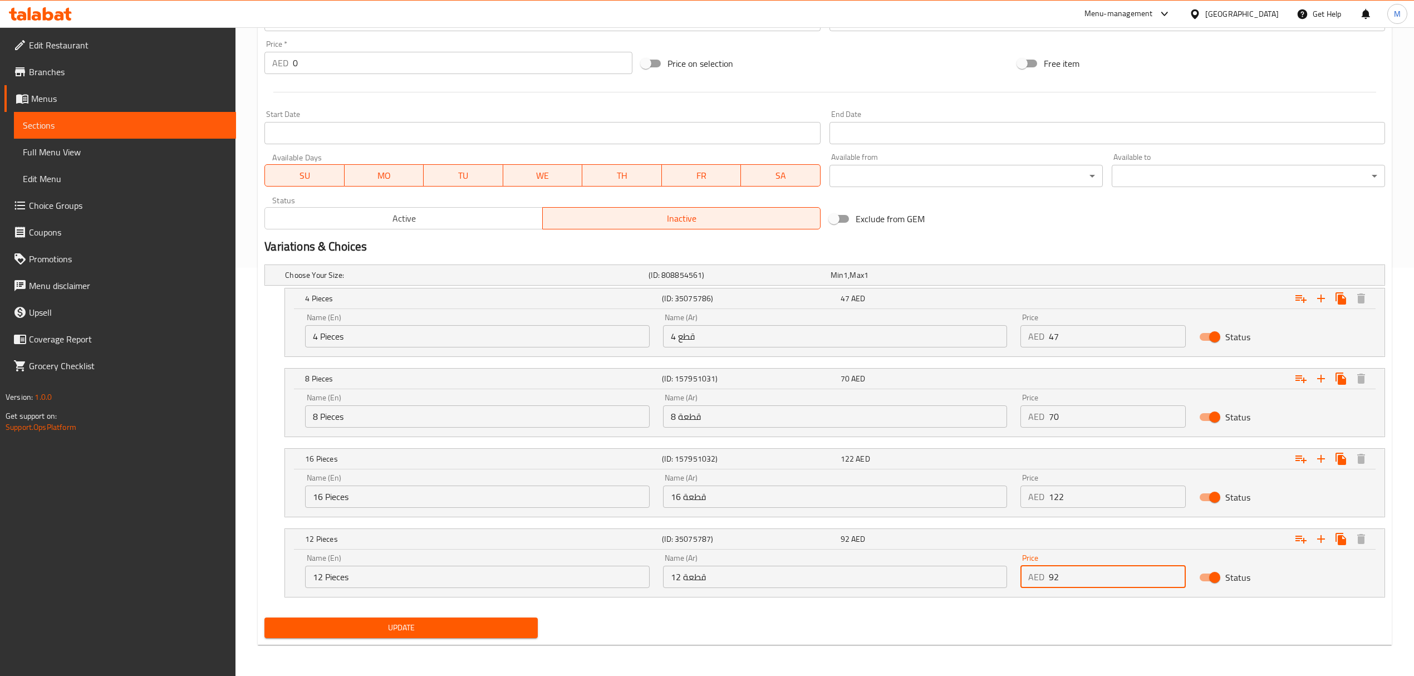
scroll to position [410, 0]
type input "92"
click at [492, 631] on span "Update" at bounding box center [401, 628] width 256 height 14
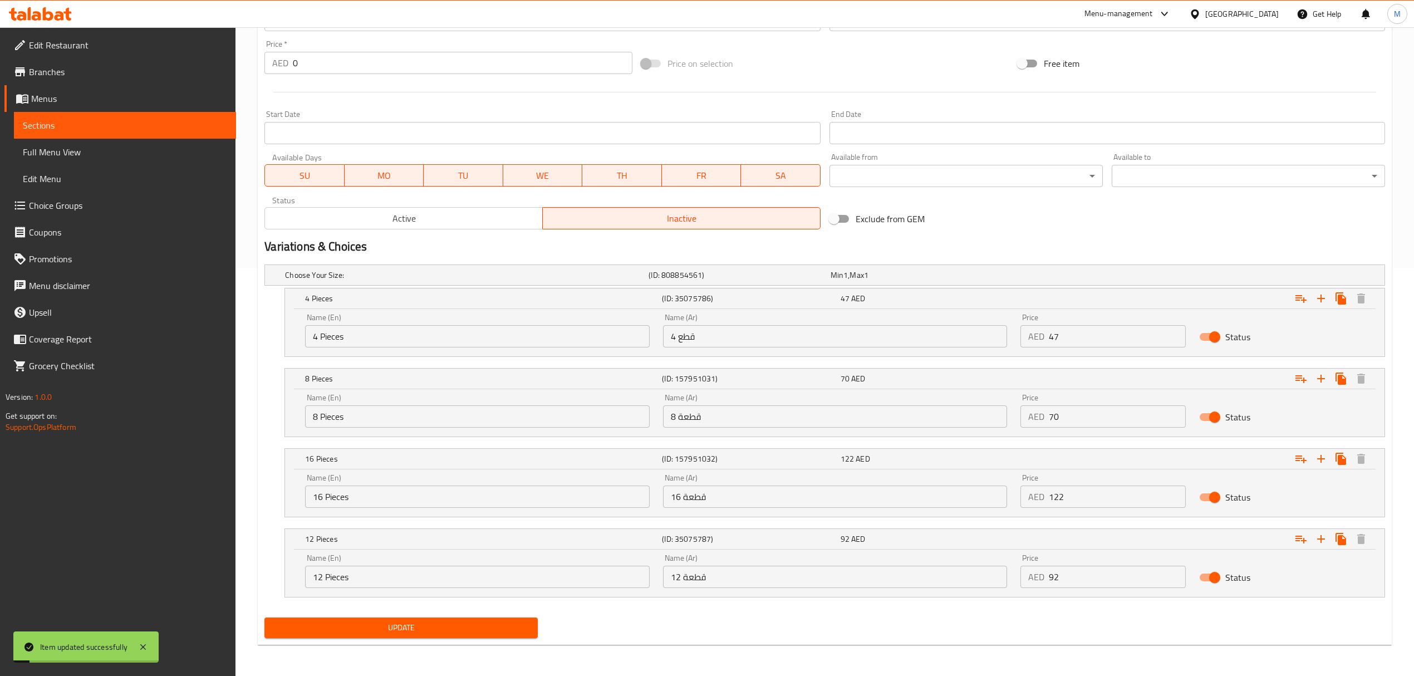
click at [417, 219] on span "Active" at bounding box center [404, 218] width 269 height 16
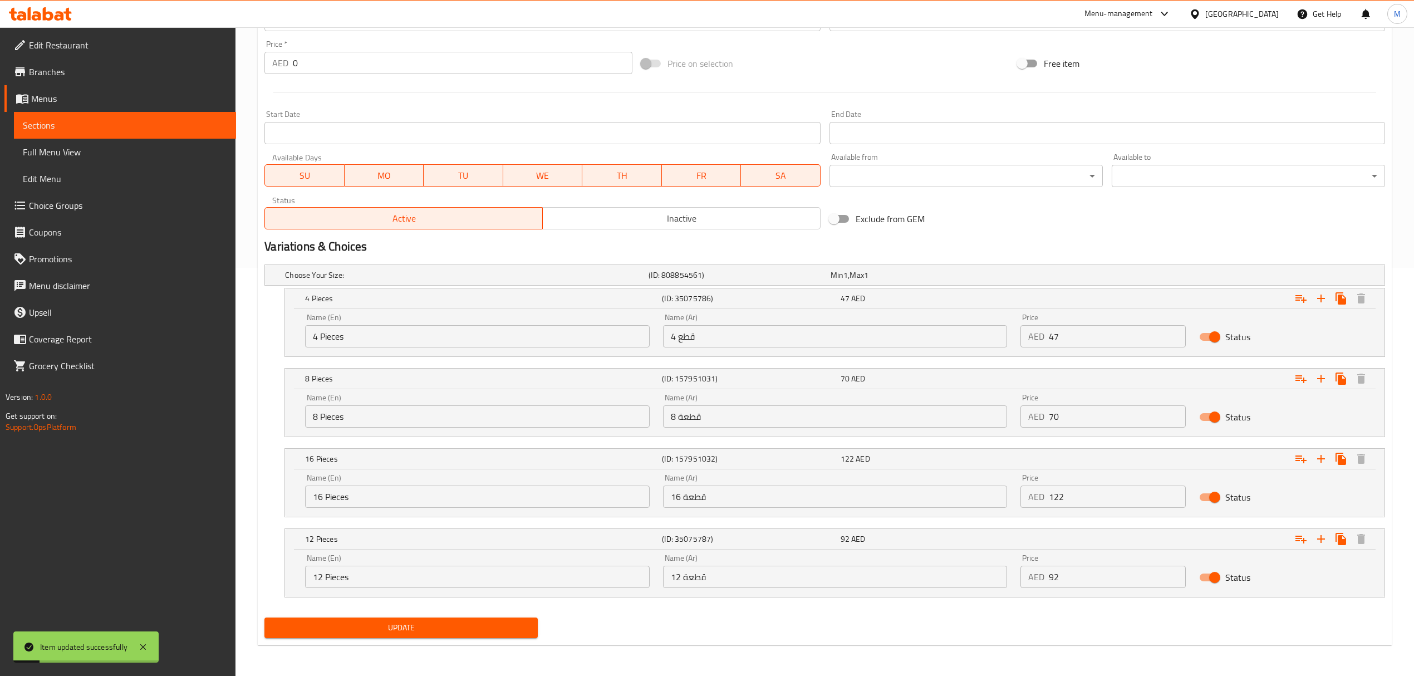
click at [463, 620] on button "Update" at bounding box center [400, 628] width 273 height 21
click at [427, 628] on span "Update" at bounding box center [401, 628] width 256 height 14
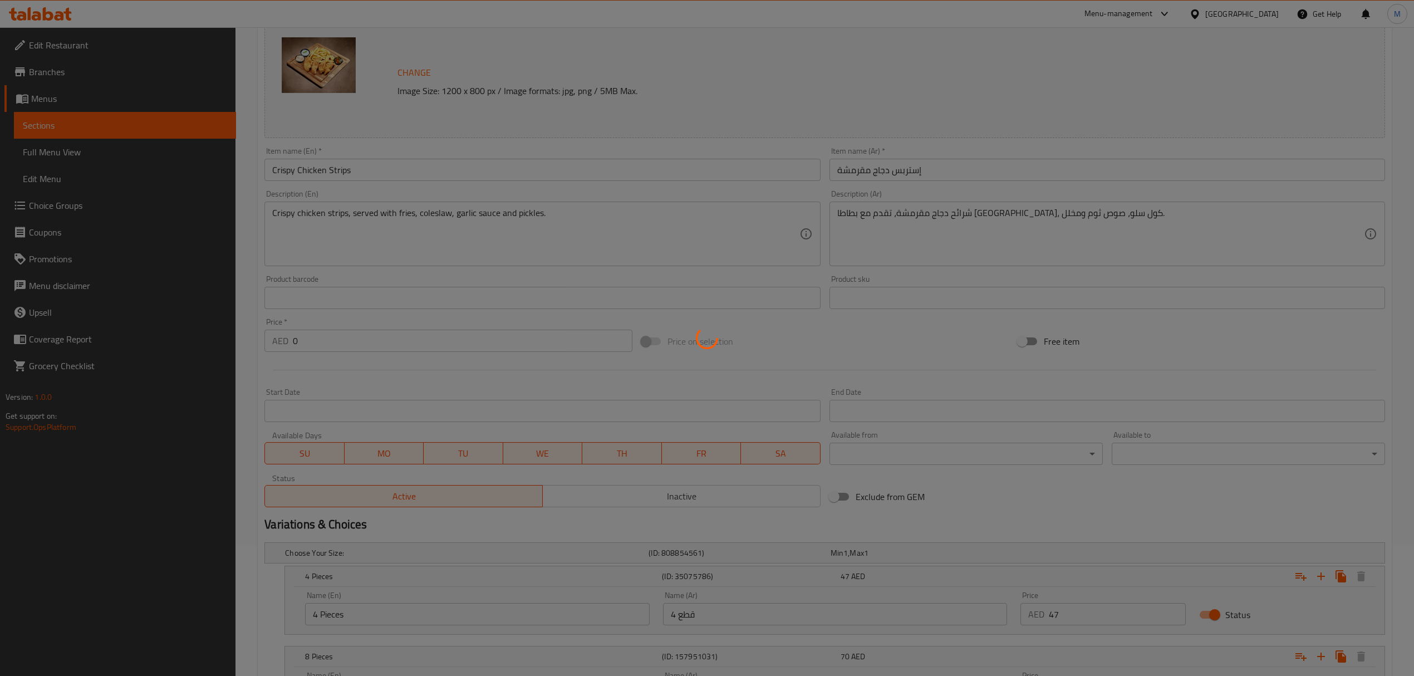
scroll to position [0, 0]
